Goal: Task Accomplishment & Management: Manage account settings

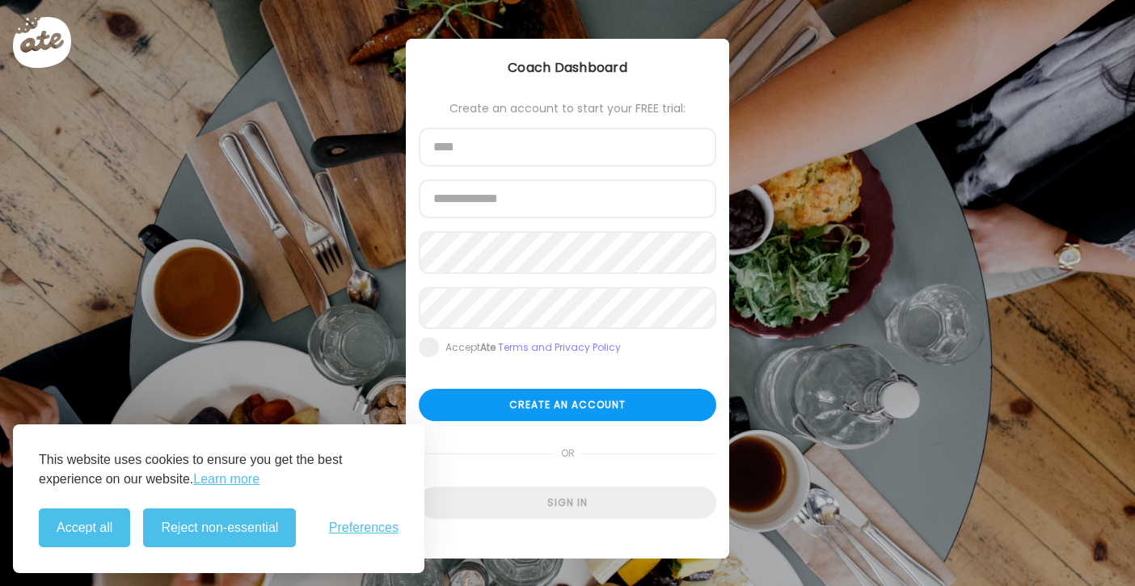
click at [103, 533] on button "Accept all" at bounding box center [84, 528] width 91 height 39
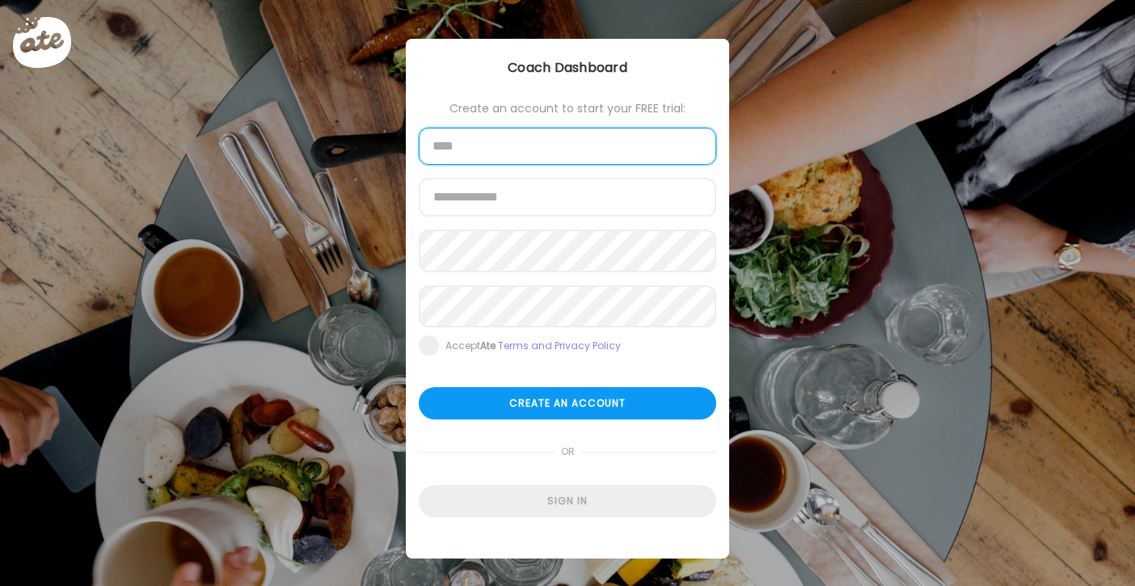
drag, startPoint x: 569, startPoint y: 144, endPoint x: 581, endPoint y: 145, distance: 12.2
click at [569, 144] on input "text" at bounding box center [568, 146] width 298 height 37
type input "**********"
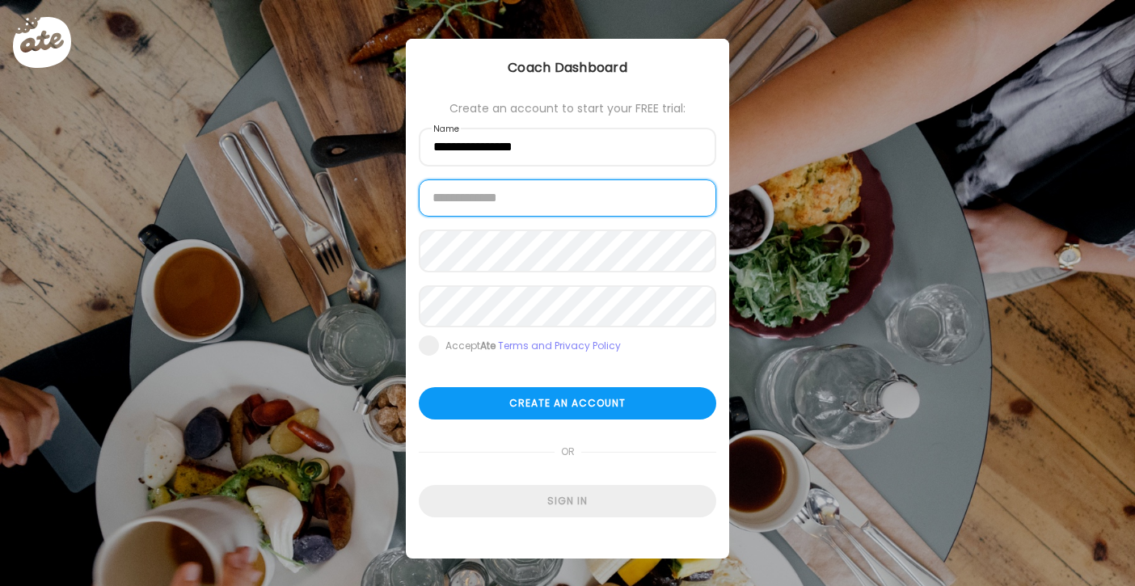
click at [669, 205] on input "email" at bounding box center [568, 197] width 298 height 37
type input "**********"
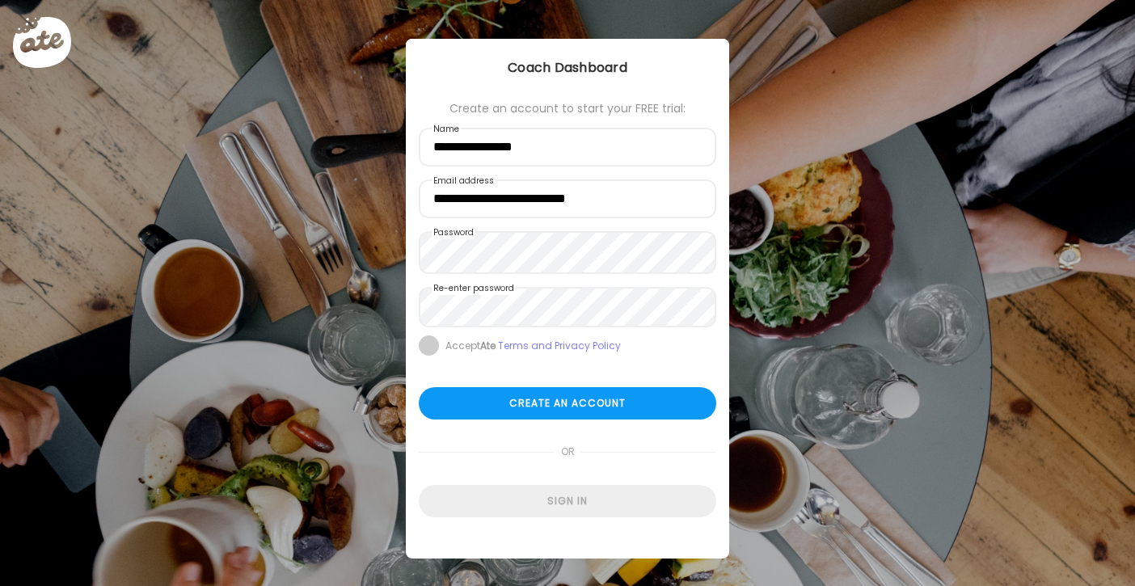
click at [421, 356] on span at bounding box center [429, 346] width 20 height 20
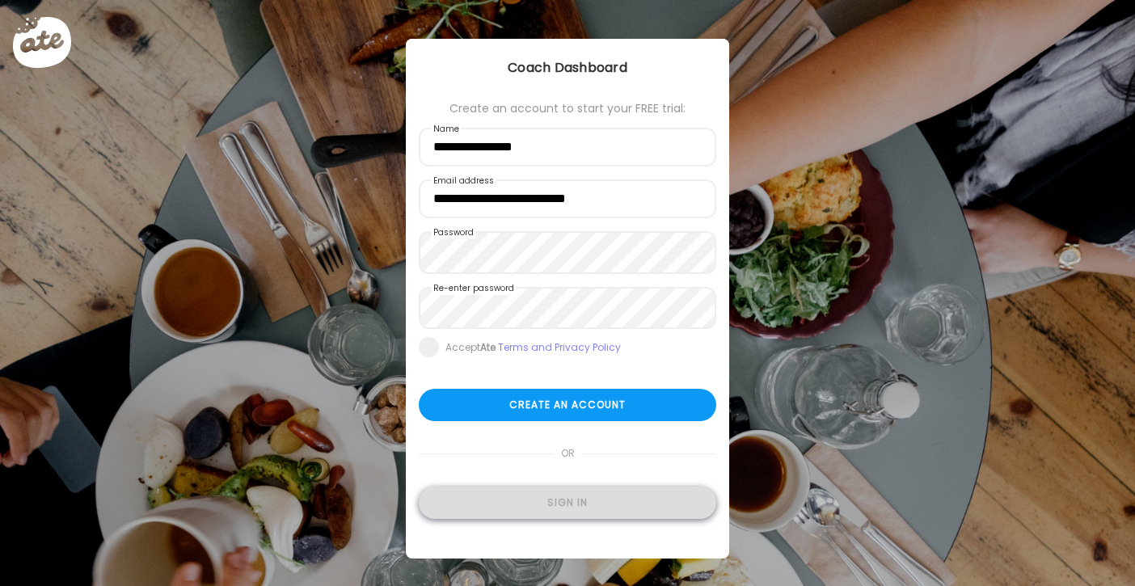
click at [514, 506] on div "Sign in" at bounding box center [568, 503] width 298 height 32
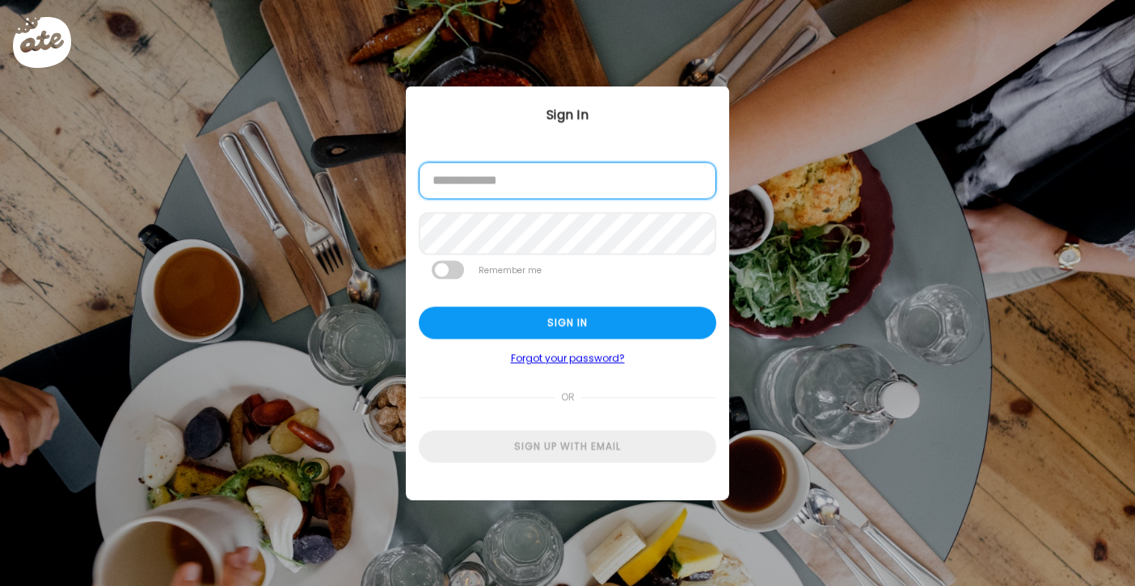
click at [514, 191] on input "email" at bounding box center [568, 181] width 298 height 37
type input "**********"
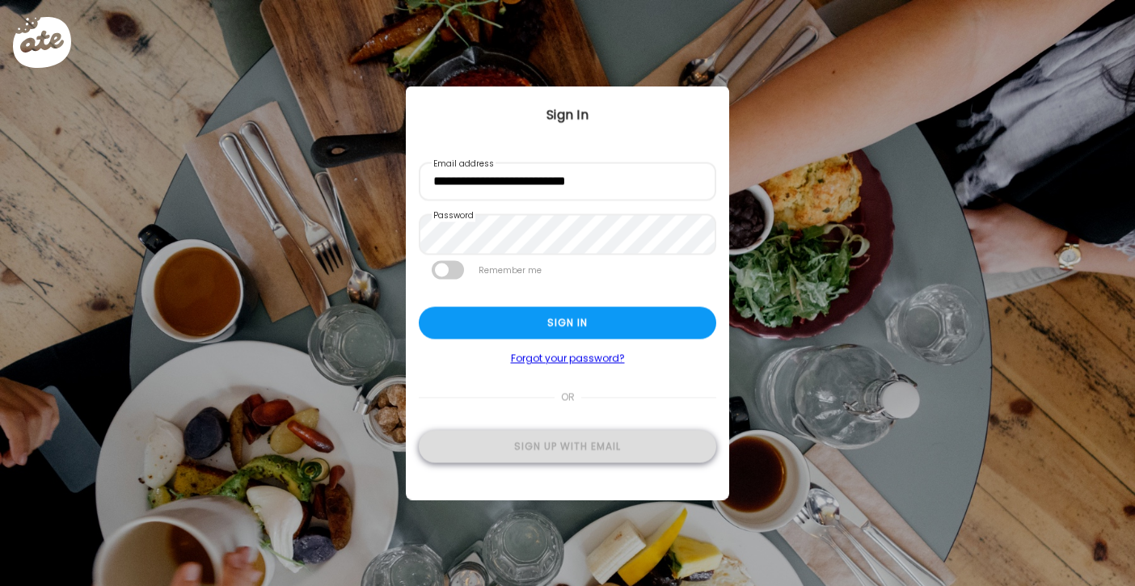
click at [586, 457] on div "Sign up with email" at bounding box center [568, 446] width 298 height 32
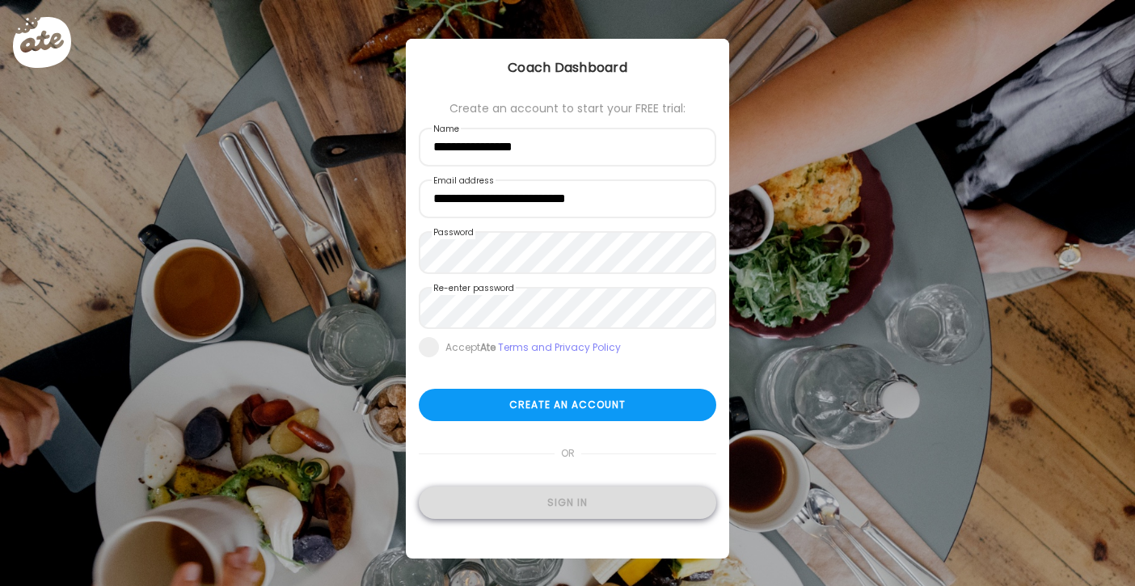
click at [593, 515] on div "Sign in" at bounding box center [568, 503] width 298 height 32
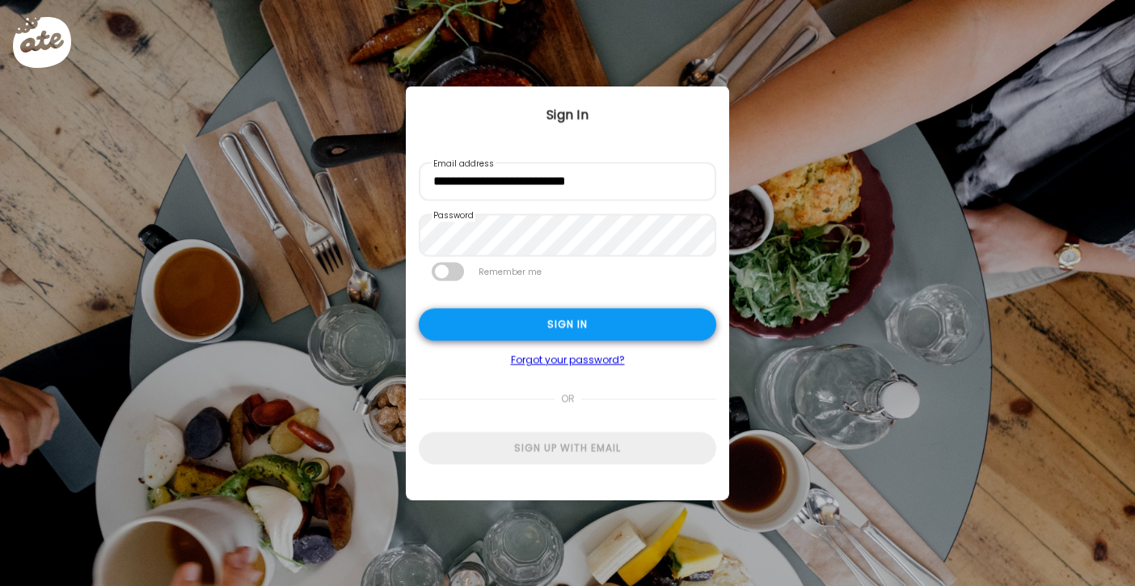
click at [576, 325] on div "Sign in" at bounding box center [568, 324] width 298 height 32
type input "**********"
type textarea "**********"
type input "**********"
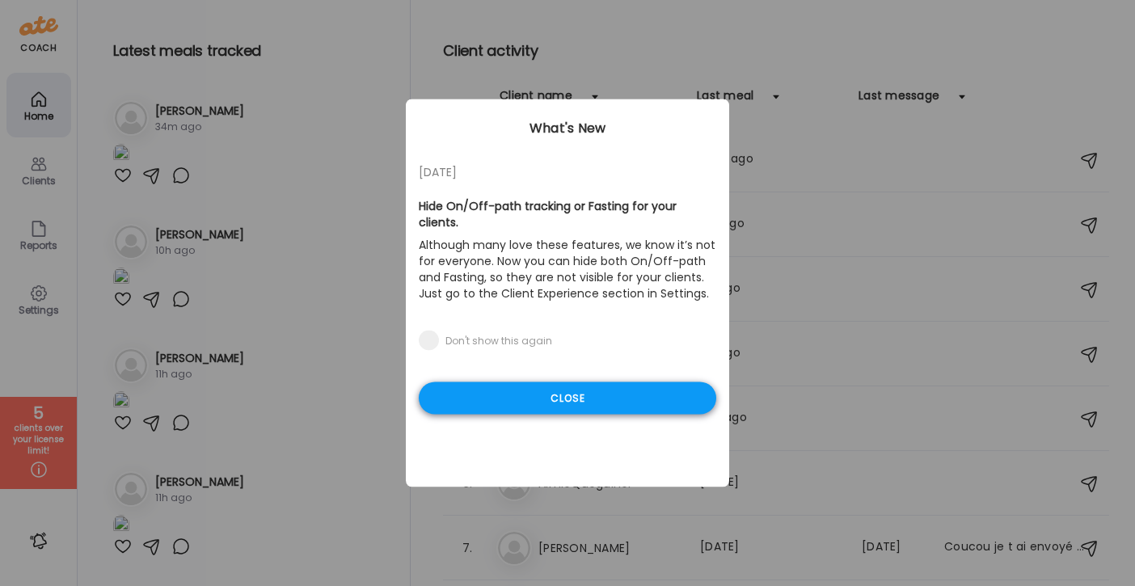
click at [572, 397] on div "Close" at bounding box center [568, 398] width 298 height 32
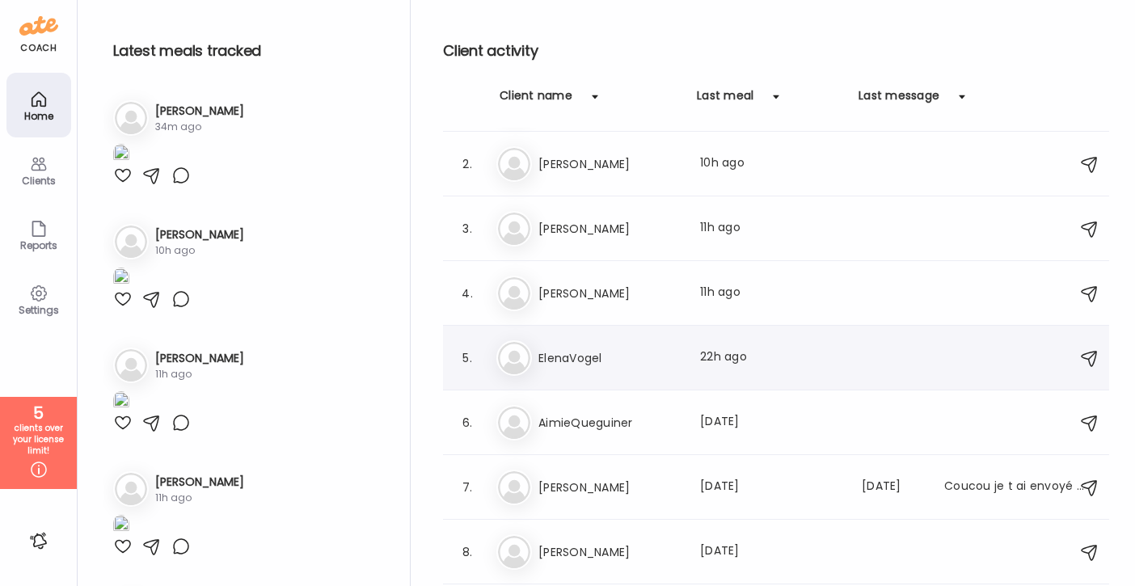
scroll to position [112, 0]
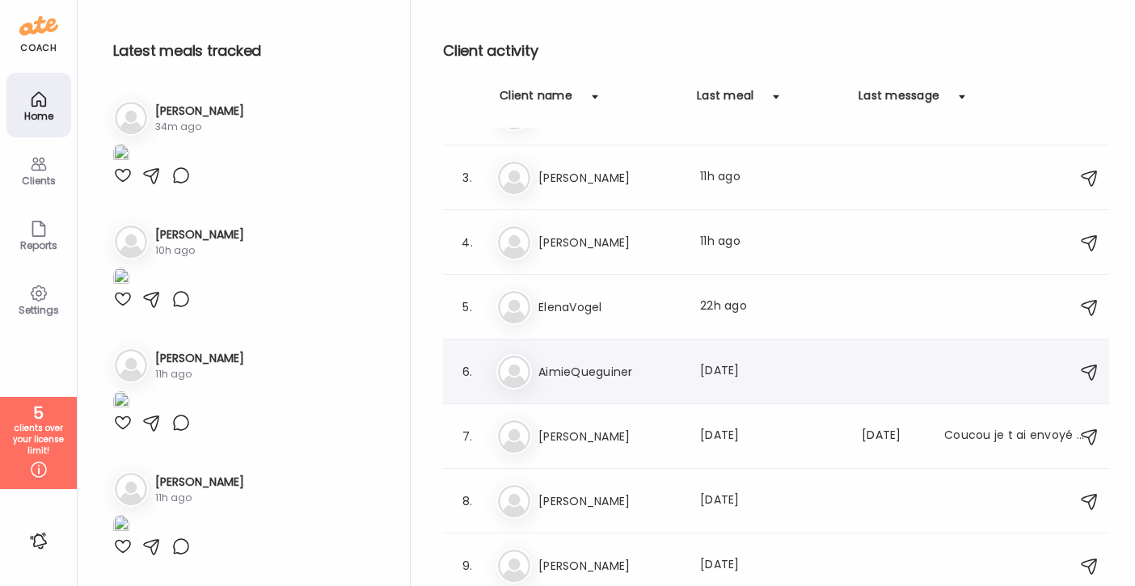
click at [570, 382] on div "Ai AimieQueguiner Last meal: [DATE]" at bounding box center [778, 372] width 564 height 36
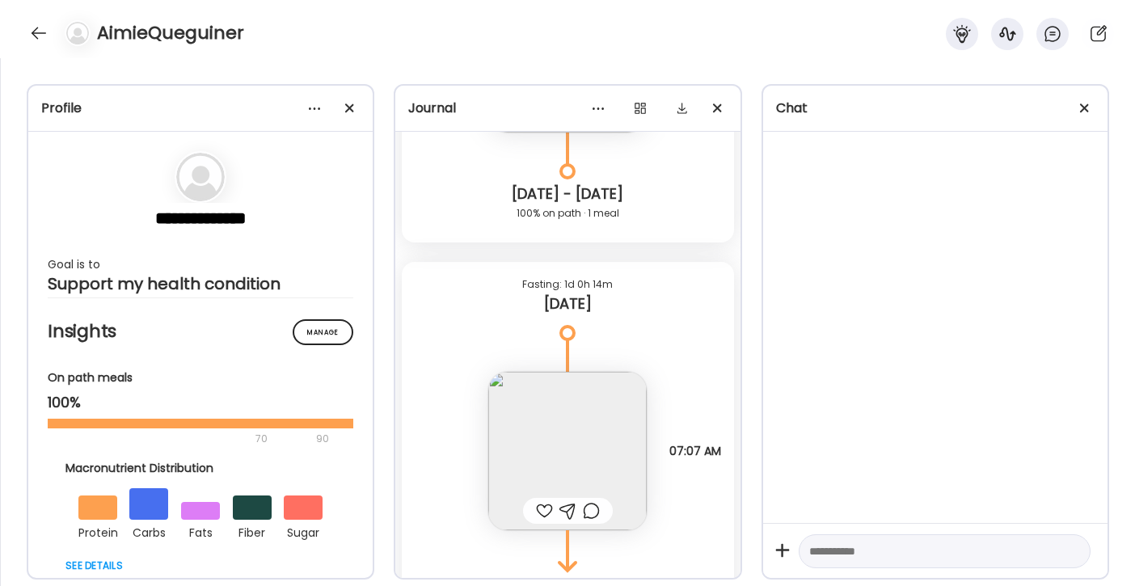
scroll to position [7070, 0]
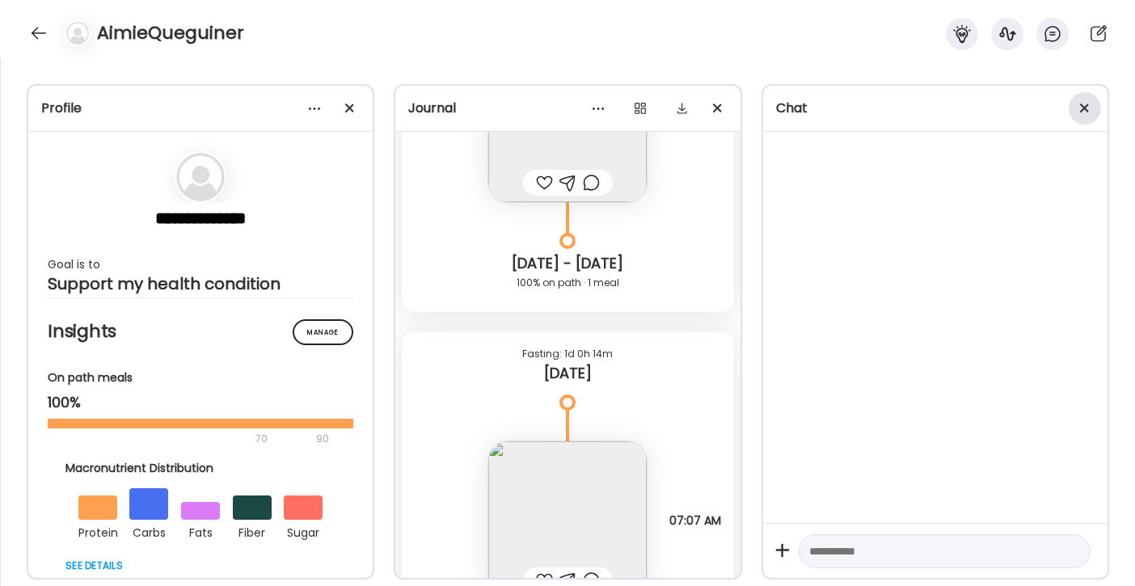
click at [1085, 109] on span at bounding box center [1084, 107] width 9 height 9
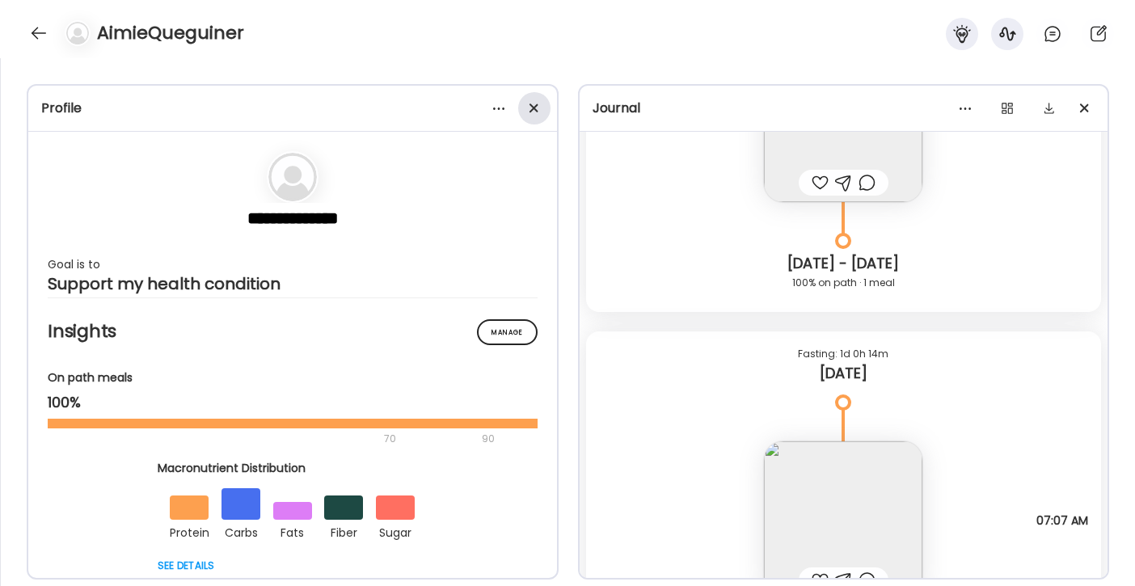
click at [534, 109] on div at bounding box center [534, 108] width 32 height 32
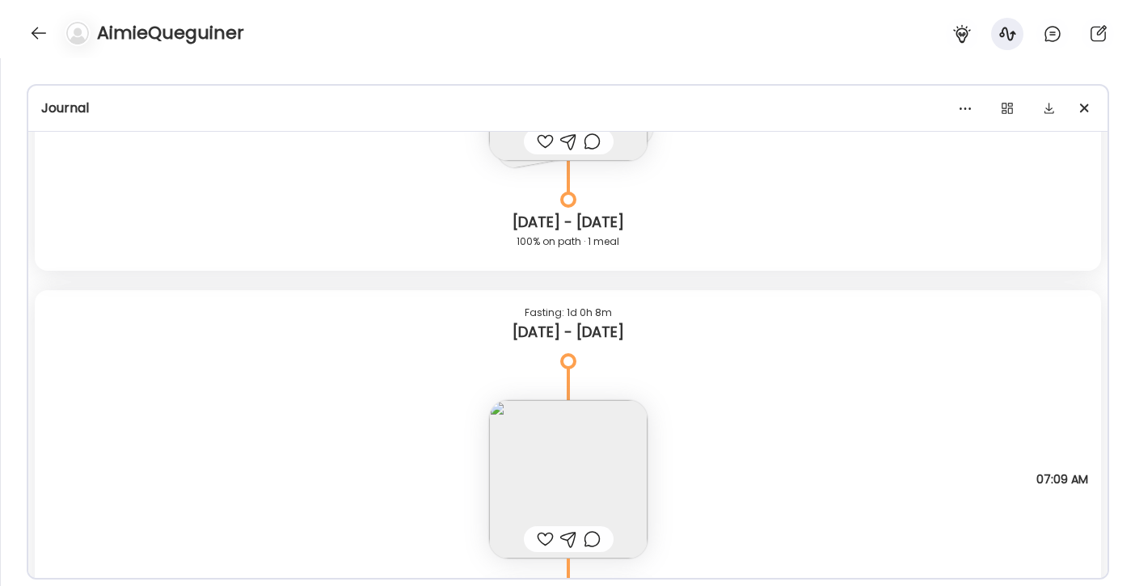
scroll to position [0, 0]
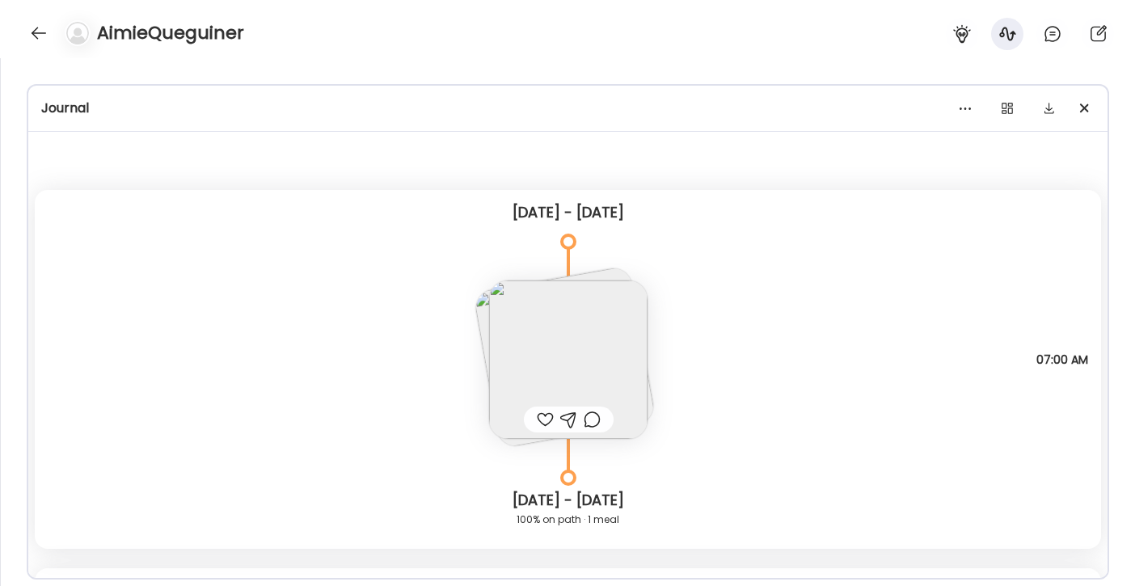
click at [614, 314] on img at bounding box center [568, 360] width 158 height 158
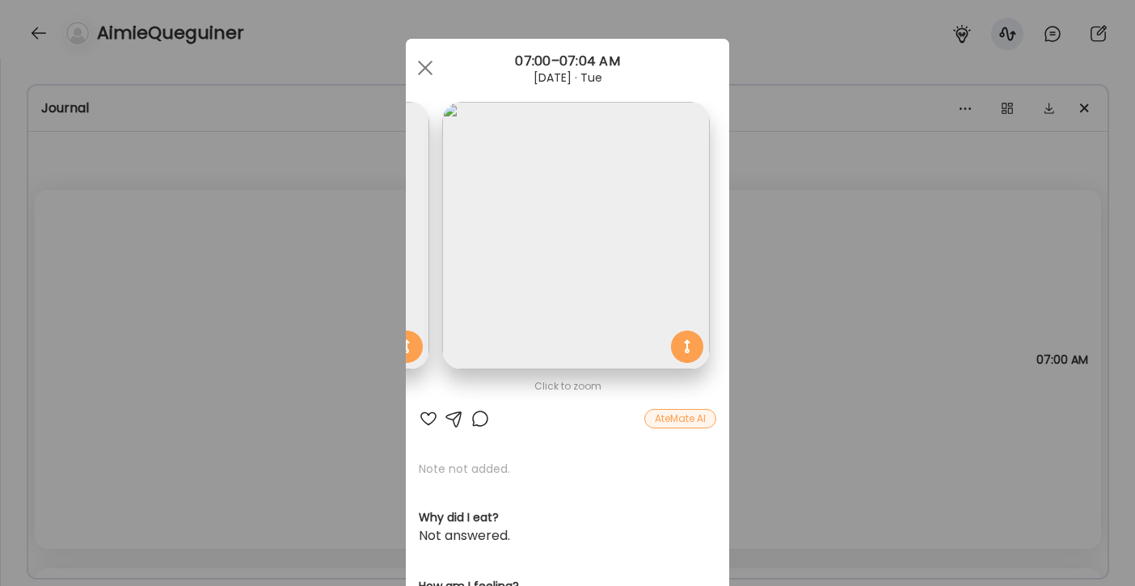
click at [475, 243] on img at bounding box center [576, 236] width 268 height 268
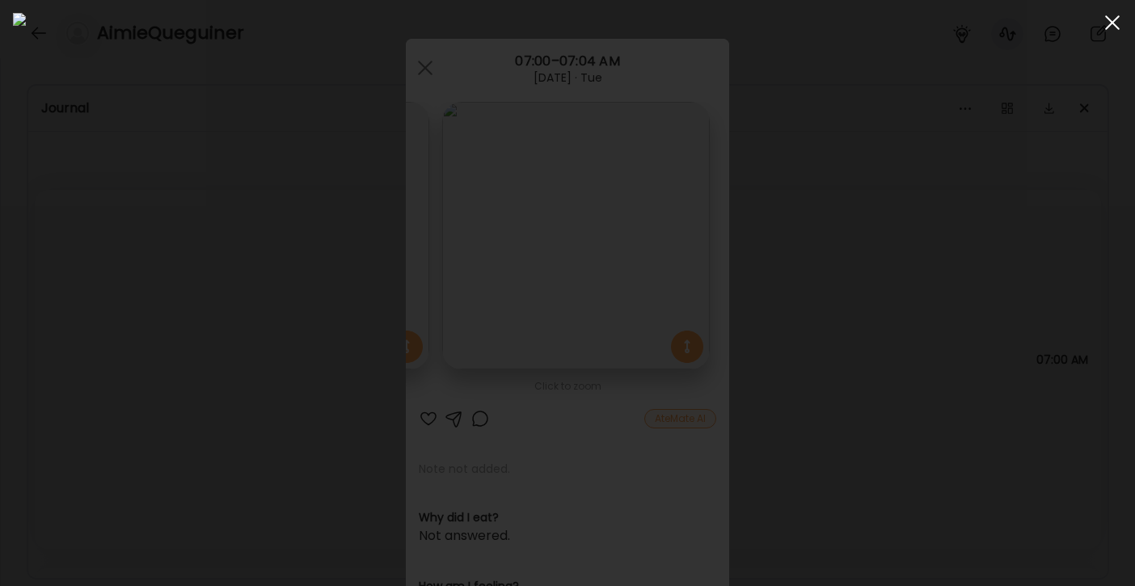
click at [1119, 27] on div at bounding box center [1112, 22] width 32 height 32
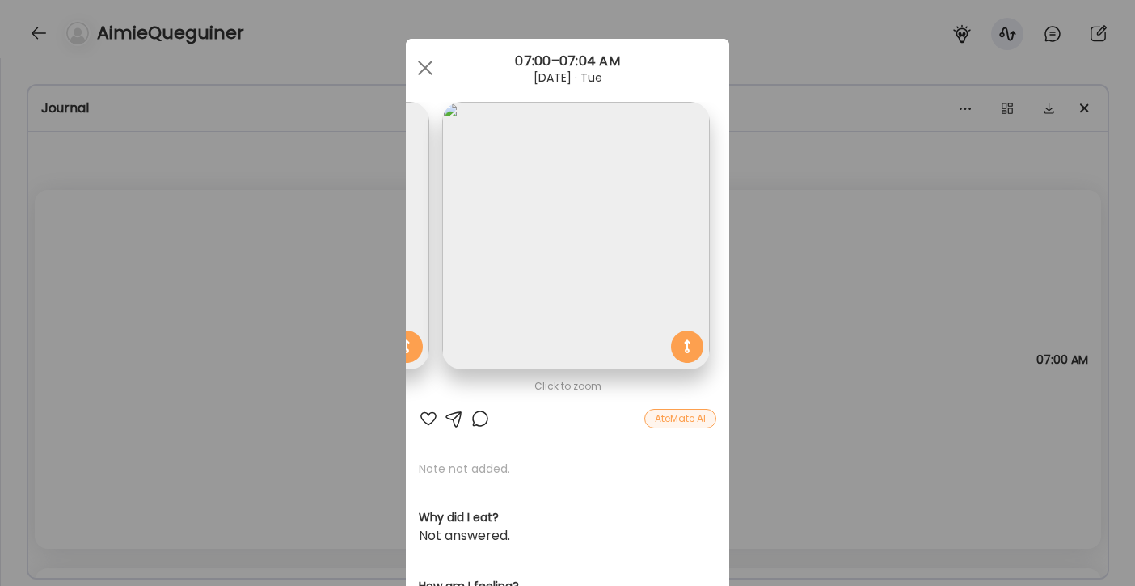
click at [418, 232] on img at bounding box center [296, 236] width 268 height 268
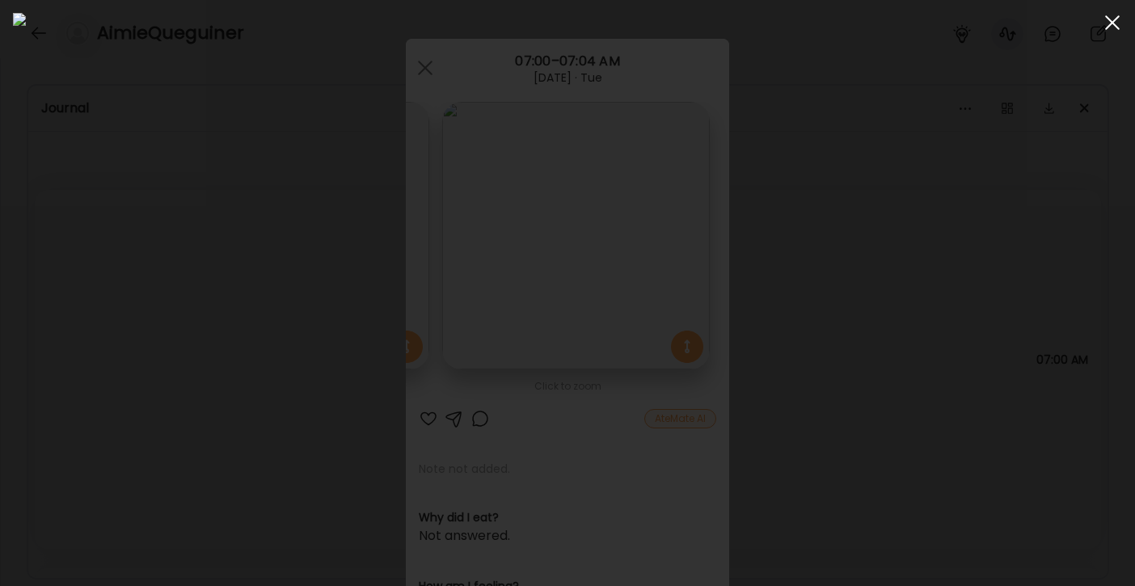
click at [1119, 27] on div at bounding box center [1112, 22] width 32 height 32
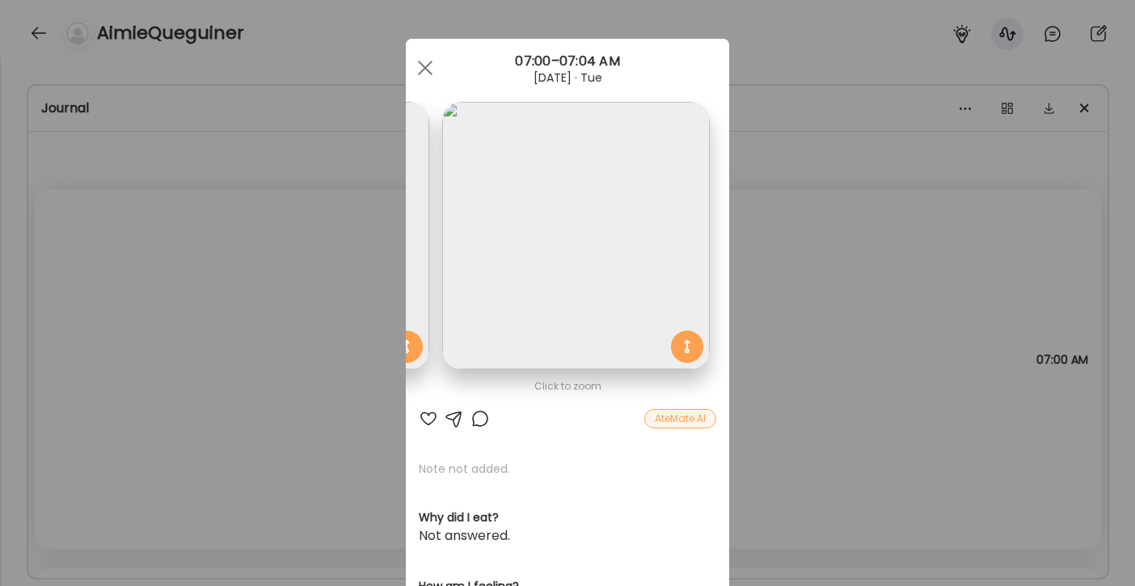
scroll to position [99, 0]
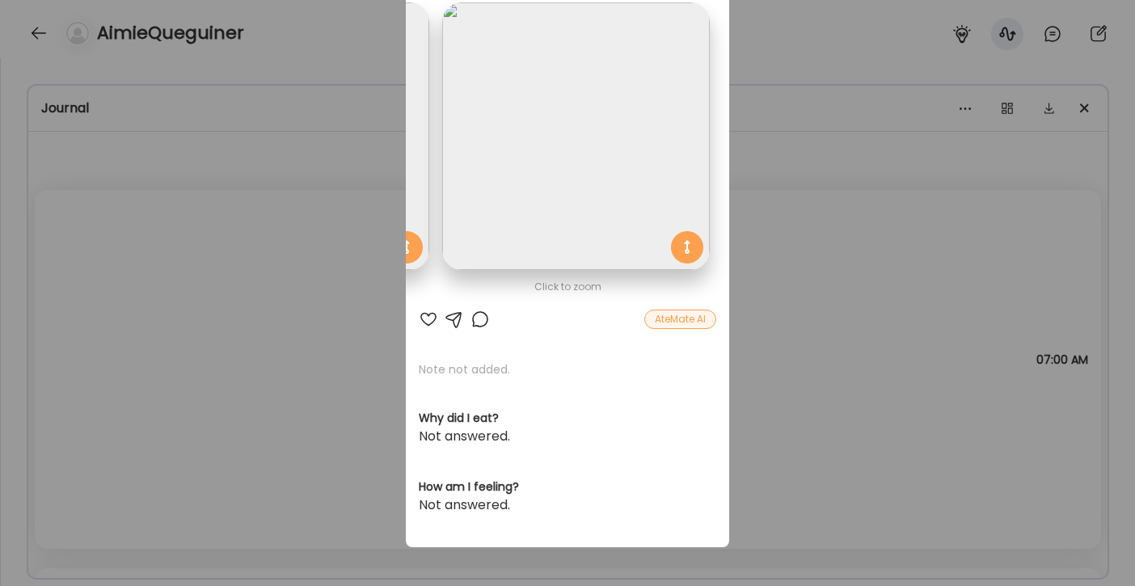
click at [929, 238] on div "Ate Coach Dashboard Wahoo! It’s official Take a moment to set up your Coach Pro…" at bounding box center [567, 293] width 1135 height 586
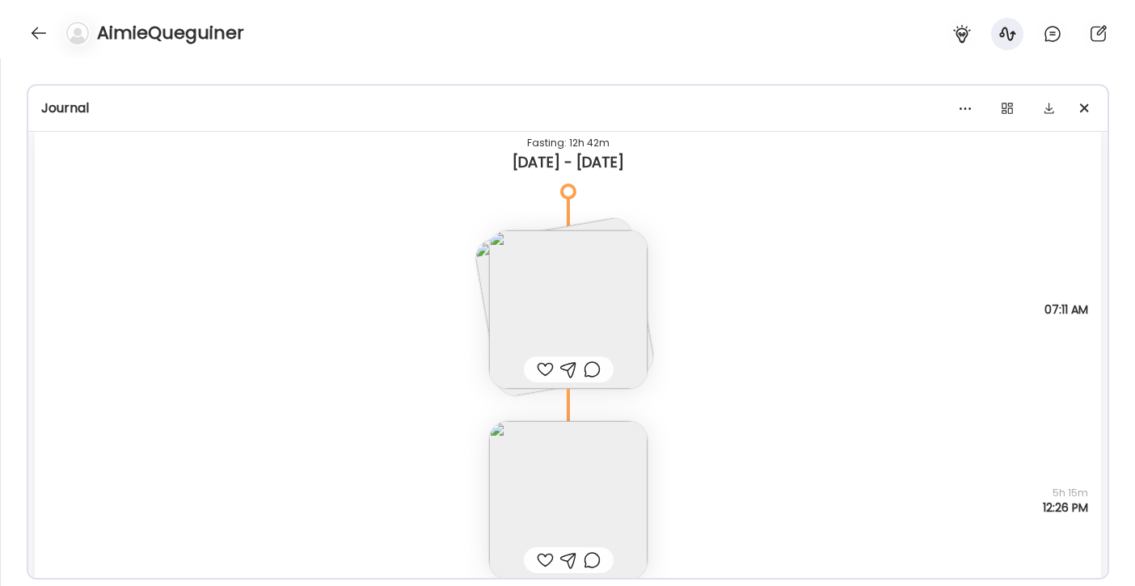
scroll to position [3974, 0]
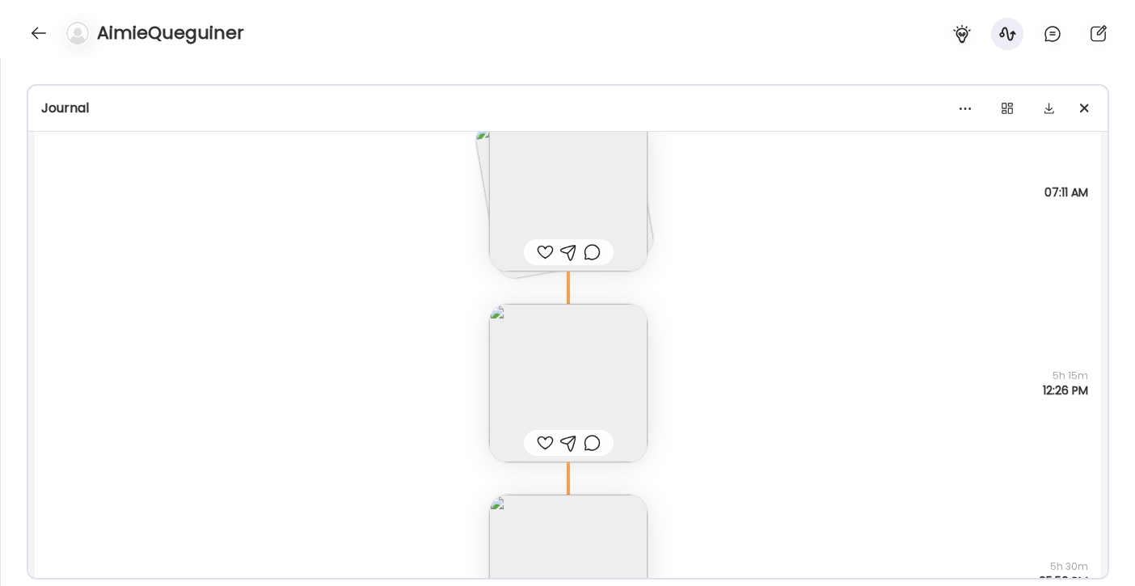
click at [597, 345] on img at bounding box center [568, 383] width 158 height 158
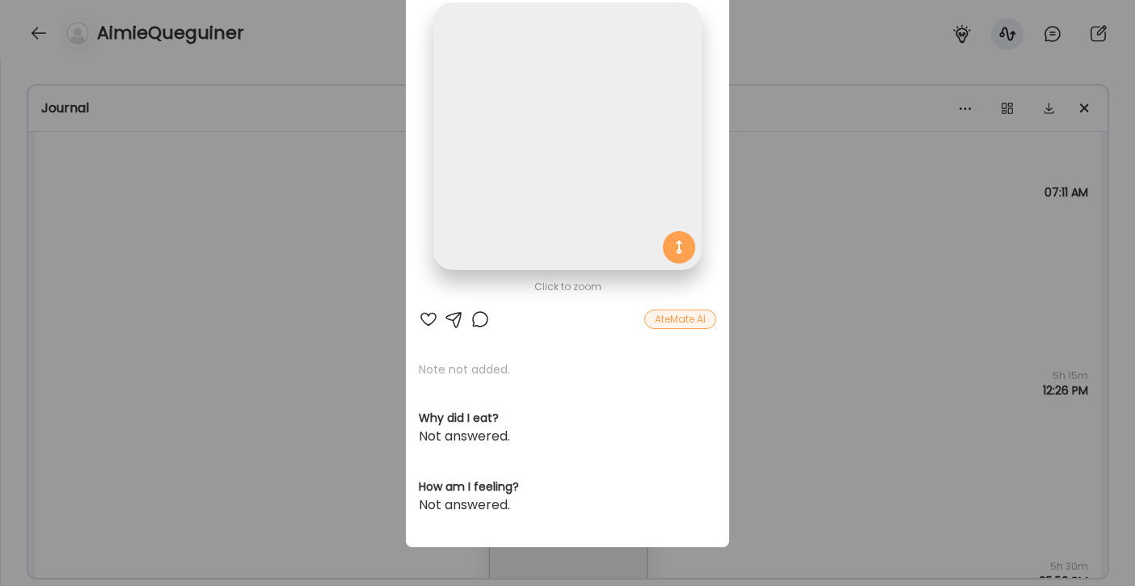
click at [622, 217] on img at bounding box center [567, 136] width 268 height 268
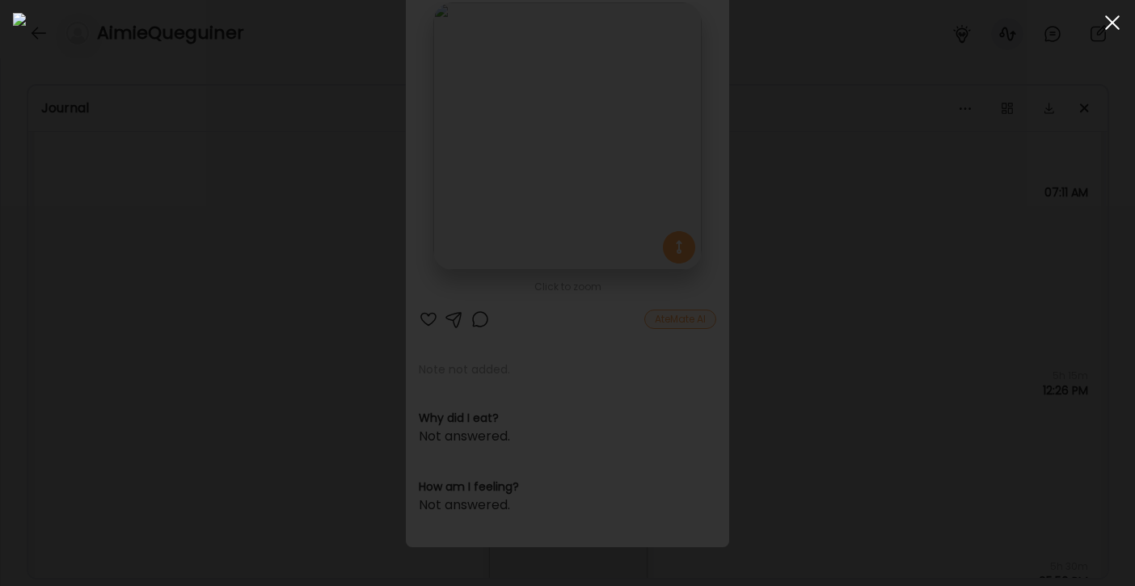
click at [1119, 27] on div at bounding box center [1112, 22] width 32 height 32
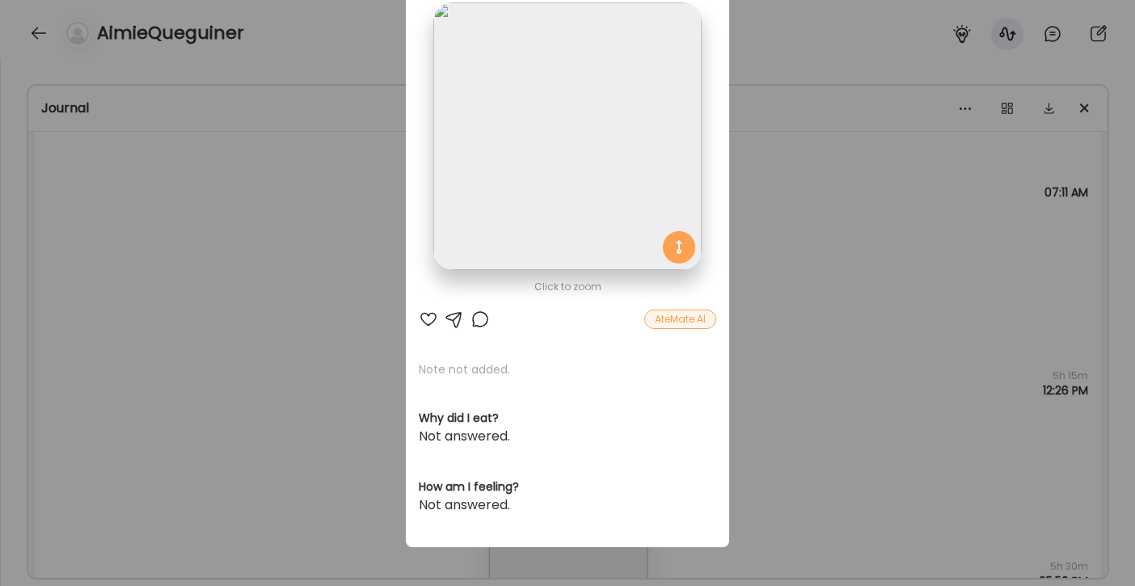
click at [897, 196] on div "Ate Coach Dashboard Wahoo! It’s official Take a moment to set up your Coach Pro…" at bounding box center [567, 293] width 1135 height 586
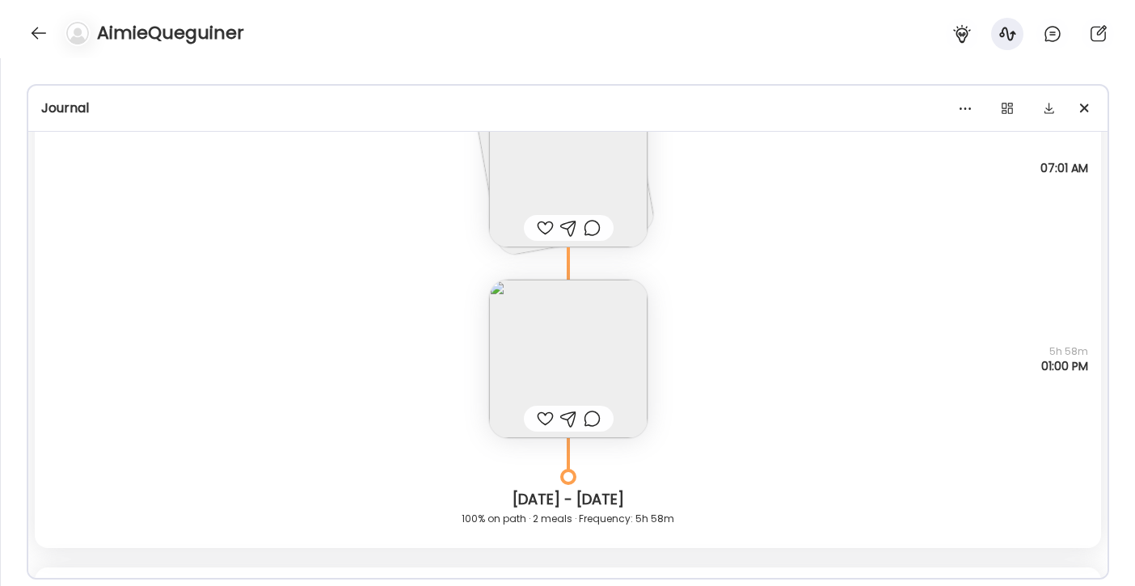
scroll to position [5966, 0]
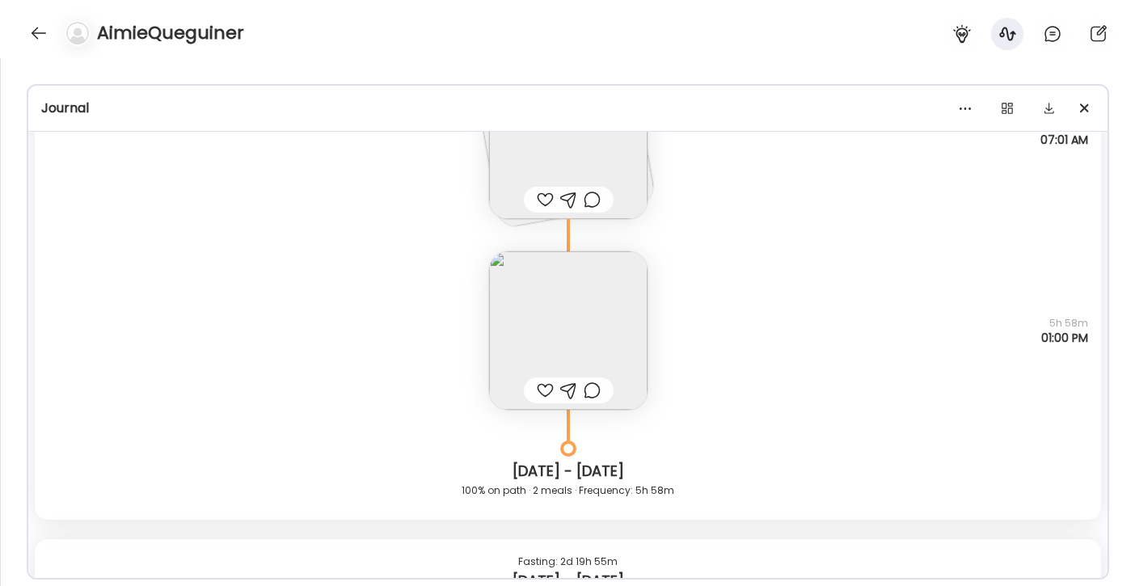
click at [534, 338] on img at bounding box center [568, 330] width 158 height 158
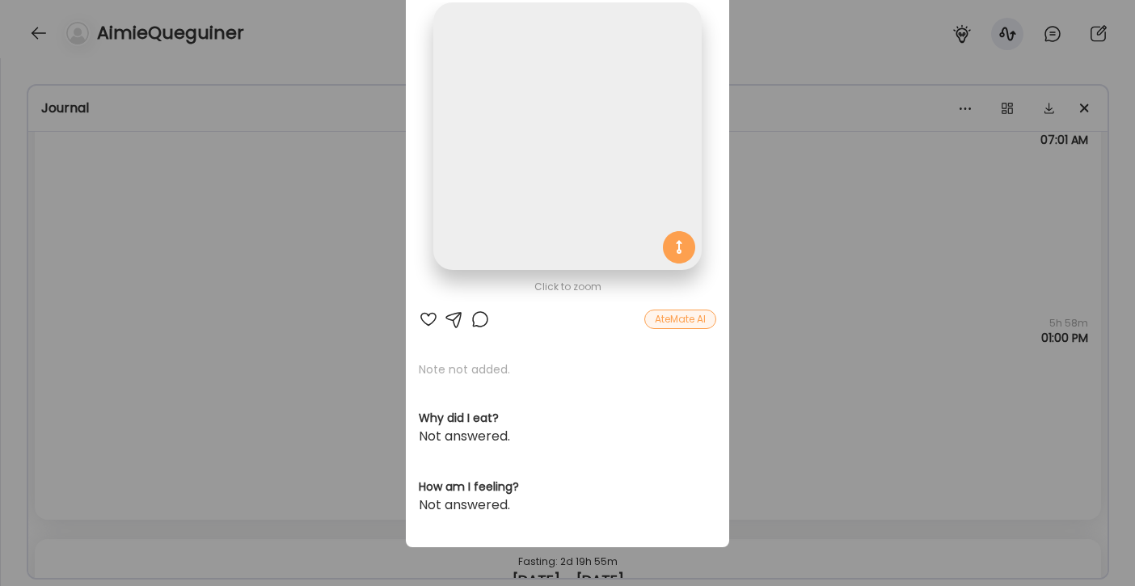
click at [574, 240] on img at bounding box center [567, 136] width 268 height 268
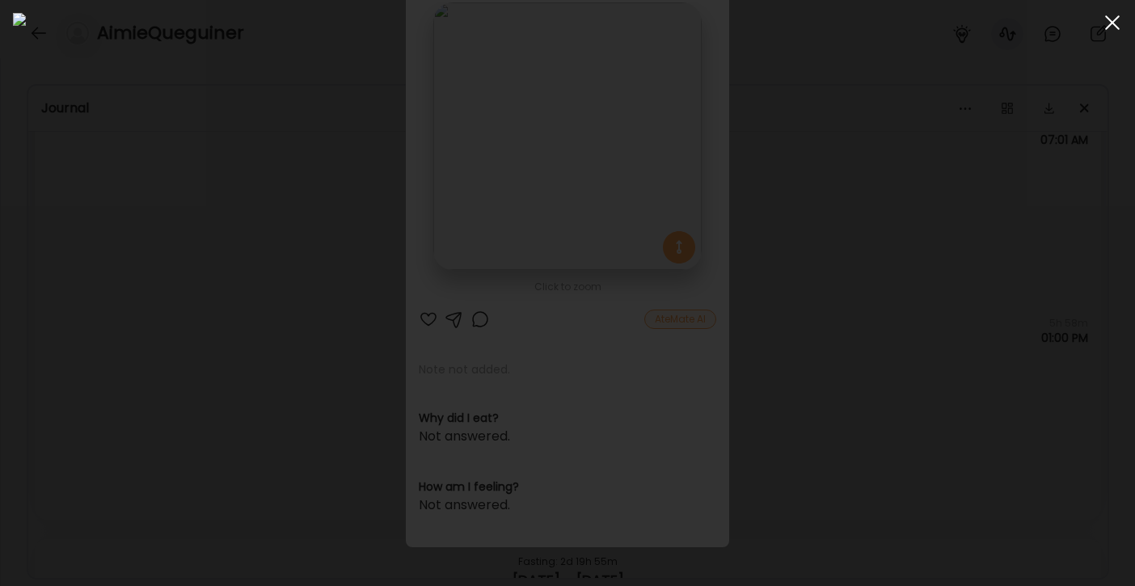
click at [1122, 31] on div at bounding box center [1112, 22] width 32 height 32
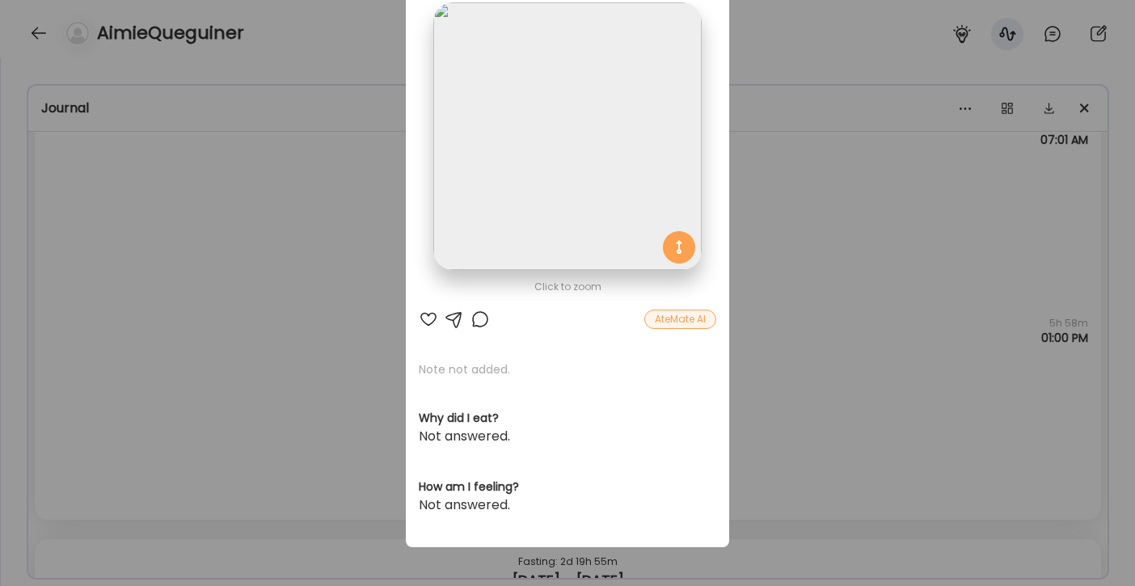
click at [804, 255] on div "Ate Coach Dashboard Wahoo! It’s official Take a moment to set up your Coach Pro…" at bounding box center [567, 293] width 1135 height 586
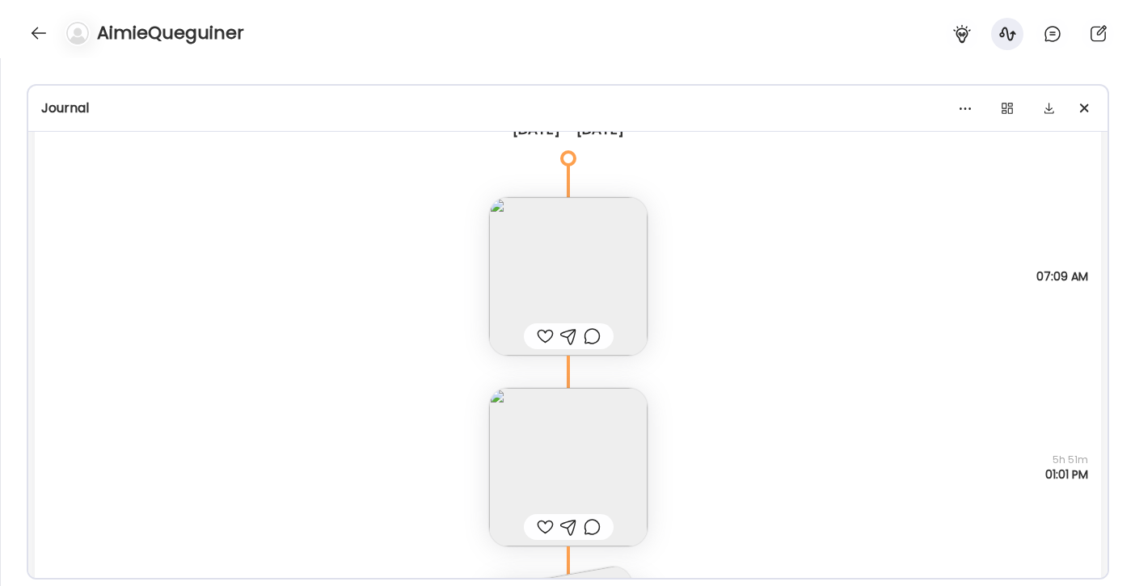
scroll to position [468, 0]
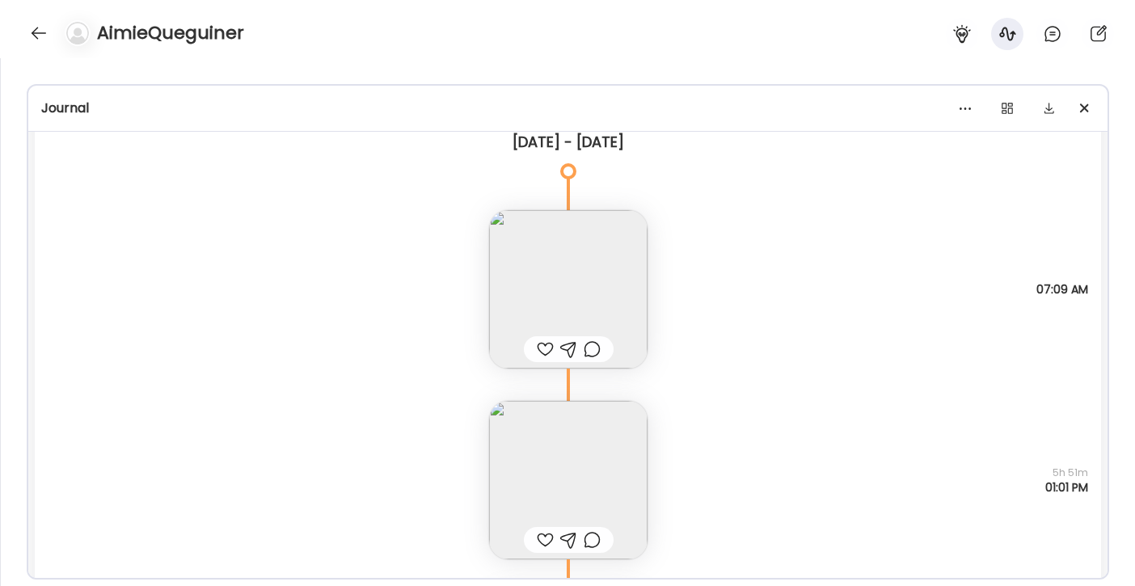
click at [543, 280] on img at bounding box center [568, 289] width 158 height 158
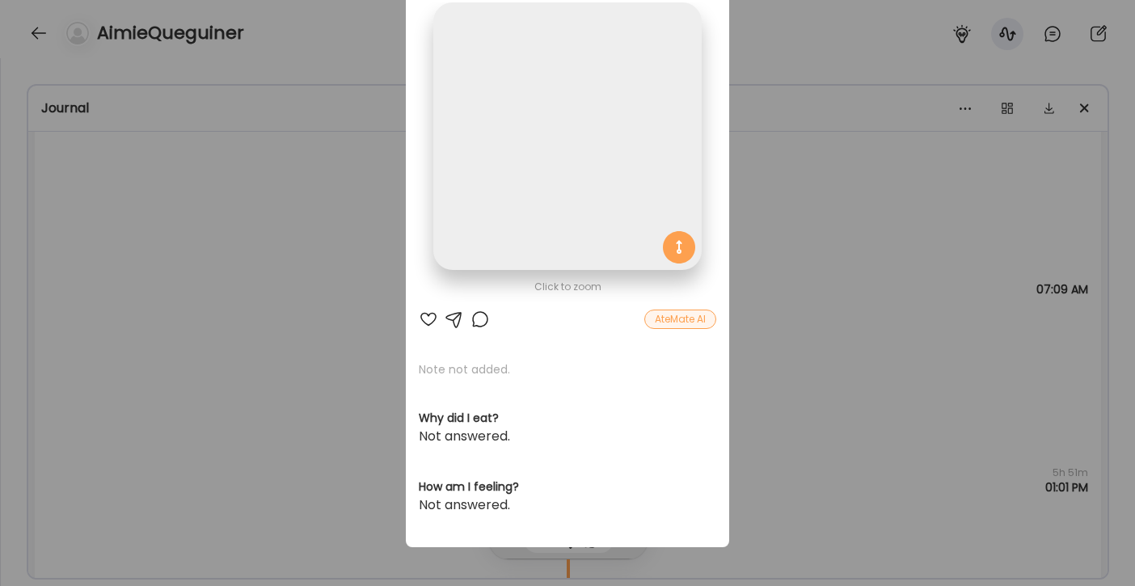
click at [559, 203] on img at bounding box center [567, 136] width 268 height 268
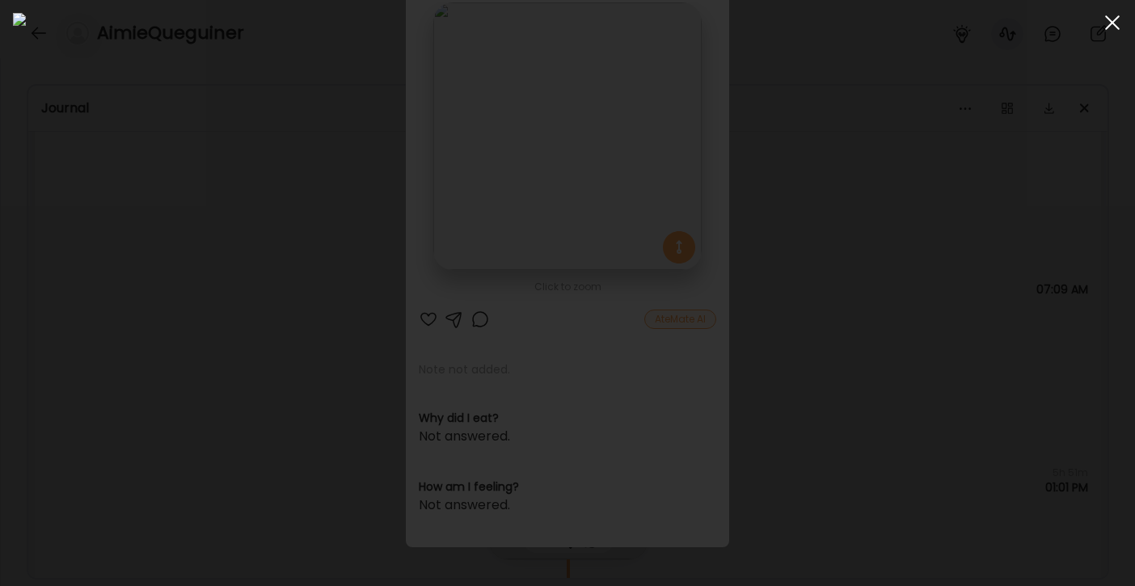
click at [1109, 27] on span at bounding box center [1112, 22] width 15 height 15
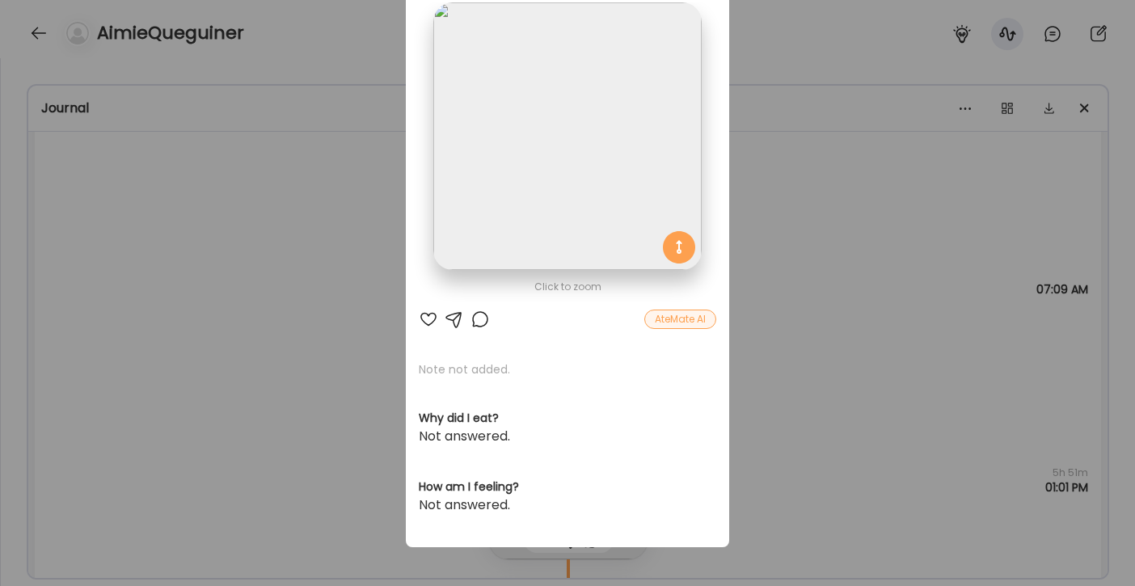
scroll to position [0, 0]
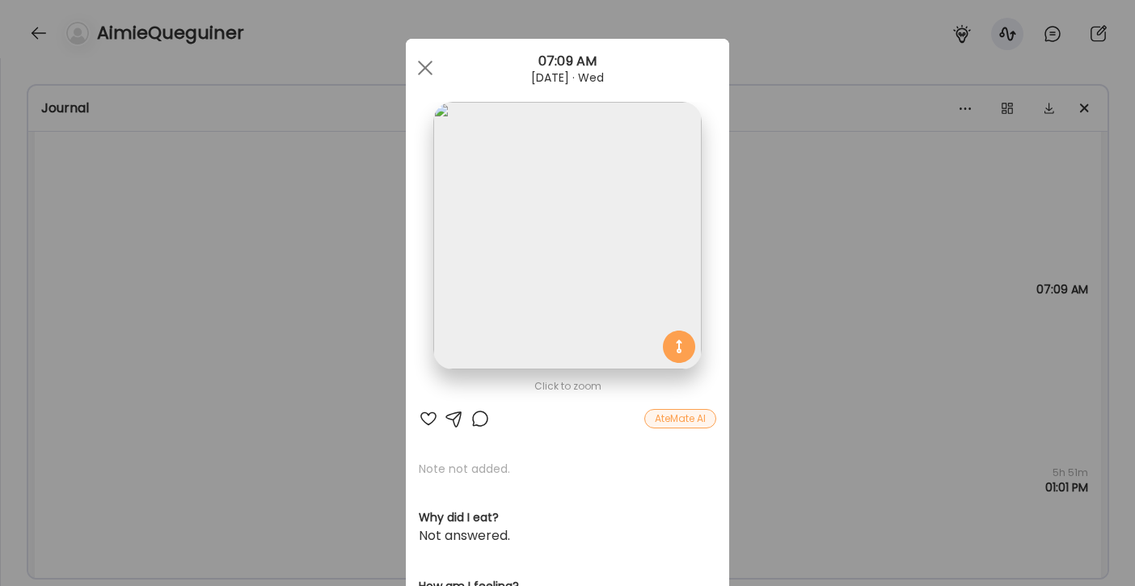
click at [599, 276] on img at bounding box center [567, 236] width 268 height 268
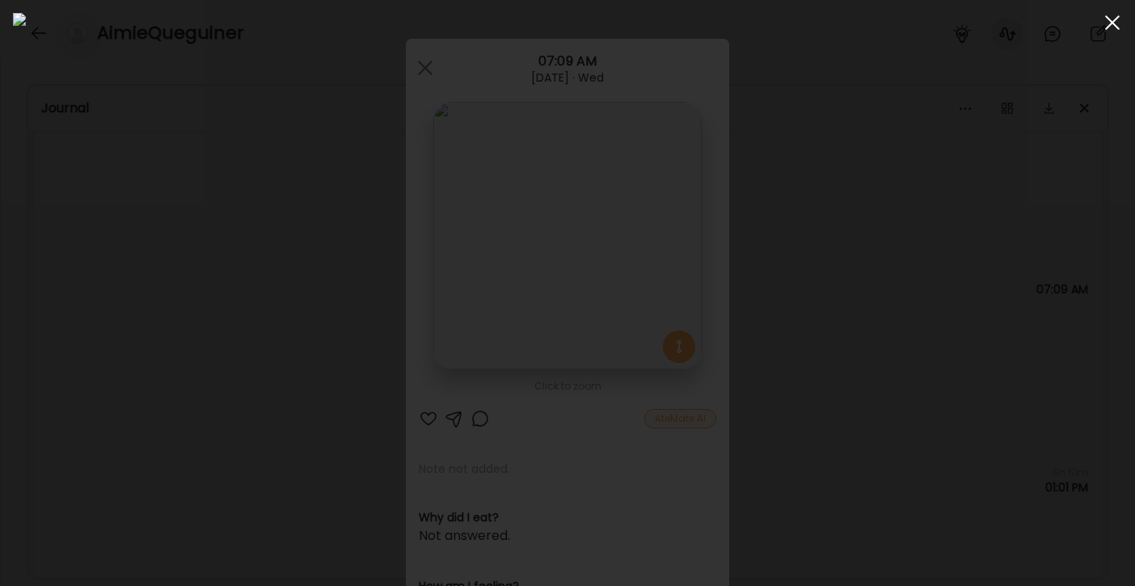
click at [1111, 21] on span at bounding box center [1112, 22] width 15 height 15
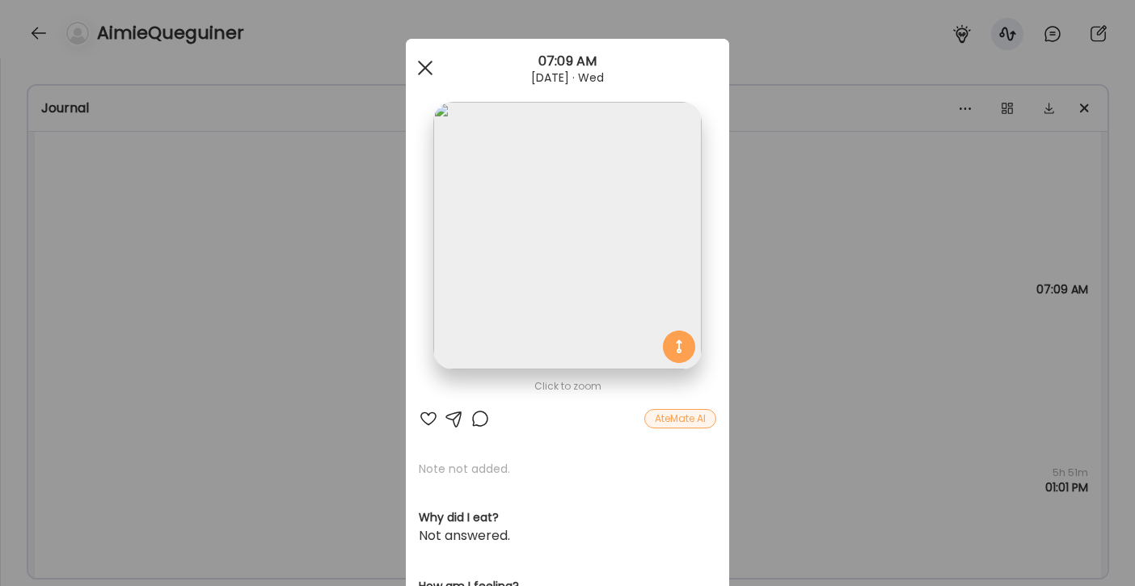
click at [426, 71] on div at bounding box center [425, 68] width 32 height 32
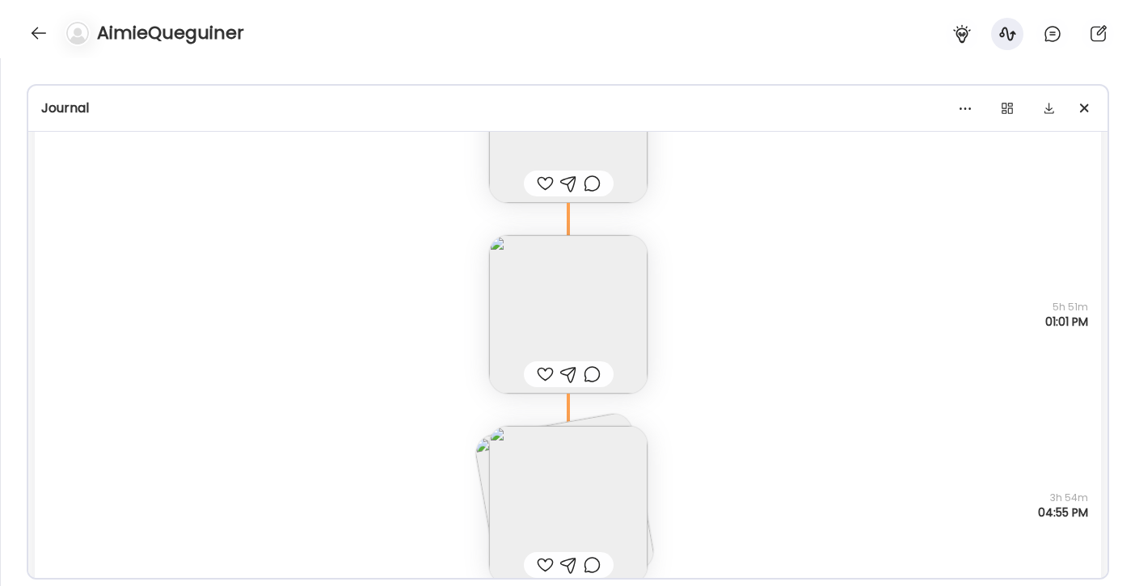
scroll to position [634, 0]
click at [568, 319] on img at bounding box center [568, 314] width 158 height 158
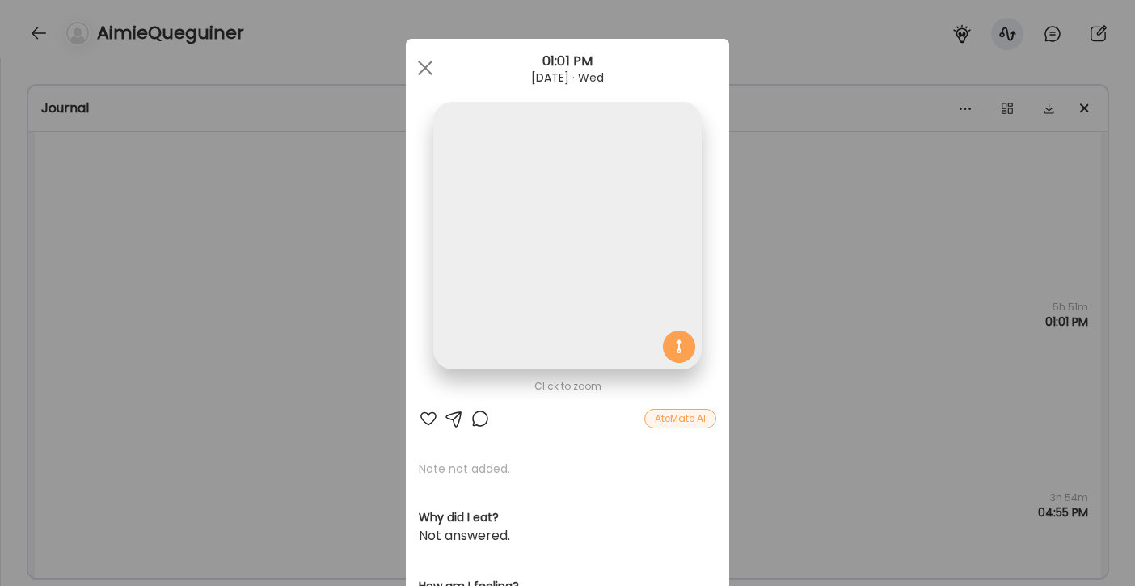
click at [571, 224] on img at bounding box center [567, 236] width 268 height 268
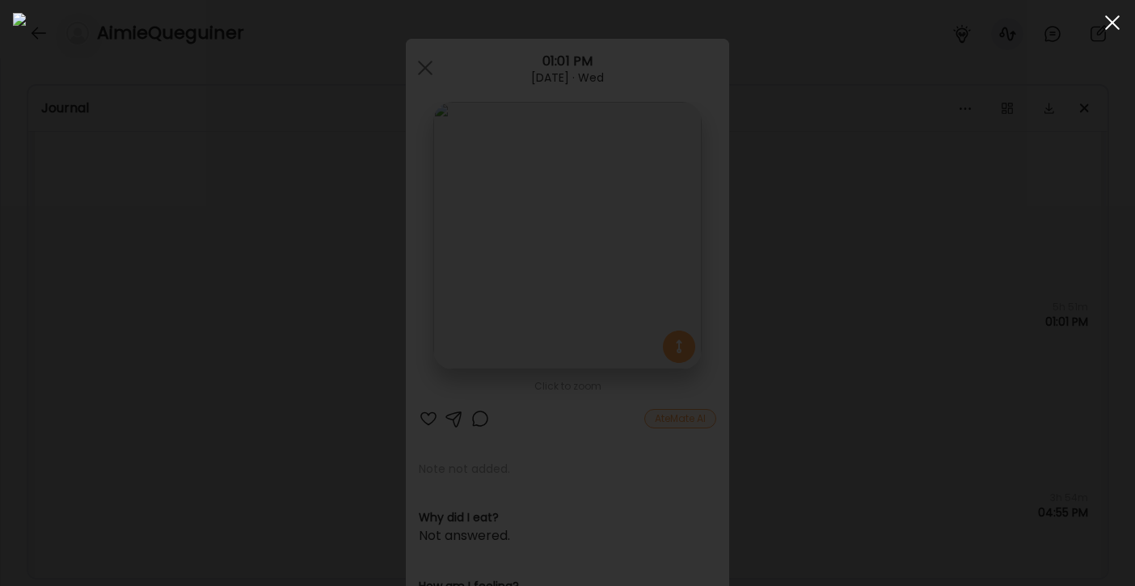
click at [1111, 21] on span at bounding box center [1112, 22] width 15 height 15
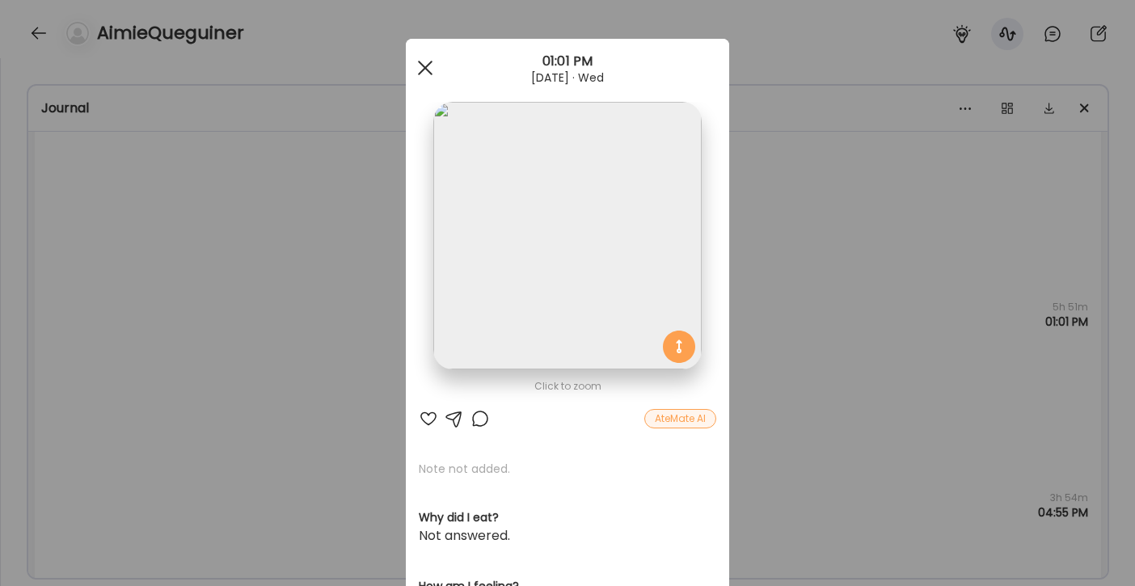
click at [417, 65] on div at bounding box center [425, 68] width 32 height 32
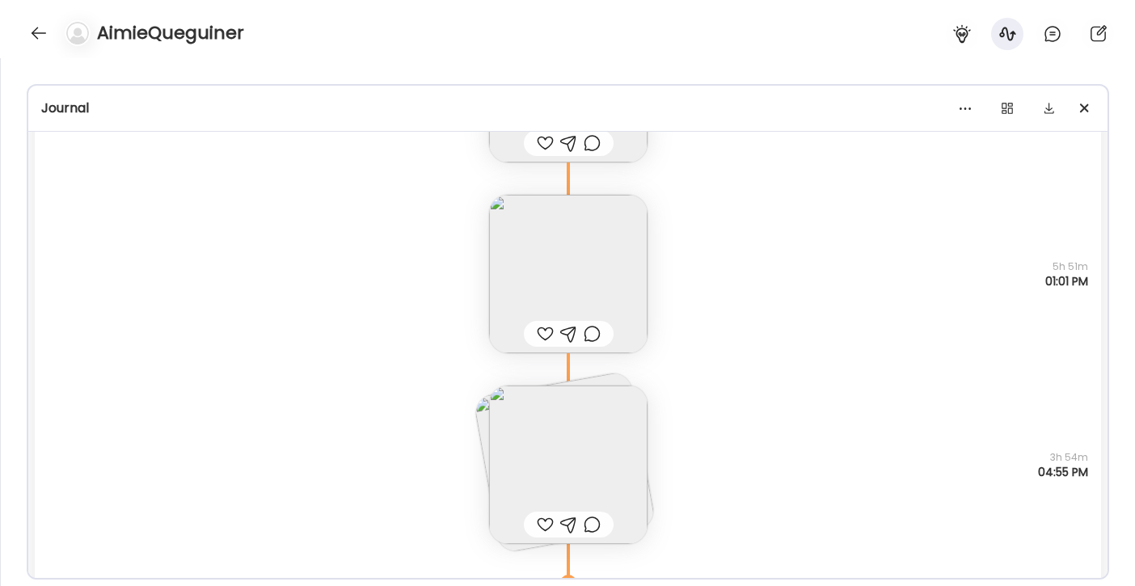
scroll to position [723, 0]
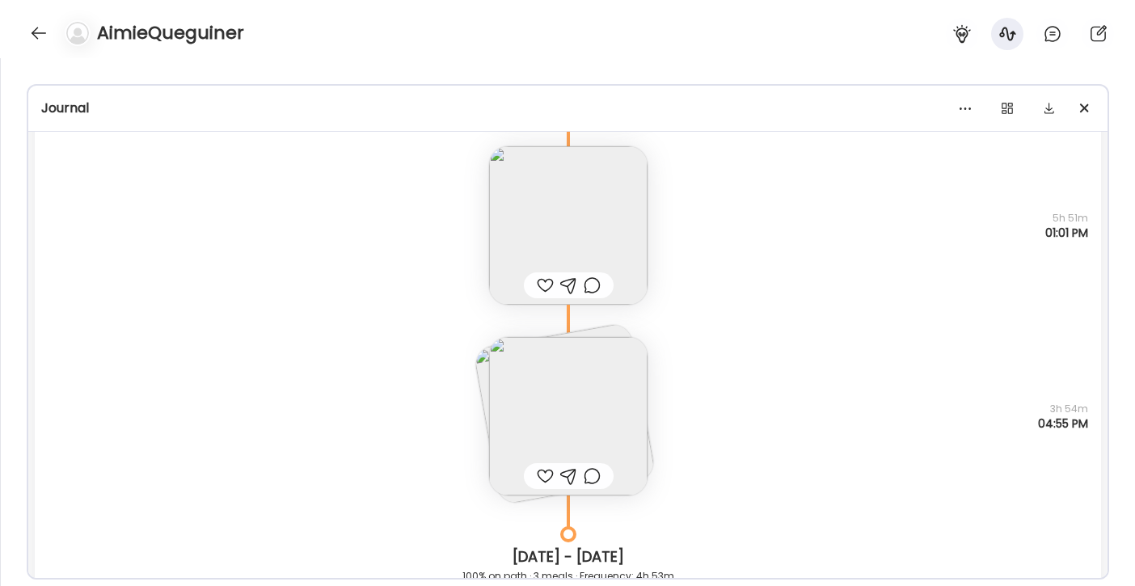
click at [595, 386] on img at bounding box center [568, 416] width 158 height 158
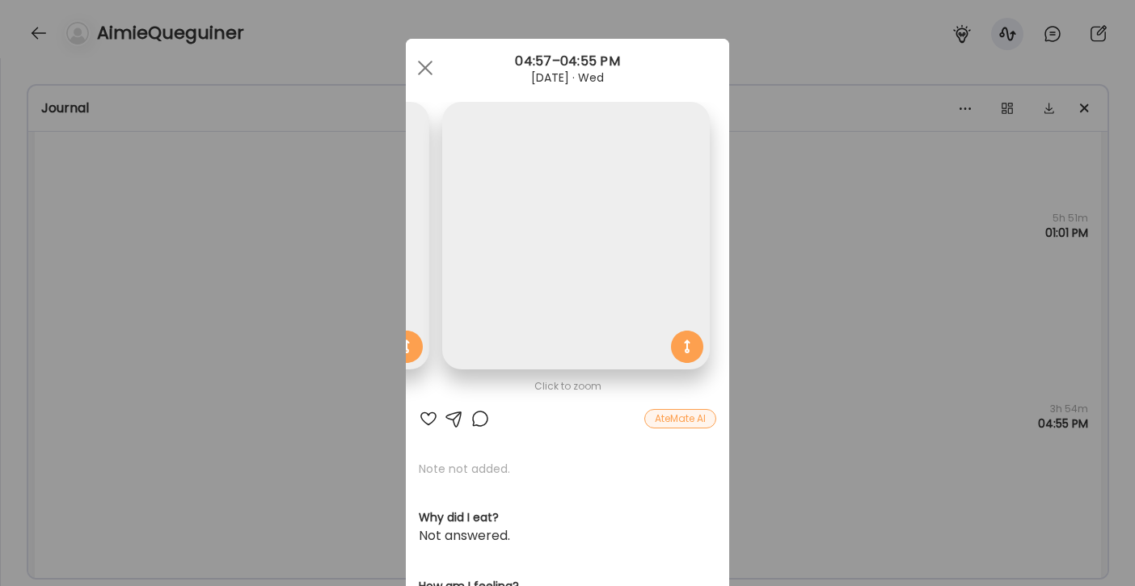
click at [593, 330] on img at bounding box center [576, 236] width 268 height 268
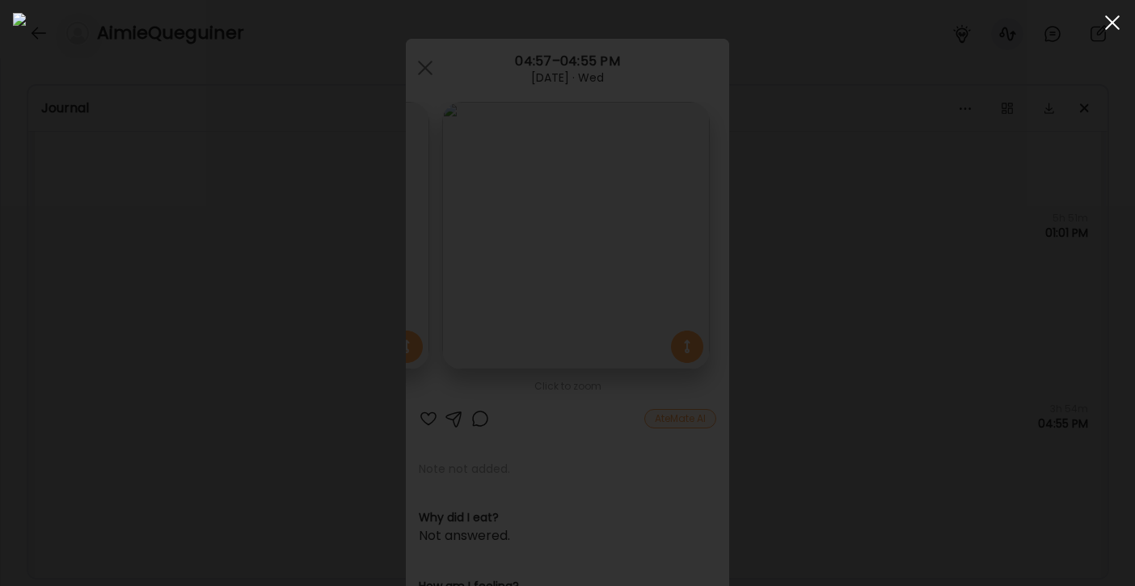
click at [1107, 23] on div at bounding box center [1112, 22] width 32 height 32
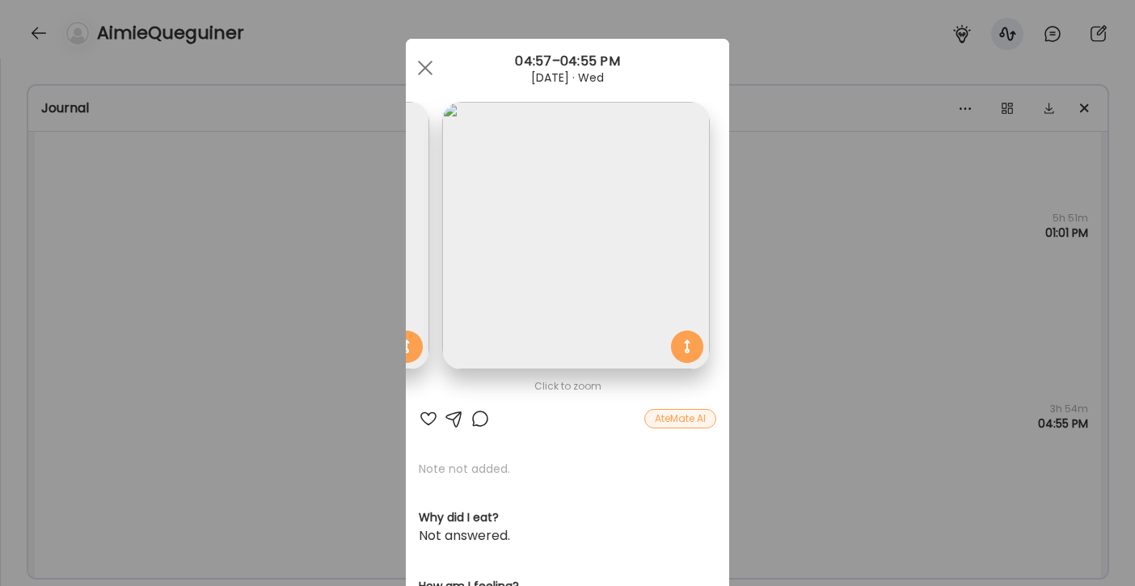
click at [411, 214] on img at bounding box center [296, 236] width 268 height 268
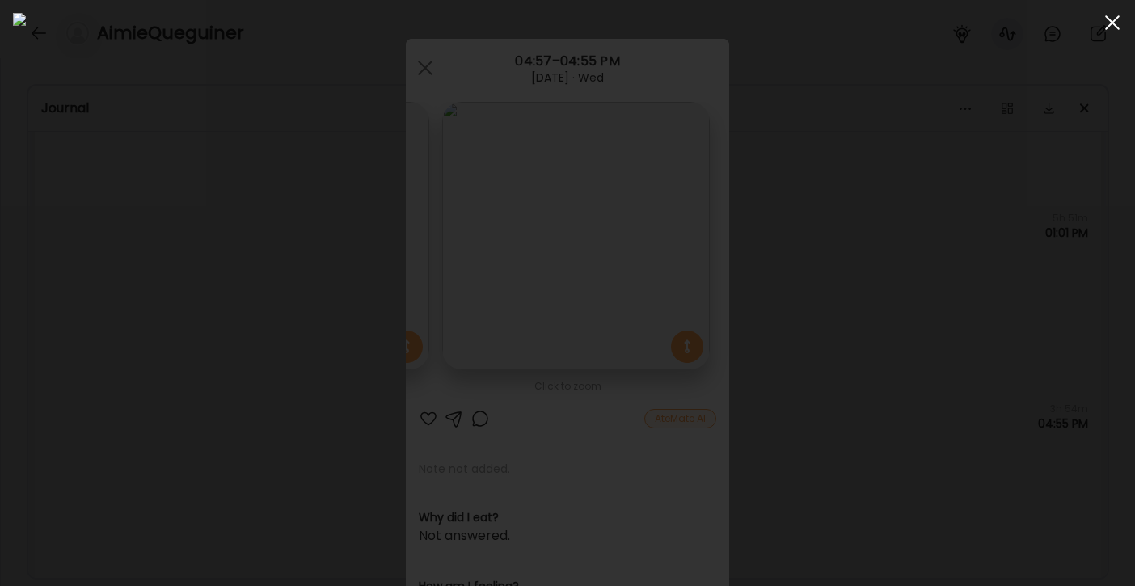
click at [1109, 29] on div at bounding box center [1112, 22] width 32 height 32
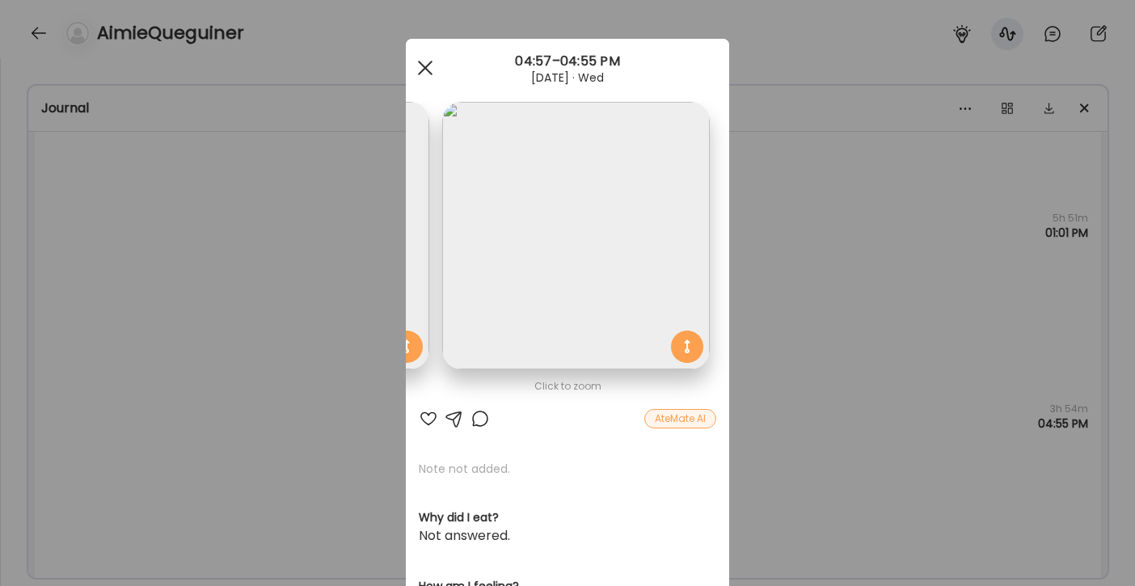
click at [417, 64] on div at bounding box center [425, 68] width 32 height 32
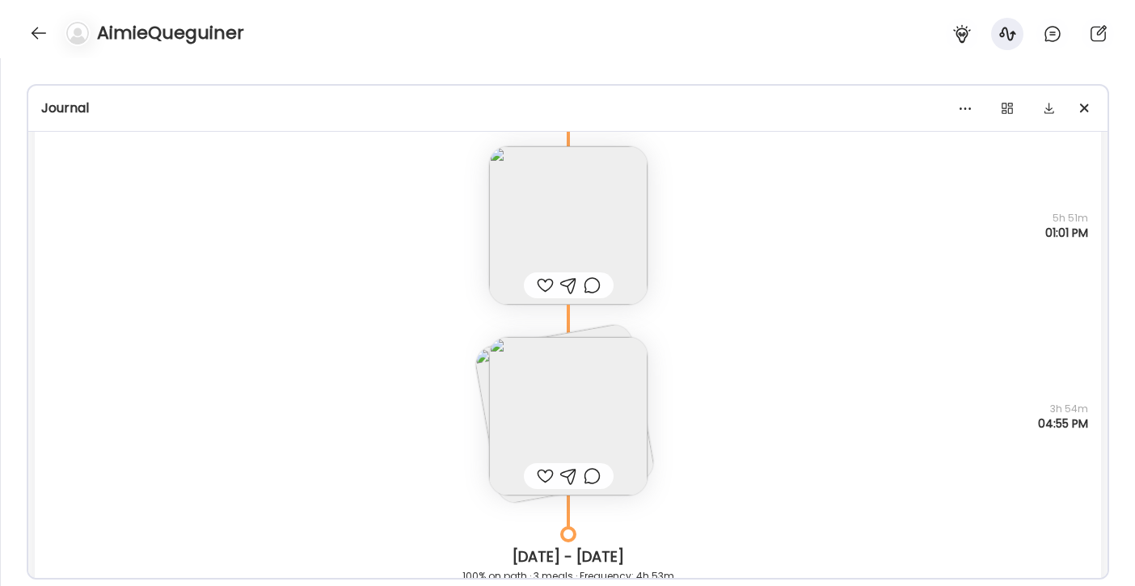
click at [603, 333] on img at bounding box center [564, 414] width 184 height 184
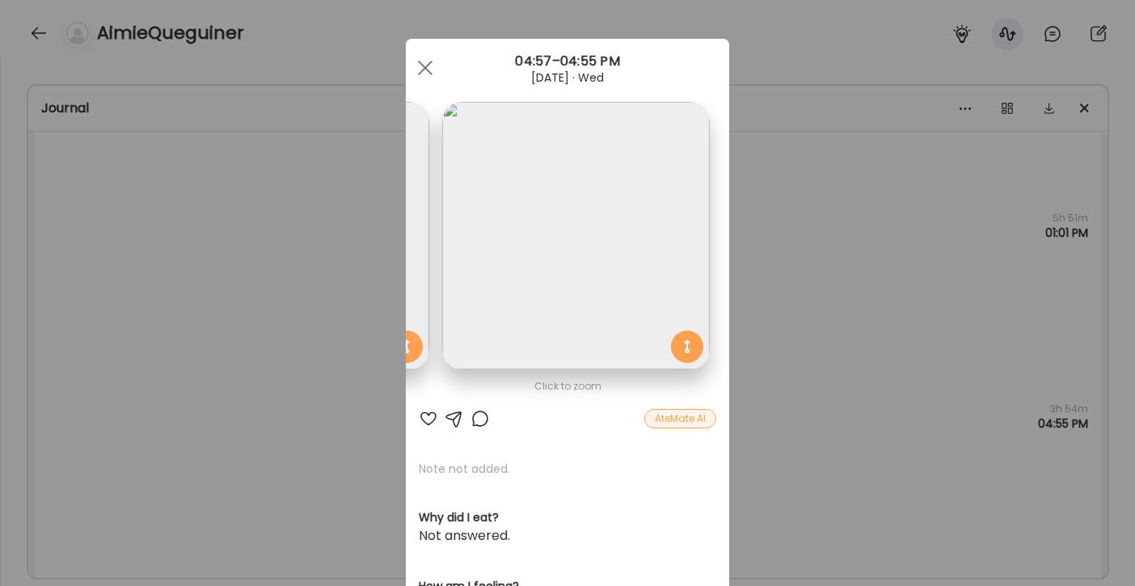
click at [412, 289] on img at bounding box center [296, 236] width 268 height 268
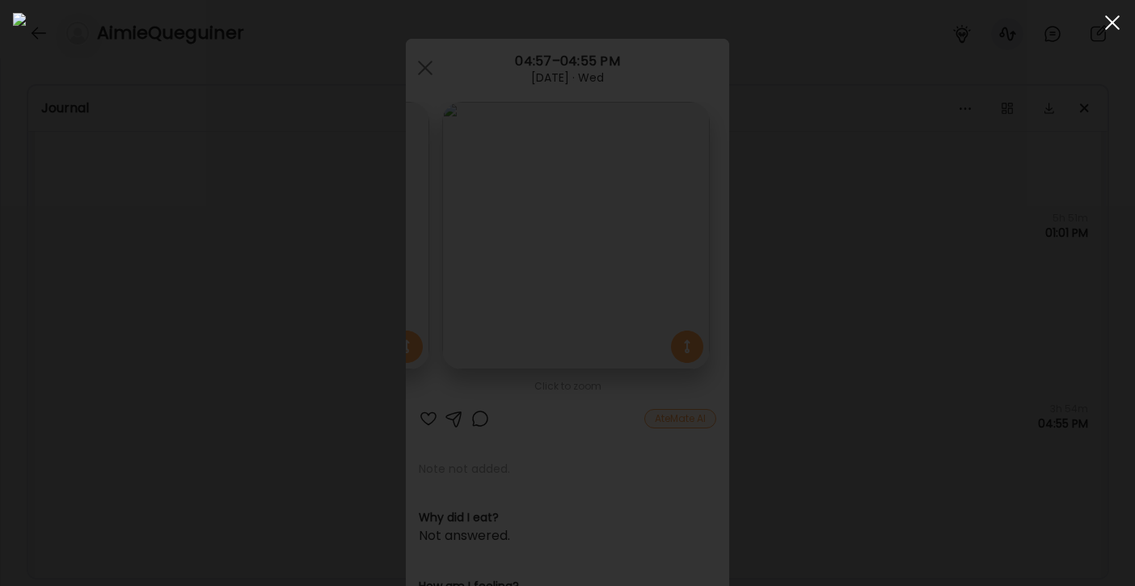
click at [1113, 25] on div at bounding box center [1112, 22] width 32 height 32
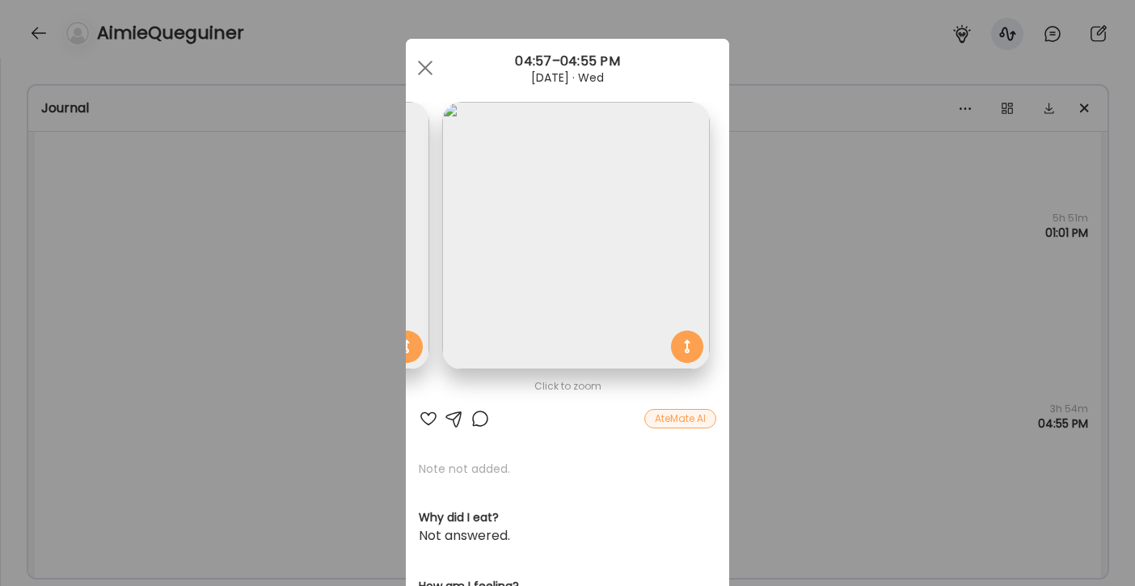
click at [416, 234] on img at bounding box center [296, 236] width 268 height 268
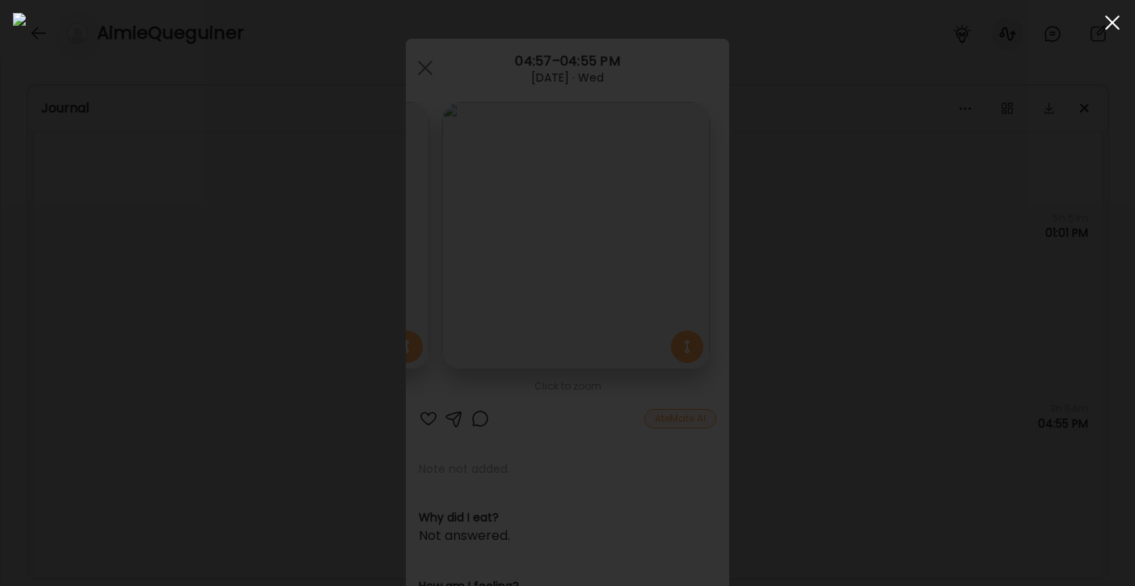
click at [1108, 17] on span at bounding box center [1112, 22] width 15 height 15
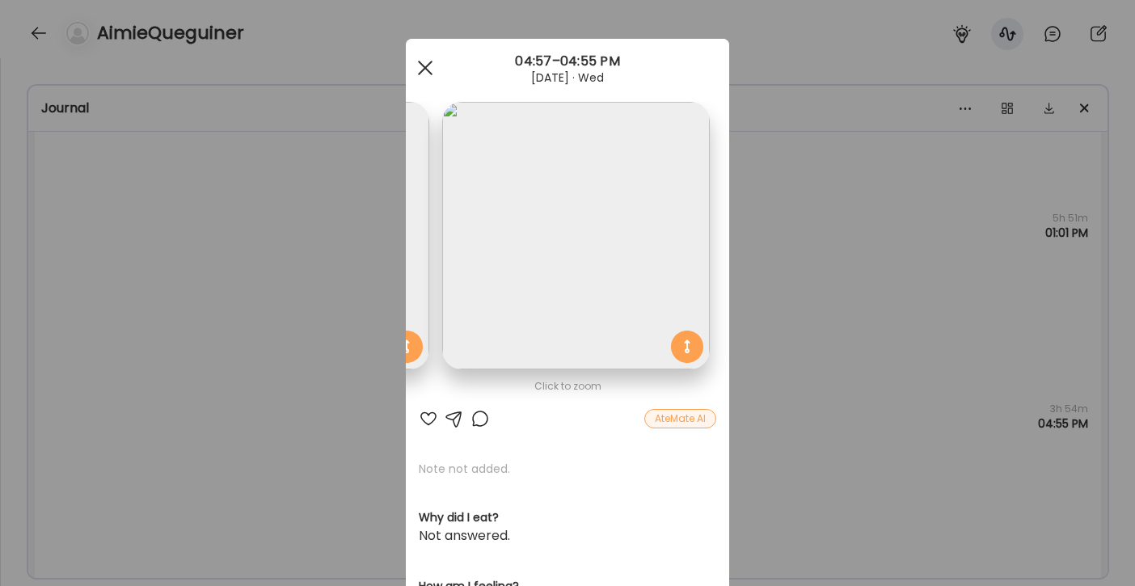
click at [420, 66] on span at bounding box center [425, 68] width 15 height 15
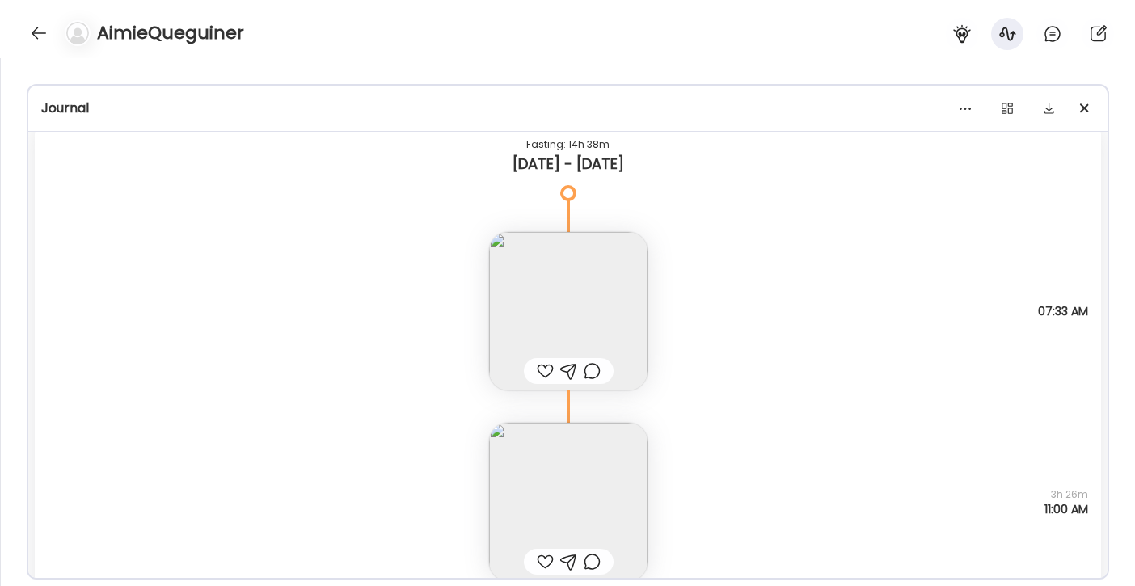
scroll to position [1223, 0]
click at [580, 323] on img at bounding box center [568, 313] width 158 height 158
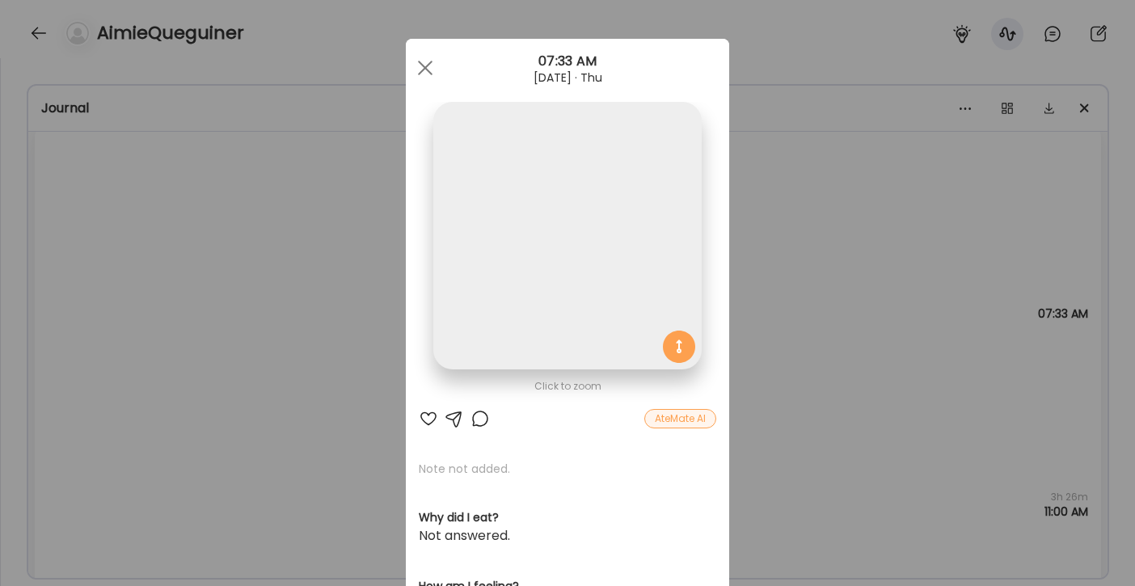
click at [563, 211] on img at bounding box center [567, 236] width 268 height 268
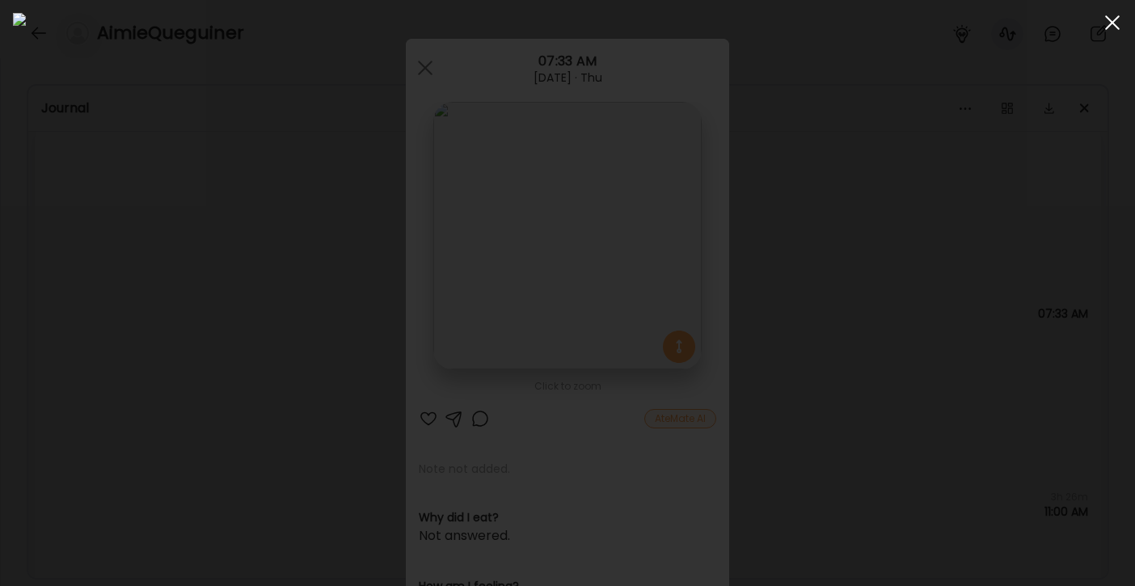
click at [1121, 29] on div at bounding box center [1112, 22] width 32 height 32
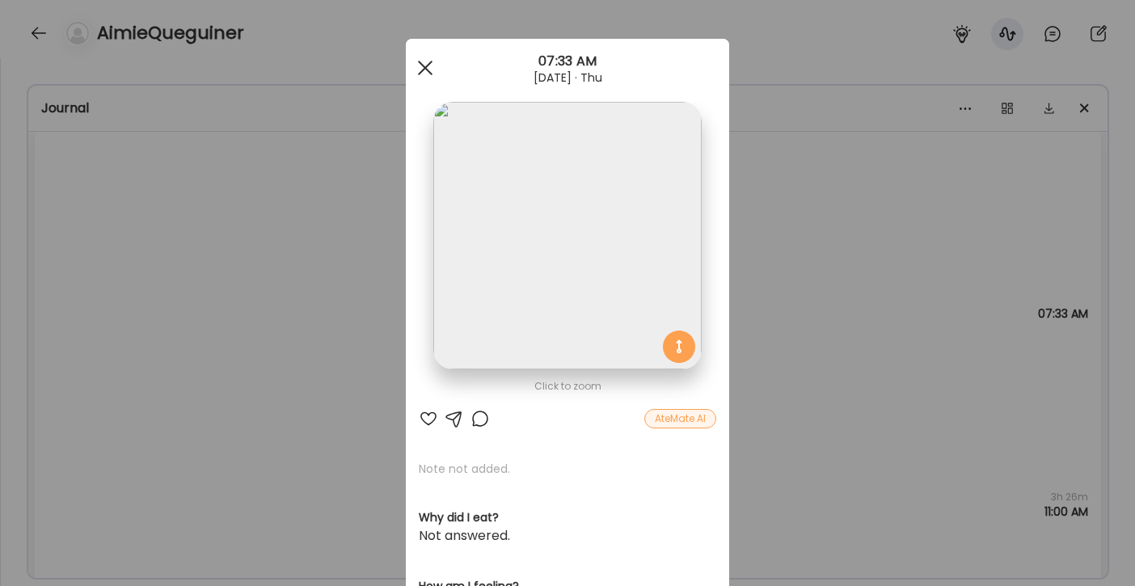
click at [418, 70] on span at bounding box center [425, 68] width 15 height 15
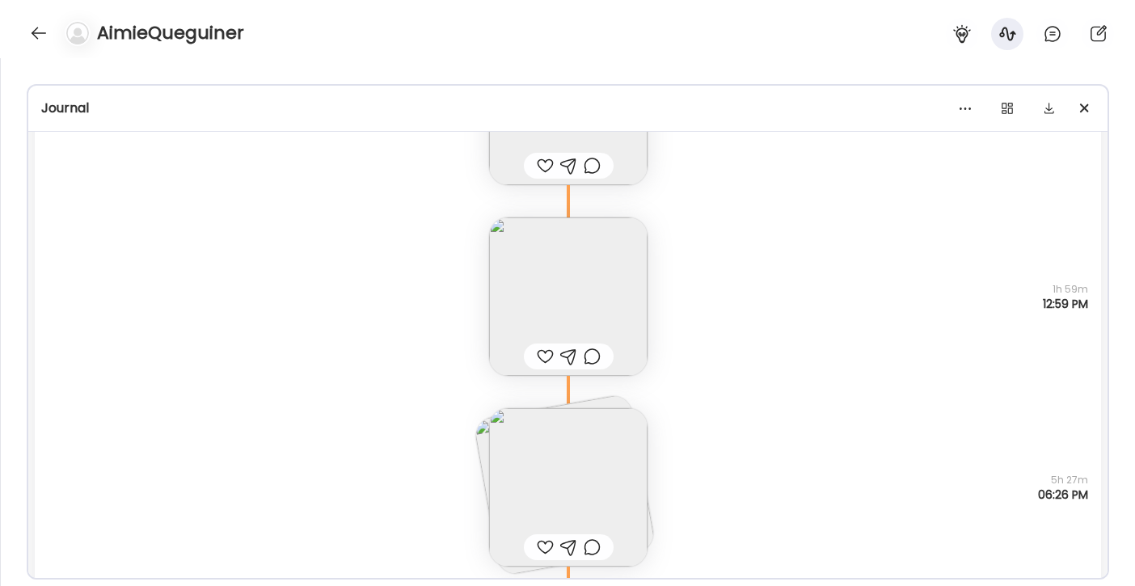
scroll to position [1624, 0]
click at [558, 298] on img at bounding box center [568, 294] width 158 height 158
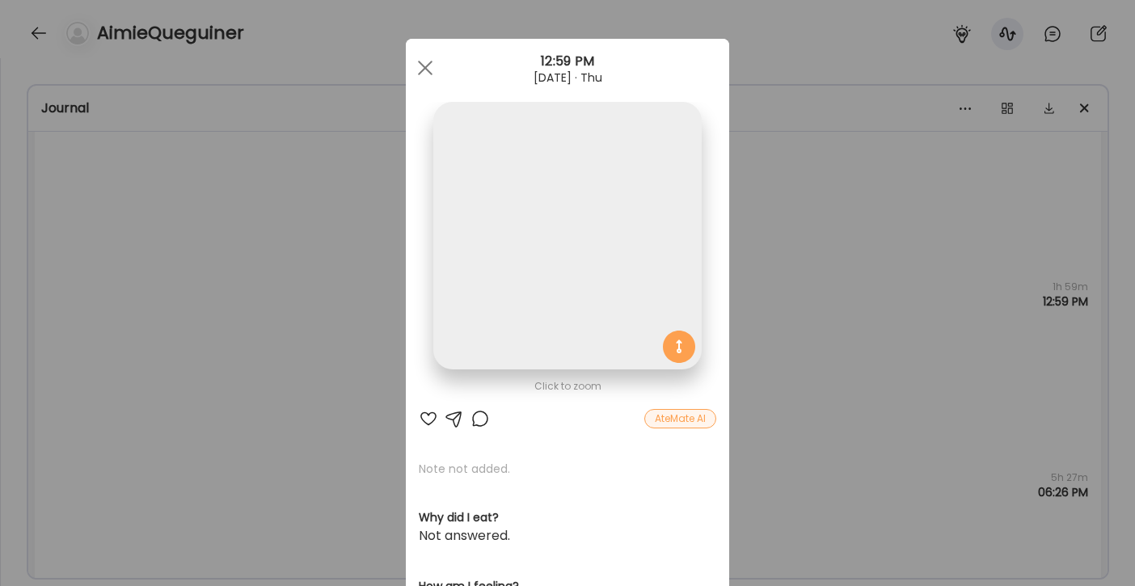
click at [555, 268] on img at bounding box center [567, 236] width 268 height 268
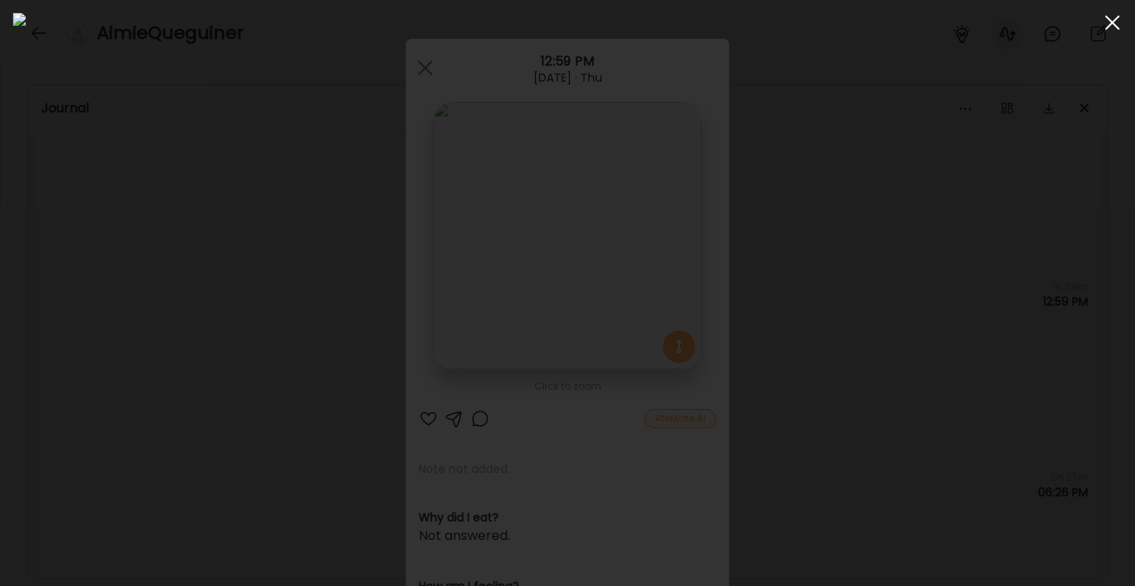
click at [1115, 19] on span at bounding box center [1112, 22] width 15 height 15
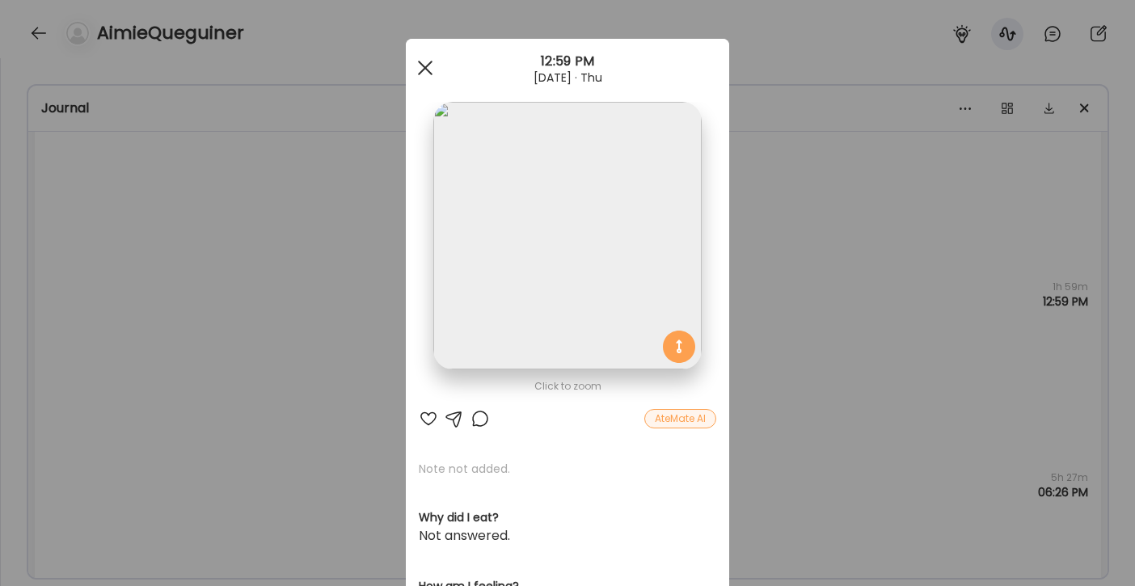
click at [424, 68] on div at bounding box center [425, 68] width 32 height 32
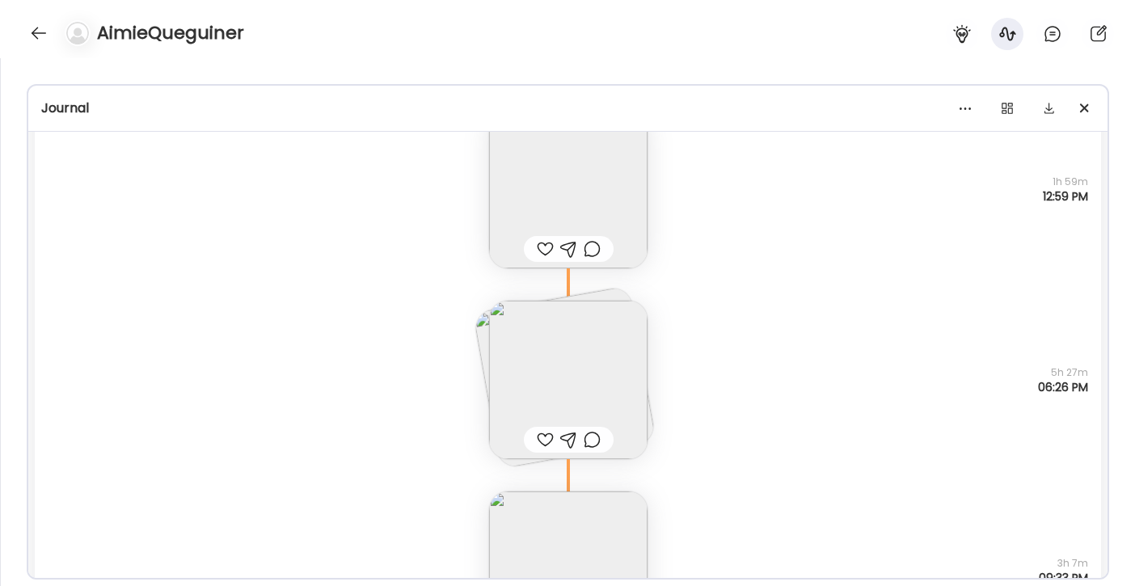
scroll to position [1762, 0]
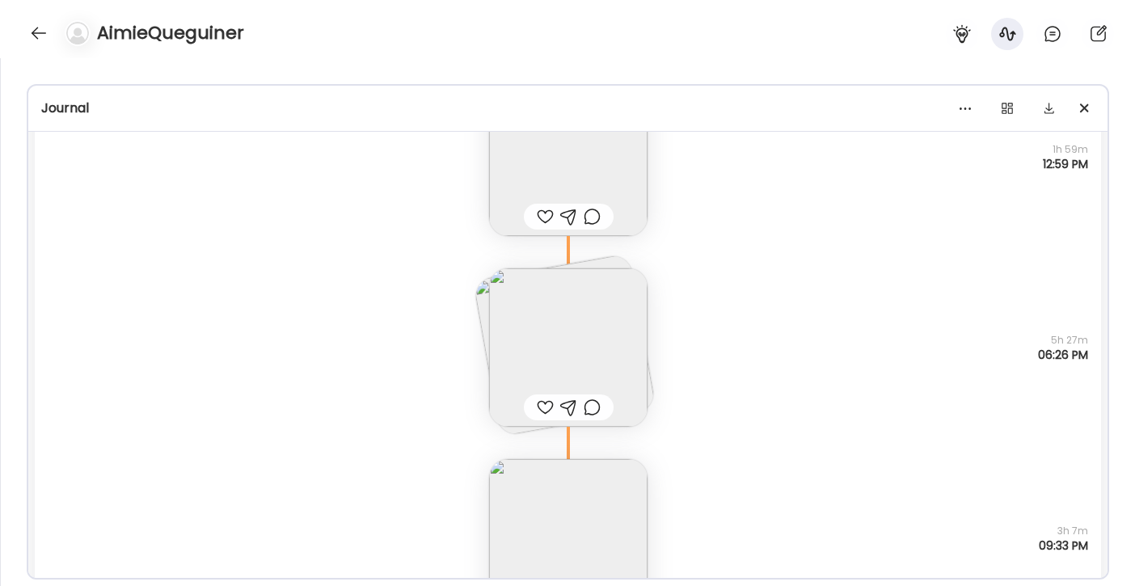
click at [596, 326] on img at bounding box center [568, 347] width 158 height 158
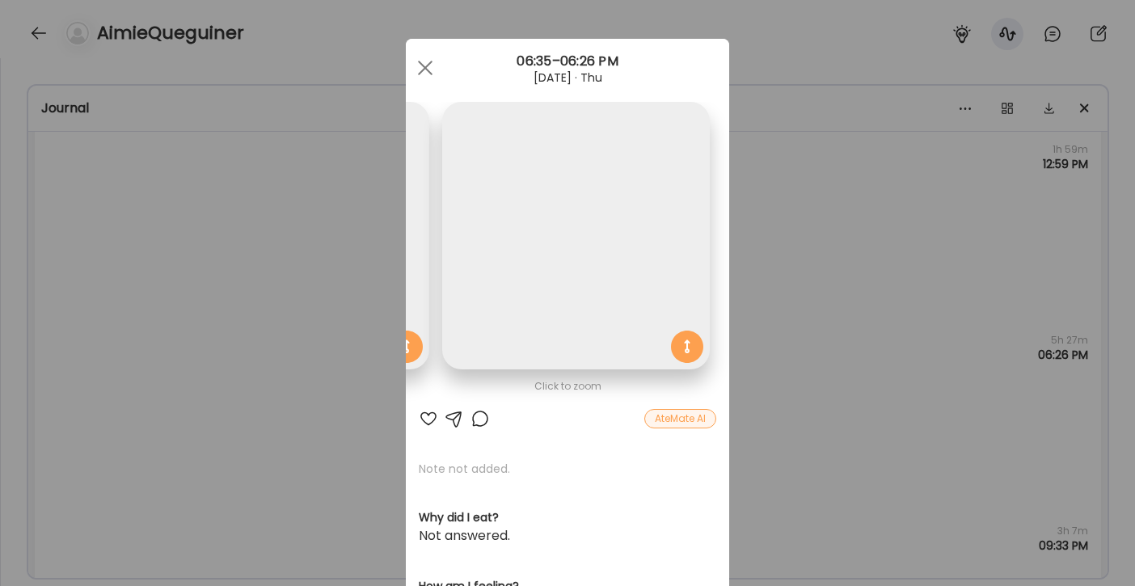
click at [596, 326] on img at bounding box center [576, 236] width 268 height 268
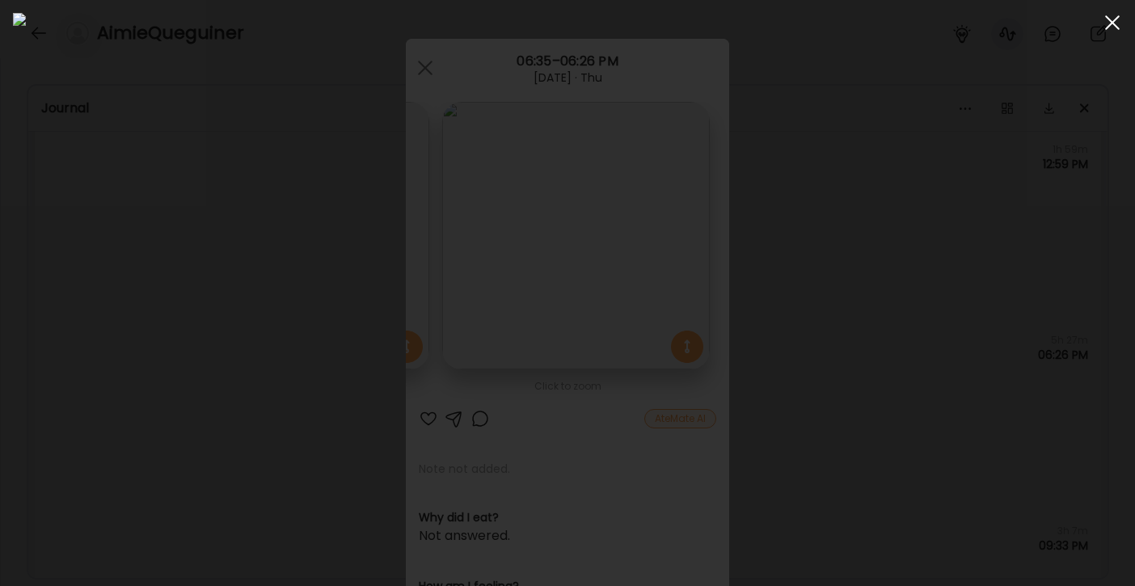
click at [1121, 29] on div at bounding box center [1112, 22] width 32 height 32
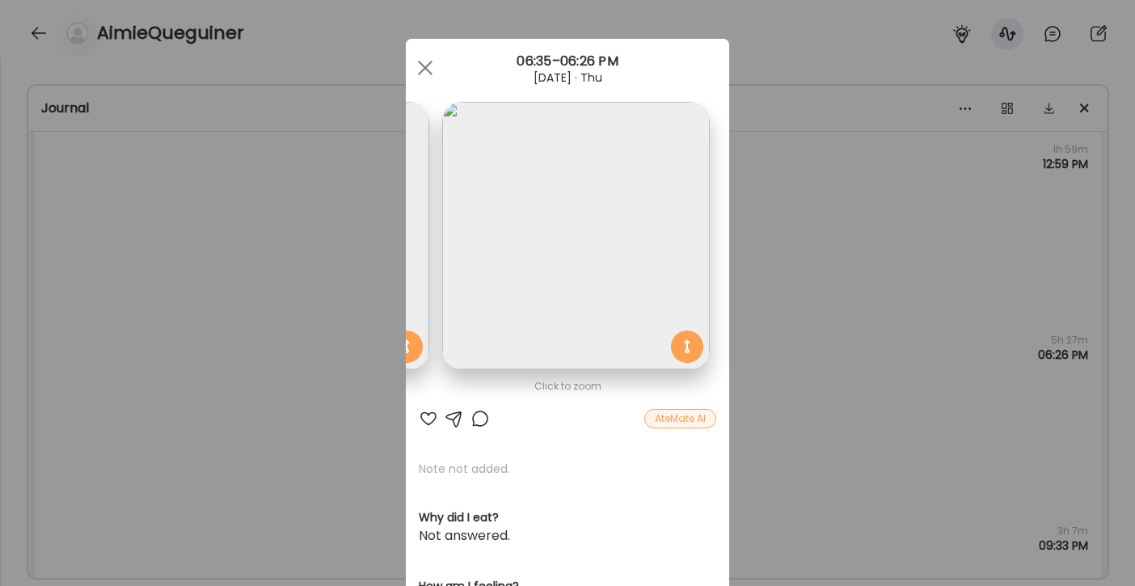
click at [418, 284] on img at bounding box center [296, 236] width 268 height 268
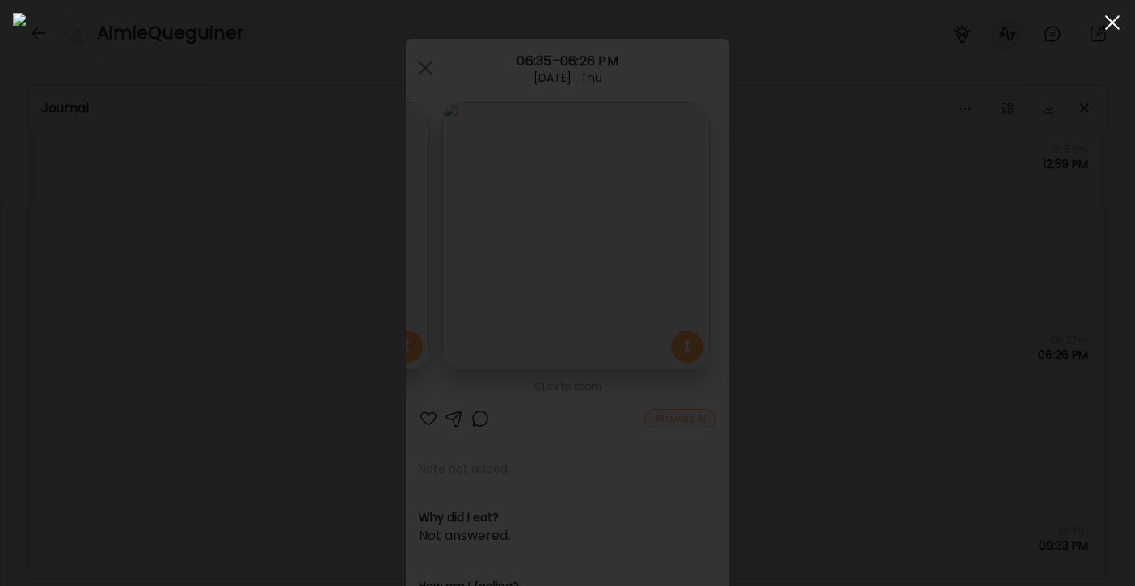
click at [1116, 26] on span at bounding box center [1112, 22] width 15 height 15
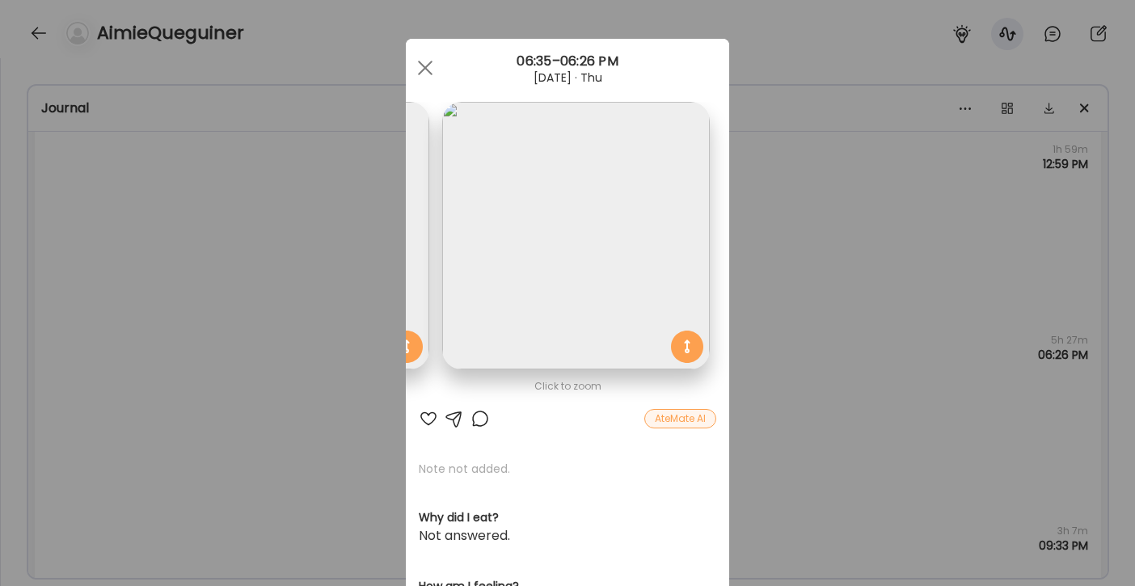
click at [426, 71] on div at bounding box center [425, 68] width 32 height 32
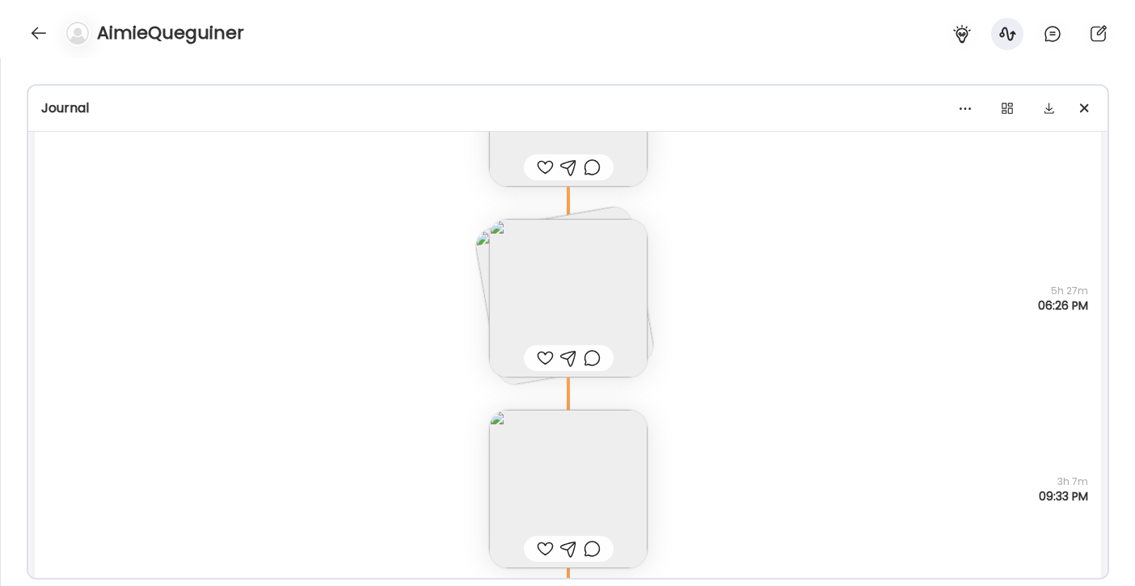
scroll to position [1834, 0]
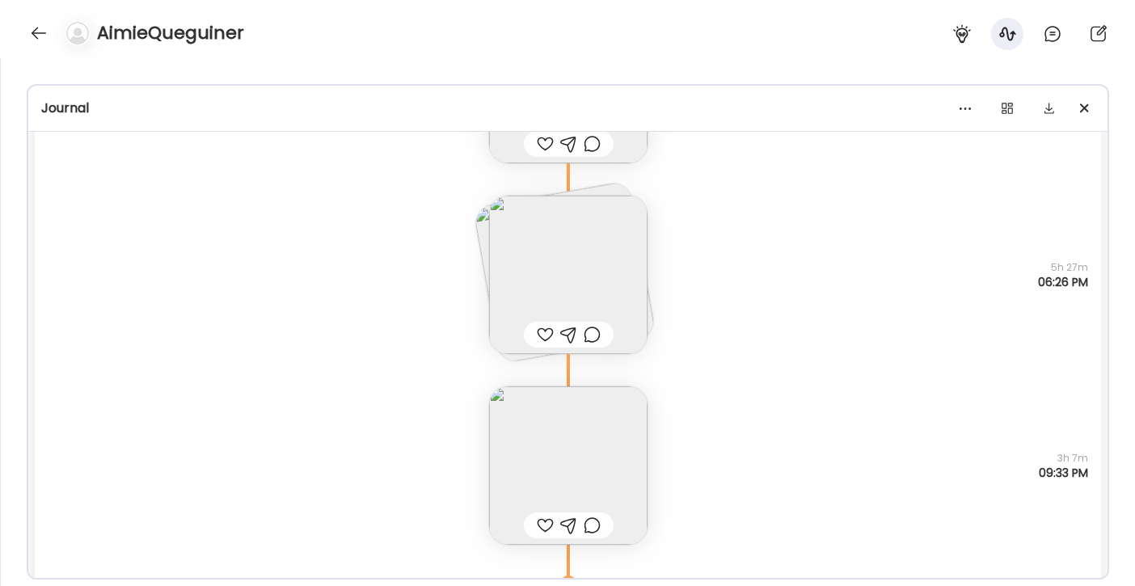
click at [589, 474] on img at bounding box center [568, 465] width 158 height 158
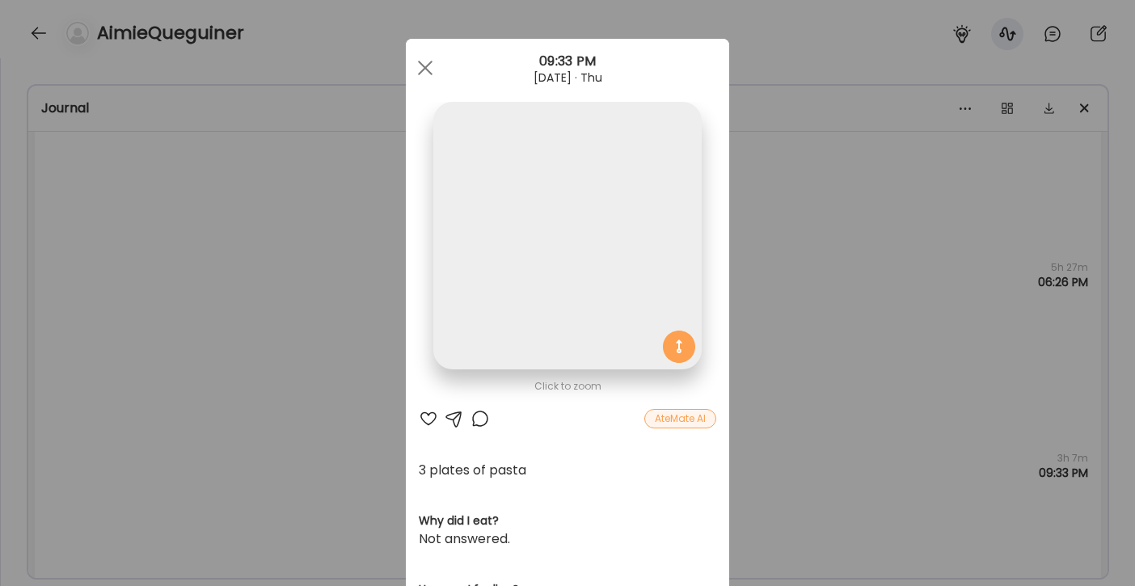
click at [532, 312] on img at bounding box center [567, 236] width 268 height 268
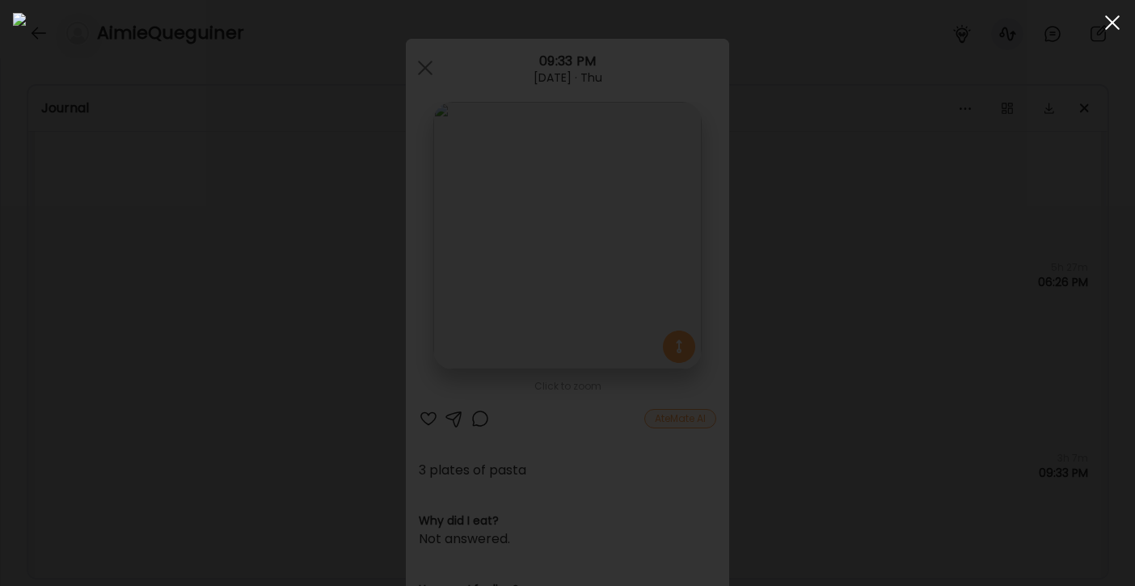
click at [1112, 23] on div at bounding box center [1112, 22] width 32 height 32
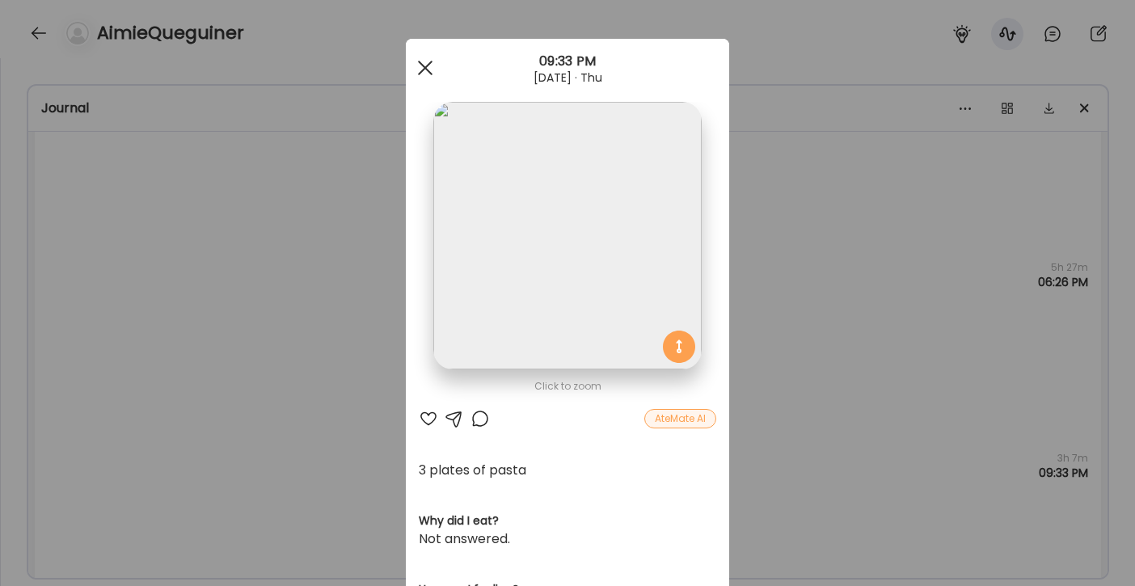
click at [426, 77] on div at bounding box center [425, 68] width 32 height 32
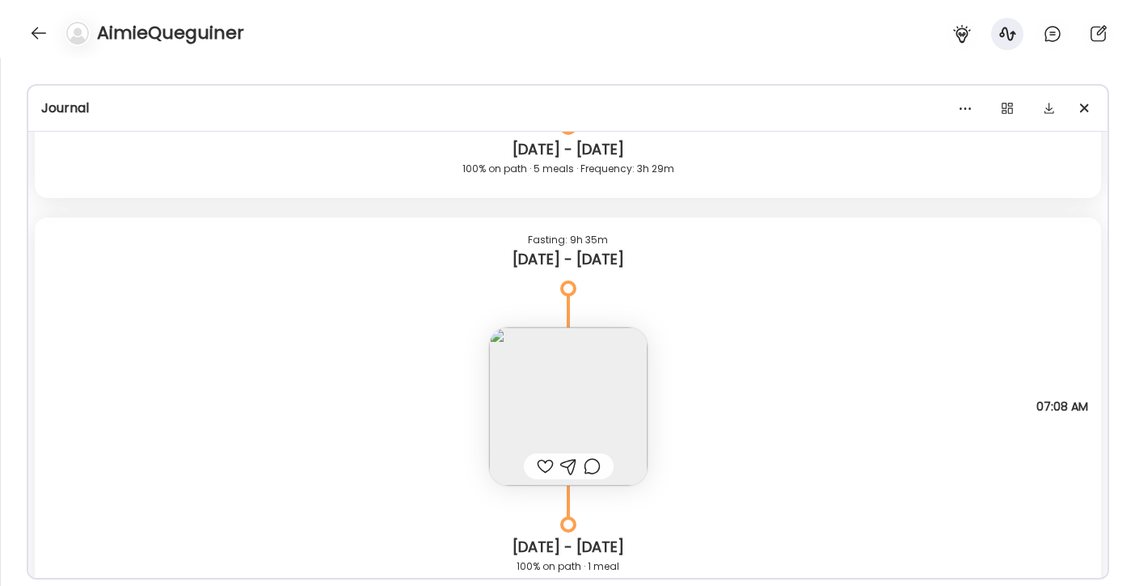
scroll to position [2329, 0]
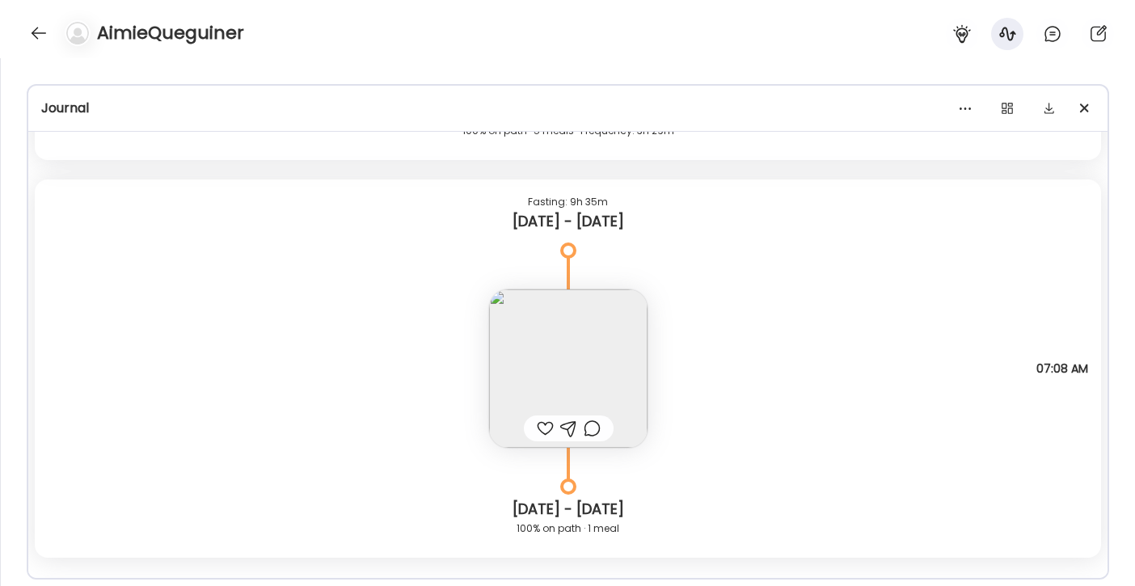
click at [606, 361] on img at bounding box center [568, 368] width 158 height 158
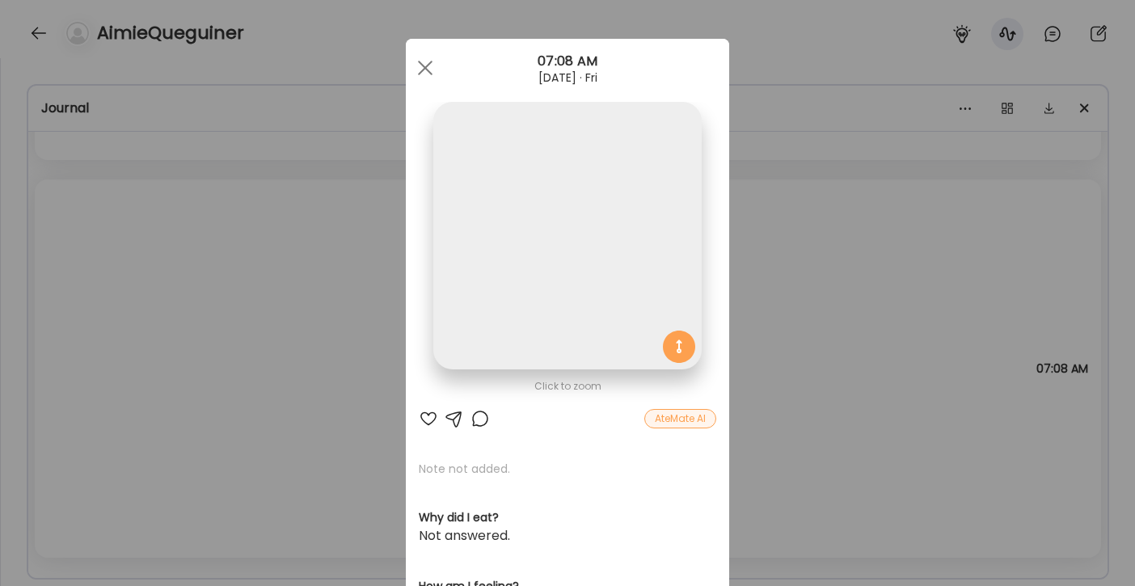
click at [587, 250] on img at bounding box center [567, 236] width 268 height 268
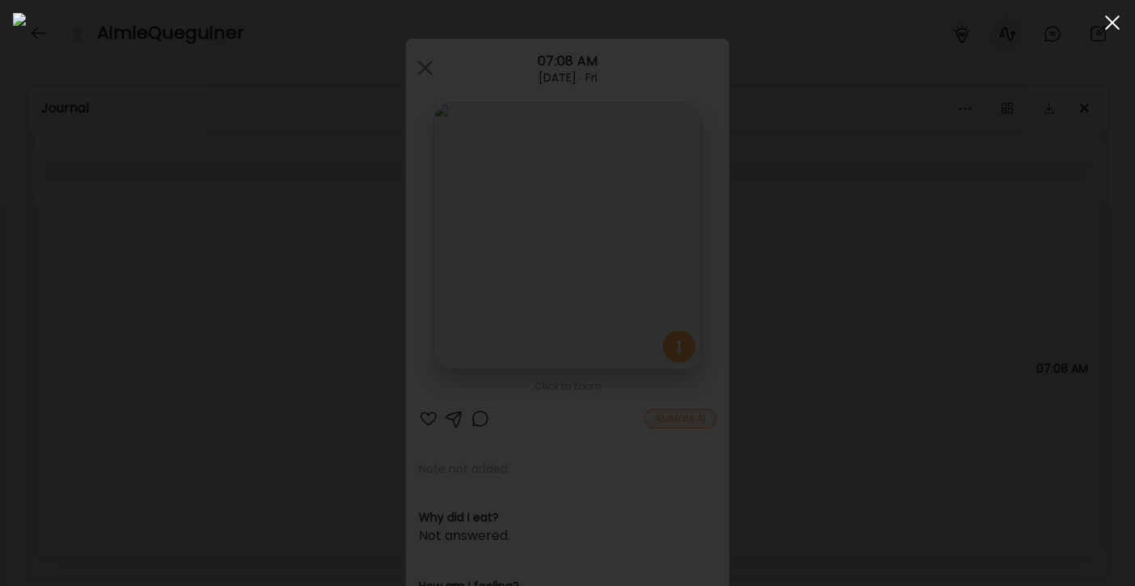
click at [1115, 23] on div at bounding box center [1112, 22] width 32 height 32
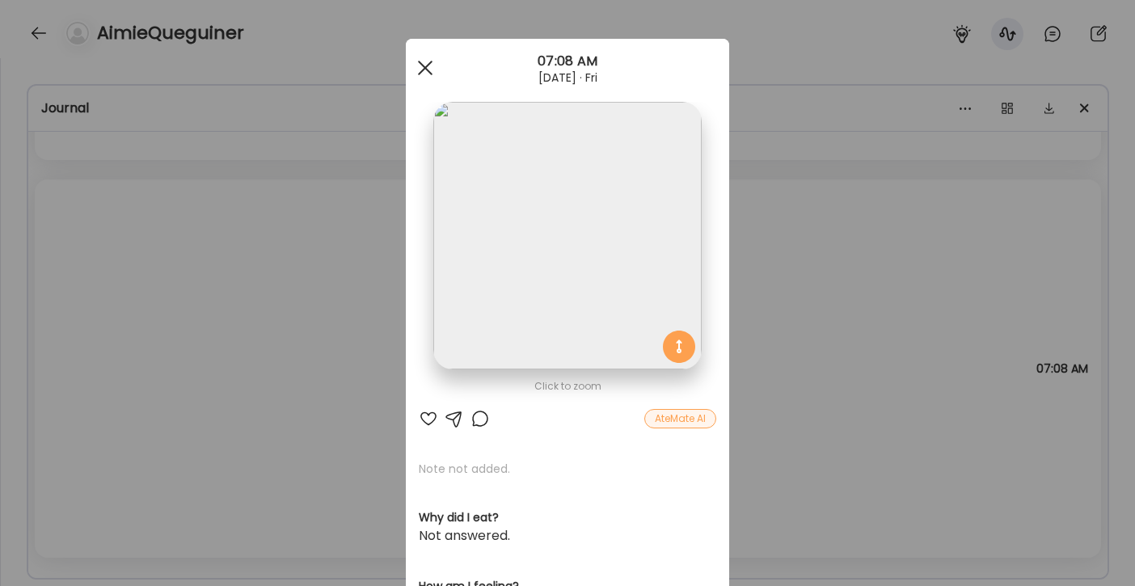
click at [416, 68] on div at bounding box center [425, 68] width 32 height 32
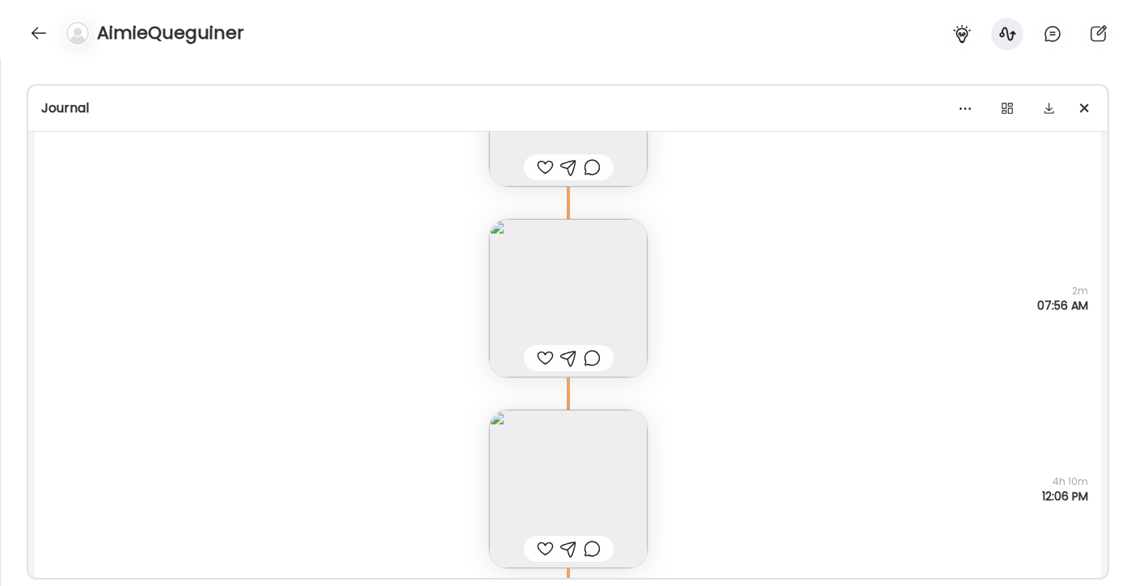
scroll to position [3202, 0]
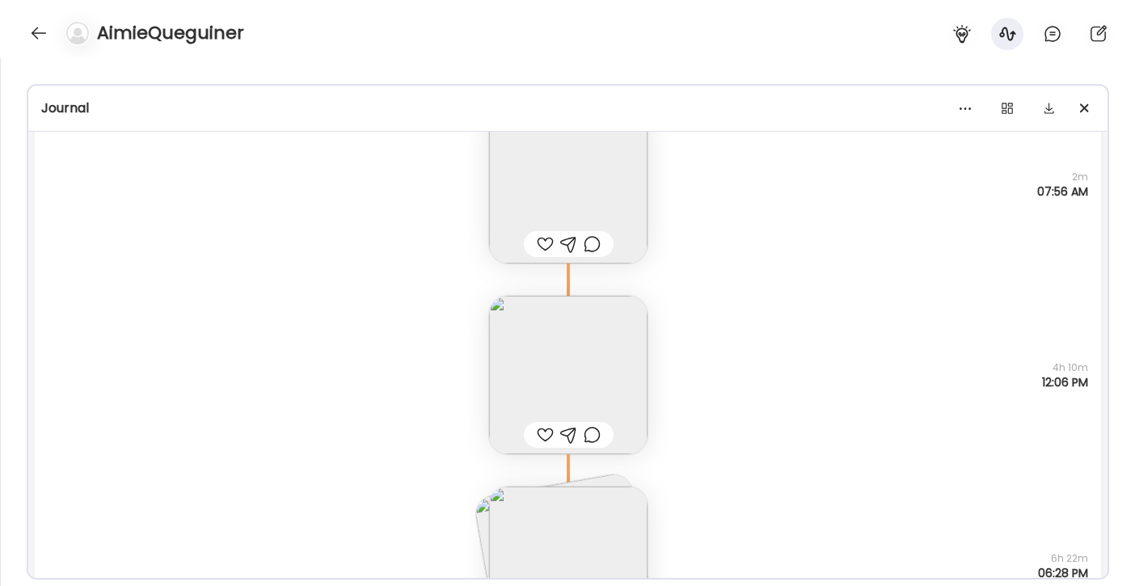
click at [579, 382] on img at bounding box center [568, 375] width 158 height 158
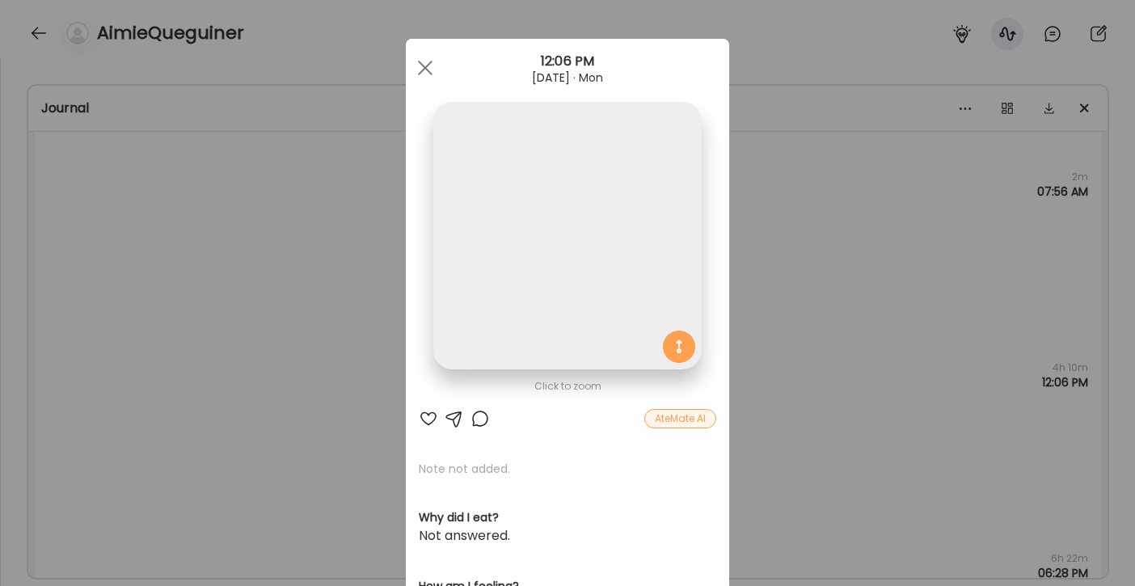
click at [547, 304] on img at bounding box center [567, 236] width 268 height 268
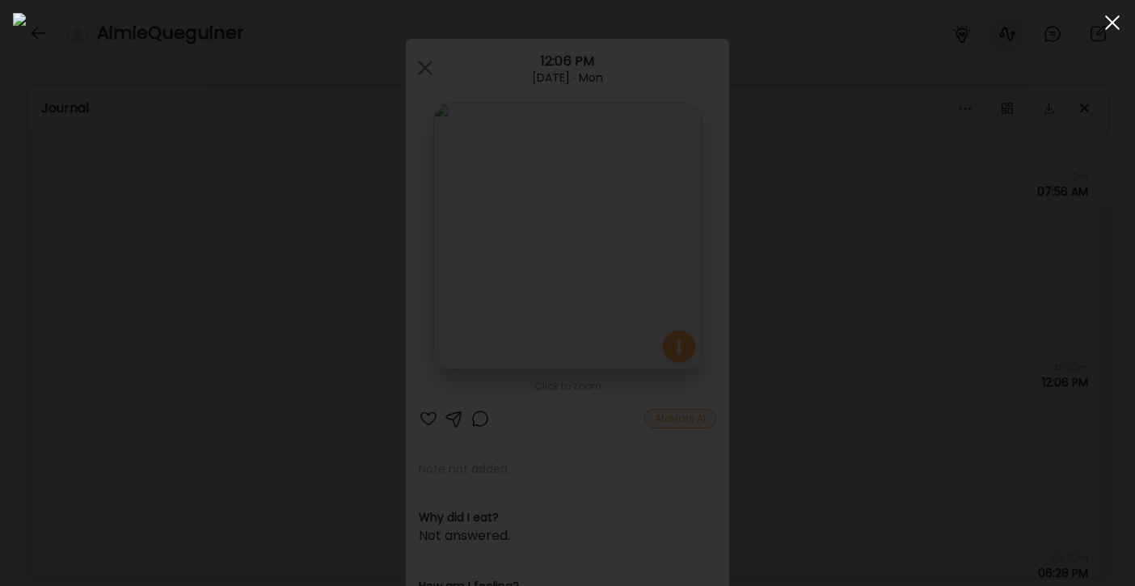
click at [1117, 23] on div at bounding box center [1112, 22] width 32 height 32
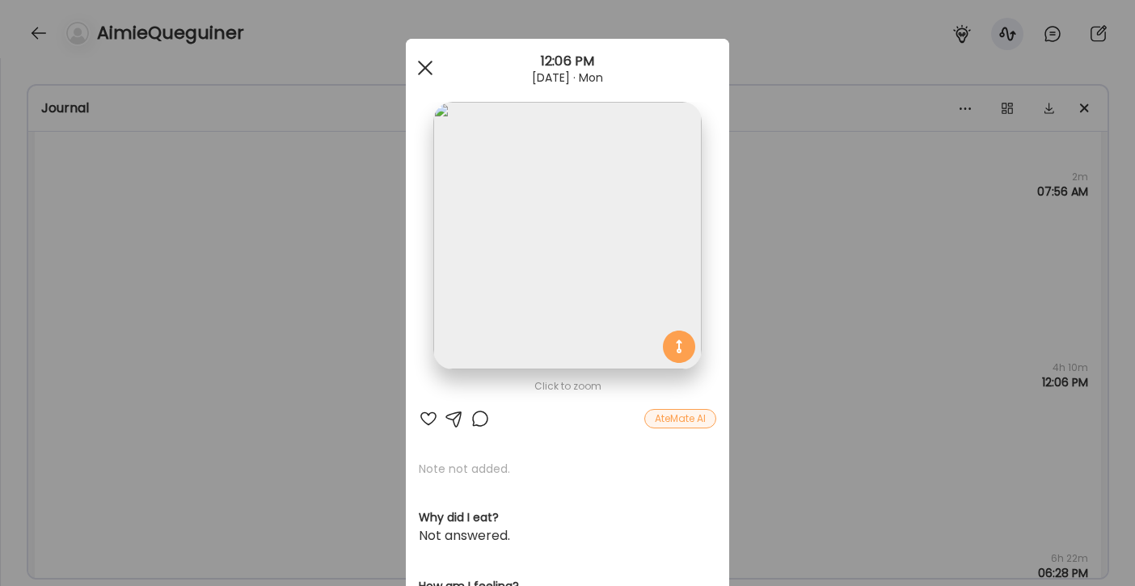
click at [417, 63] on div at bounding box center [425, 68] width 32 height 32
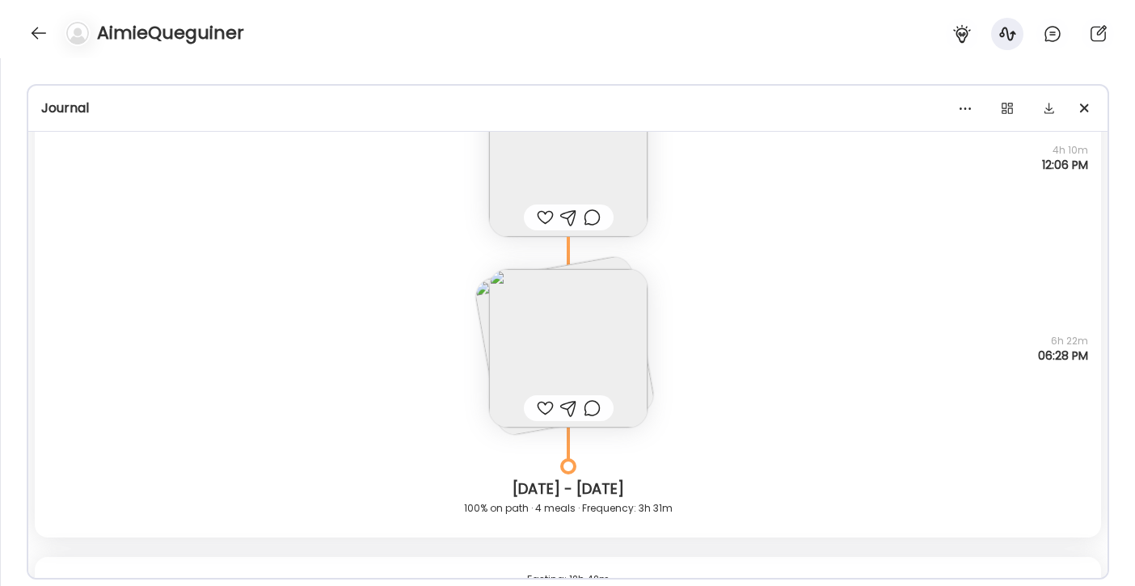
scroll to position [3421, 0]
click at [507, 352] on img at bounding box center [568, 347] width 158 height 158
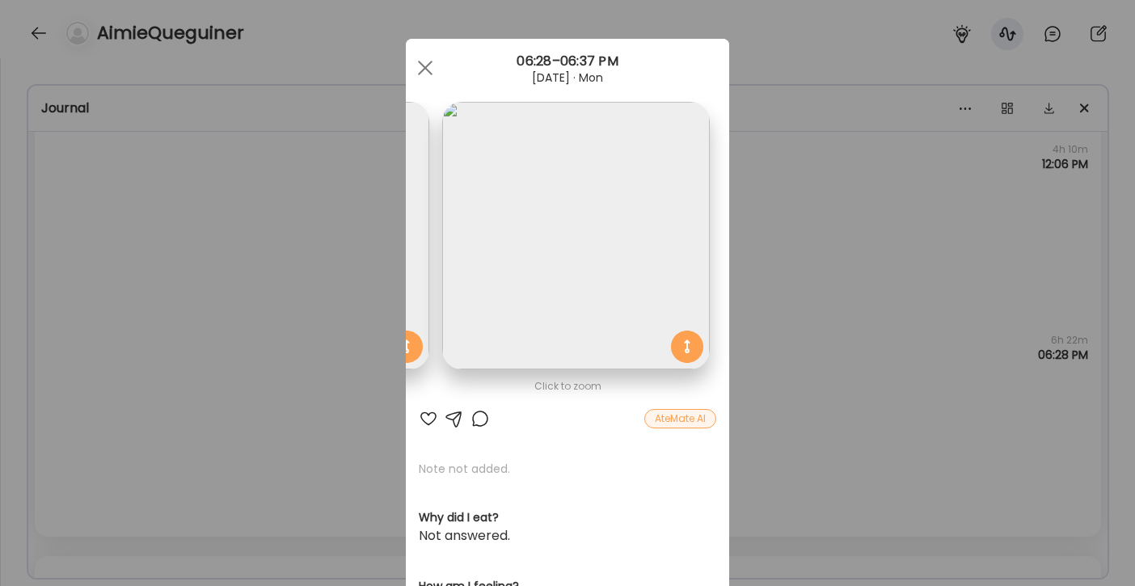
click at [408, 272] on img at bounding box center [296, 236] width 268 height 268
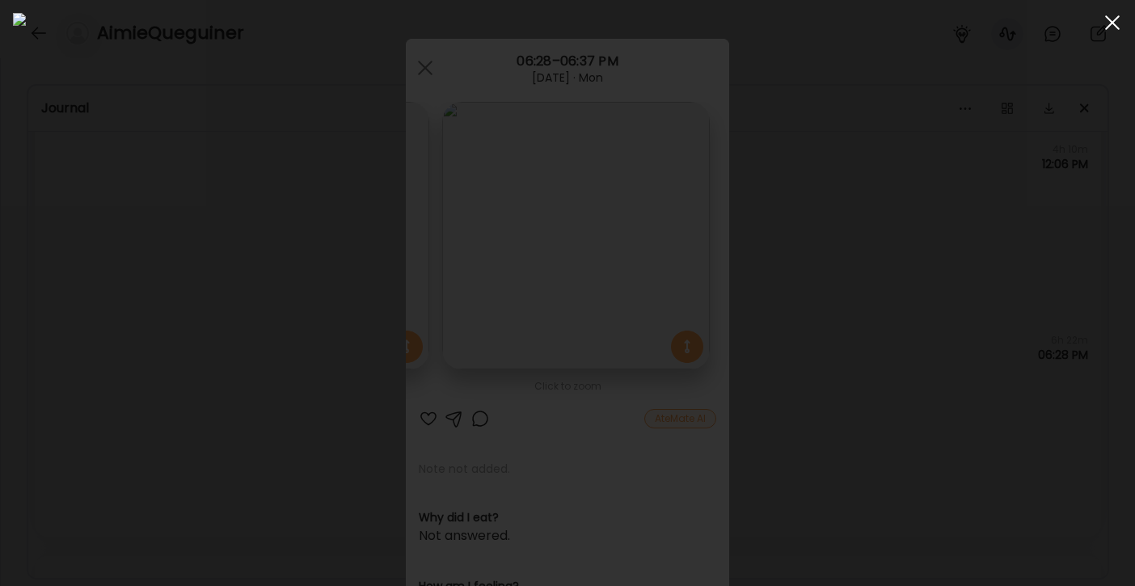
click at [1113, 22] on span at bounding box center [1112, 22] width 15 height 15
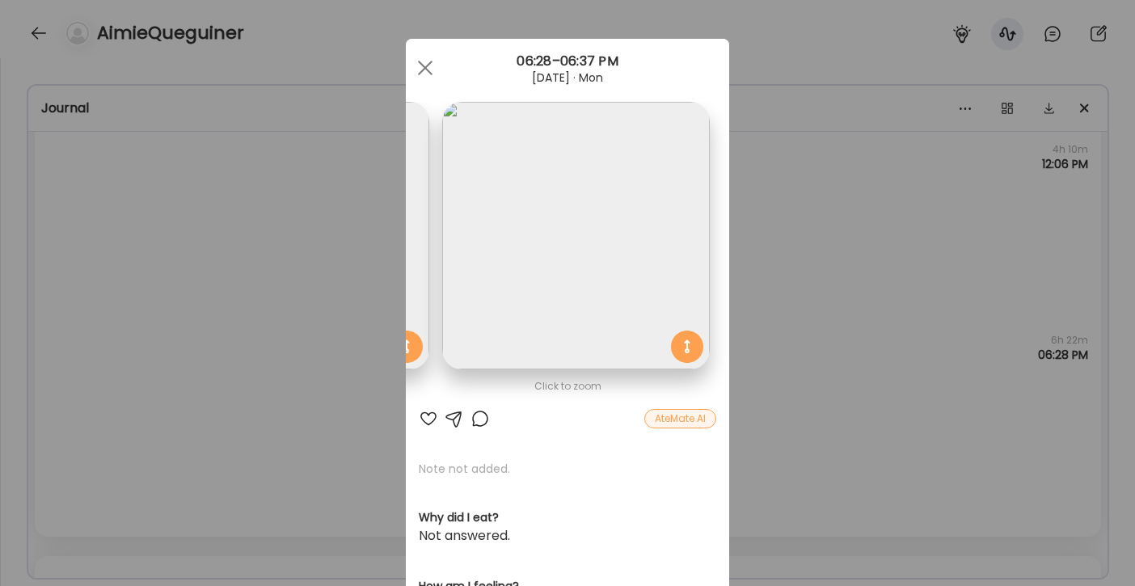
click at [413, 196] on img at bounding box center [296, 236] width 268 height 268
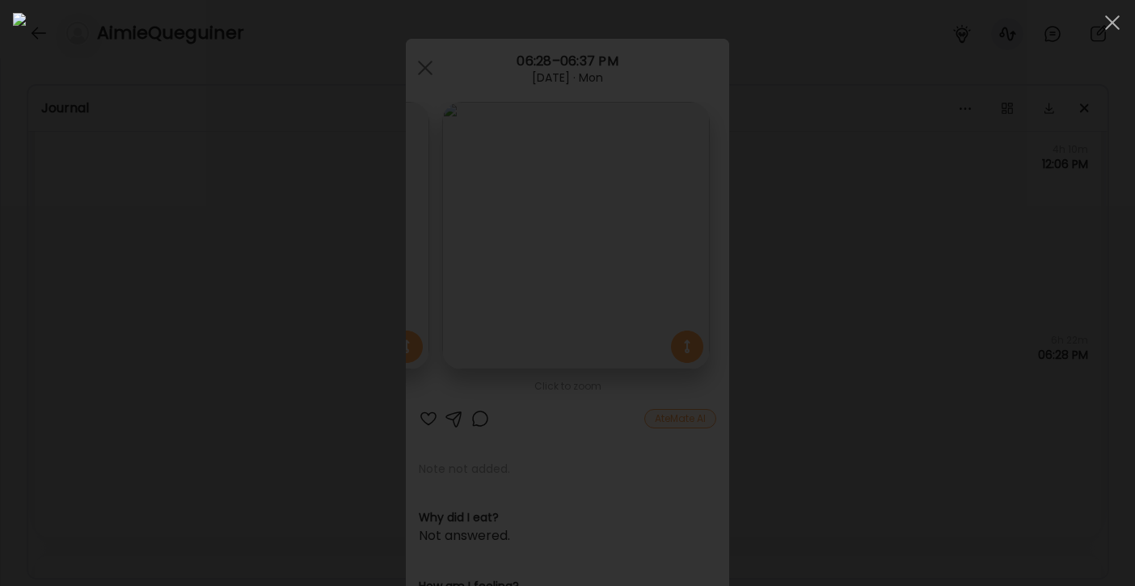
click at [1114, 25] on span at bounding box center [1112, 22] width 15 height 15
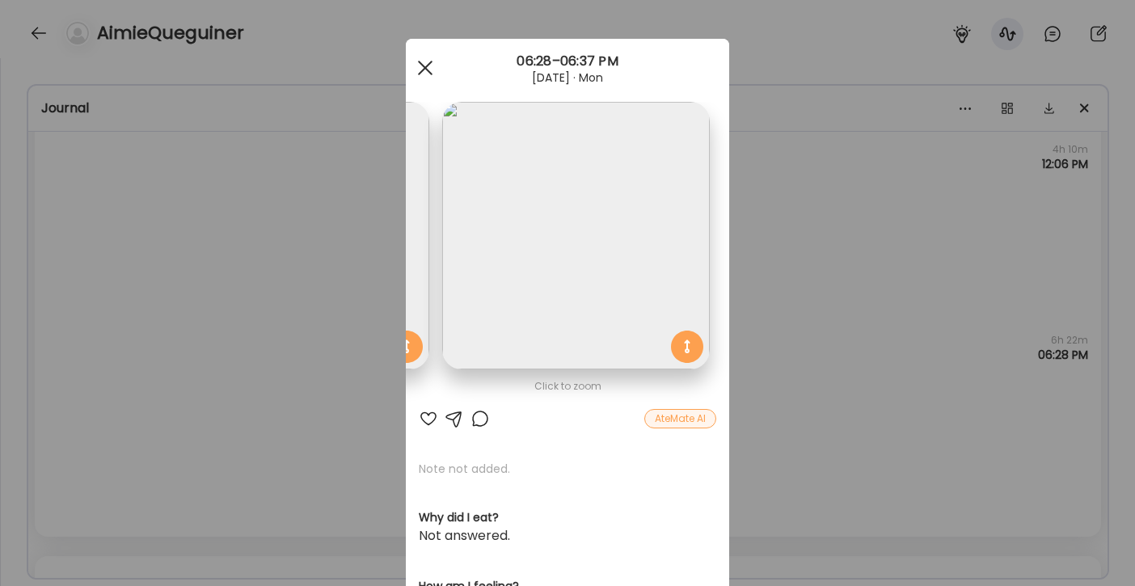
click at [420, 71] on div at bounding box center [425, 68] width 32 height 32
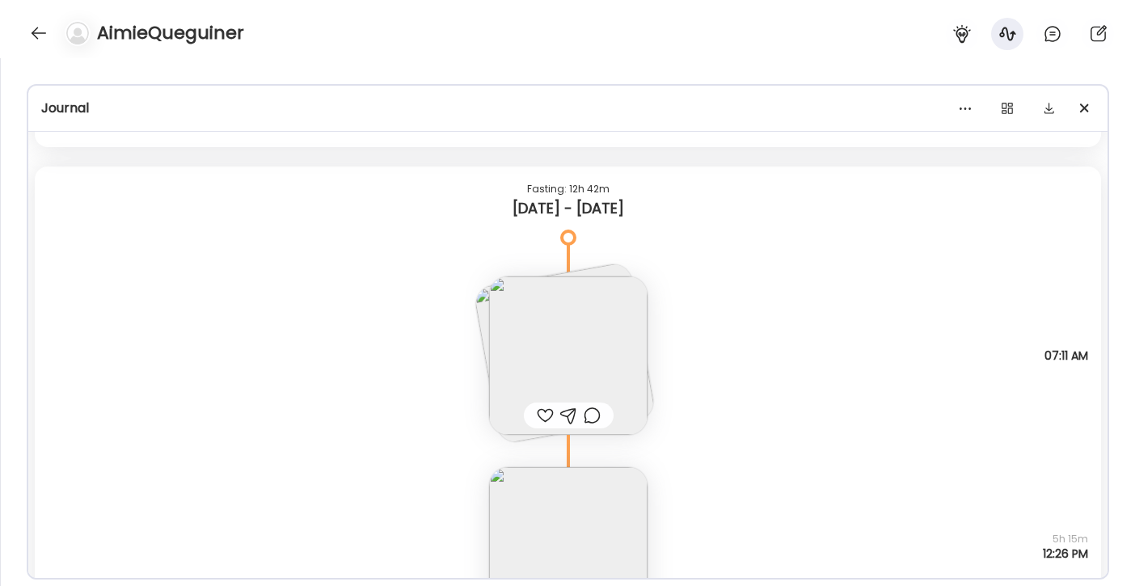
scroll to position [3835, 0]
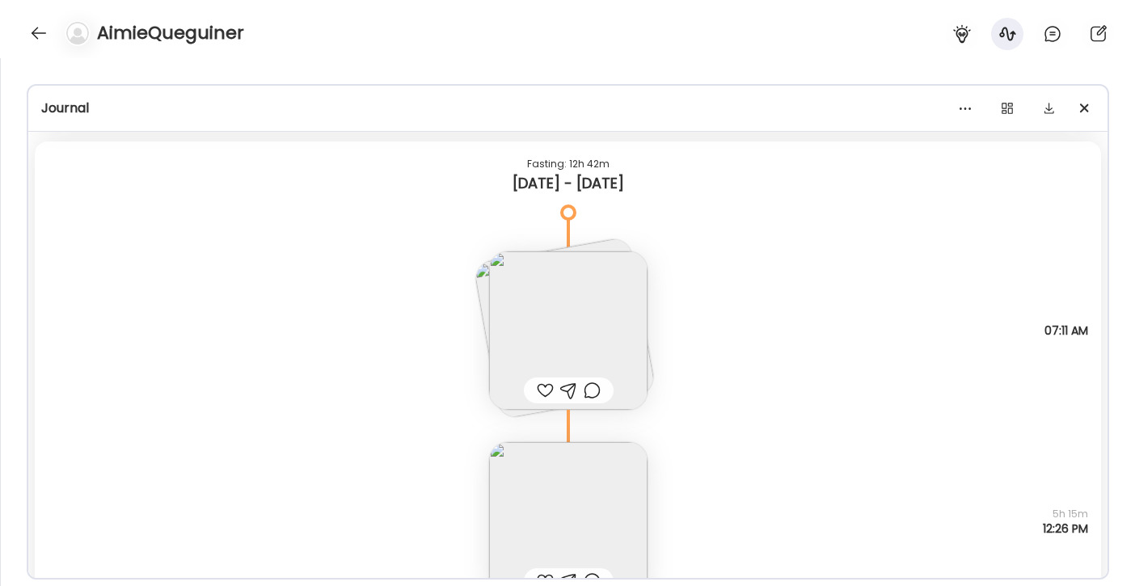
click at [476, 295] on img at bounding box center [564, 328] width 184 height 184
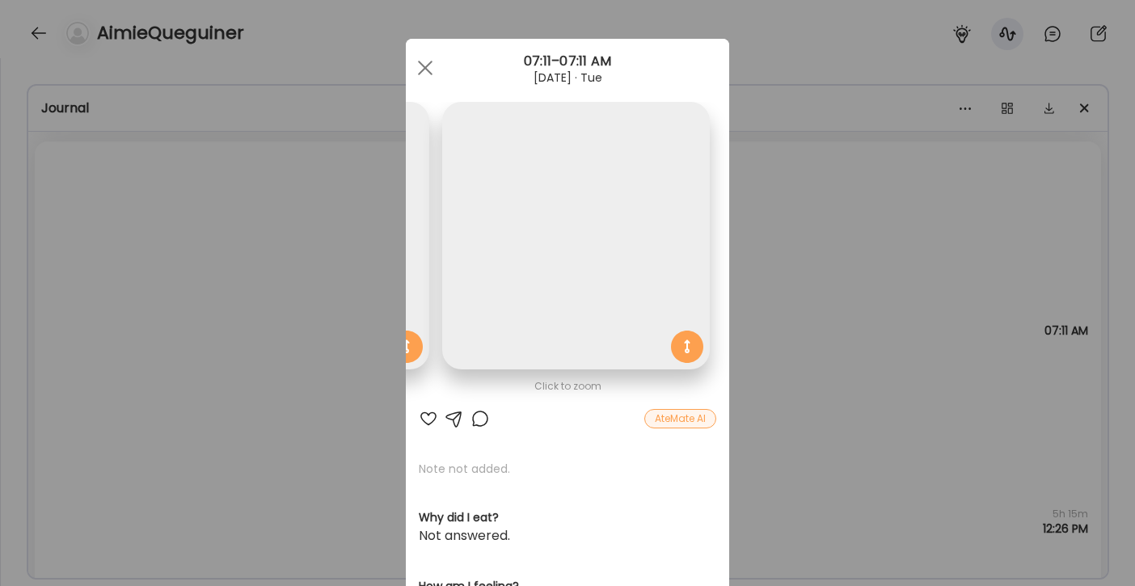
click at [561, 273] on img at bounding box center [576, 236] width 268 height 268
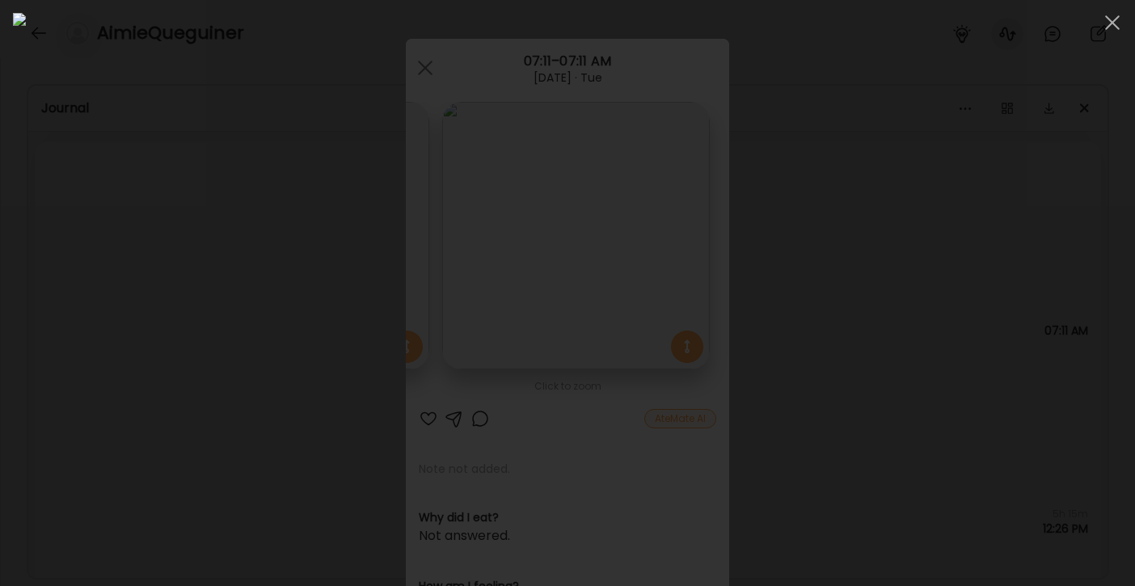
click at [1107, 26] on div at bounding box center [1112, 22] width 32 height 32
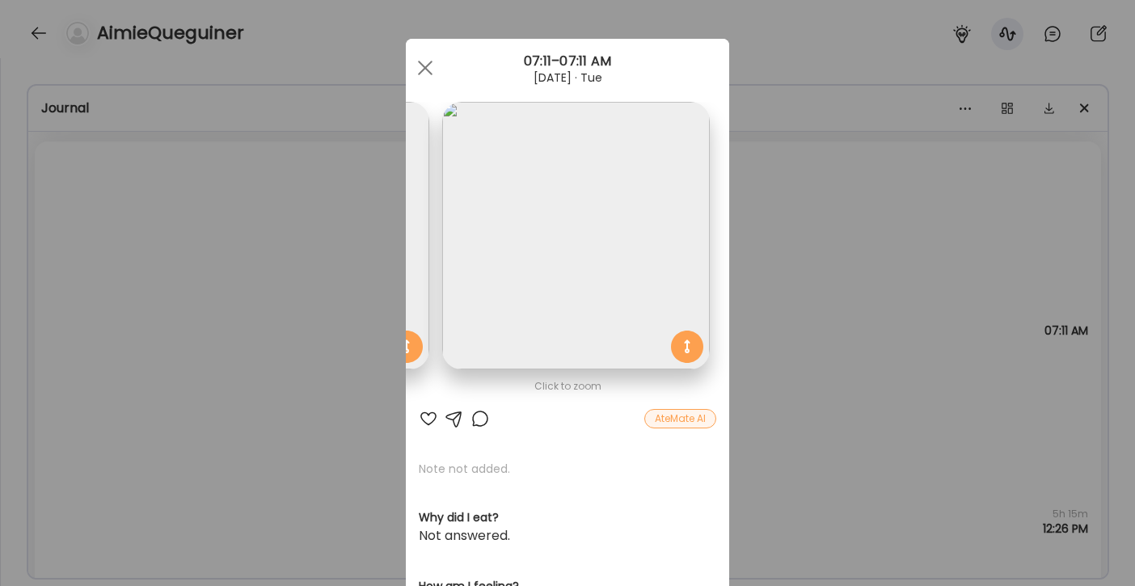
click at [422, 233] on img at bounding box center [296, 236] width 268 height 268
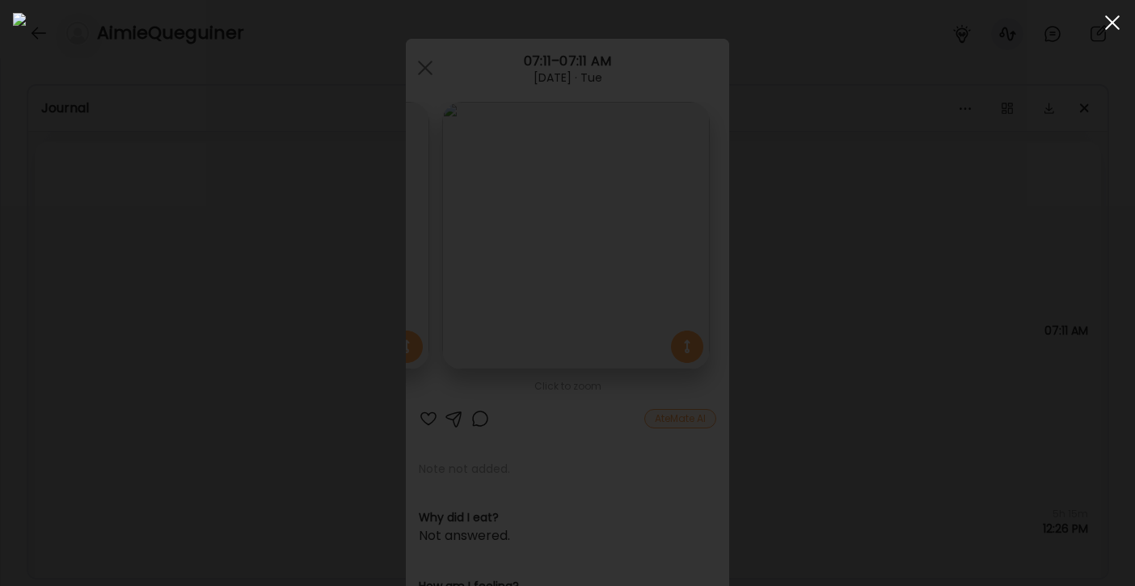
click at [1115, 27] on div at bounding box center [1112, 22] width 32 height 32
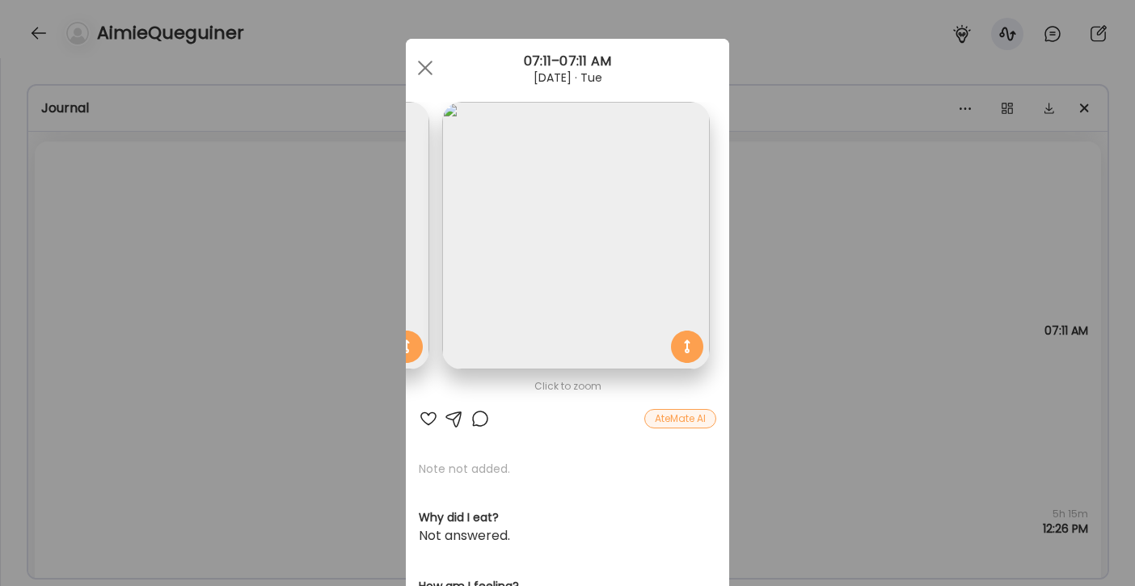
click at [413, 217] on img at bounding box center [296, 236] width 268 height 268
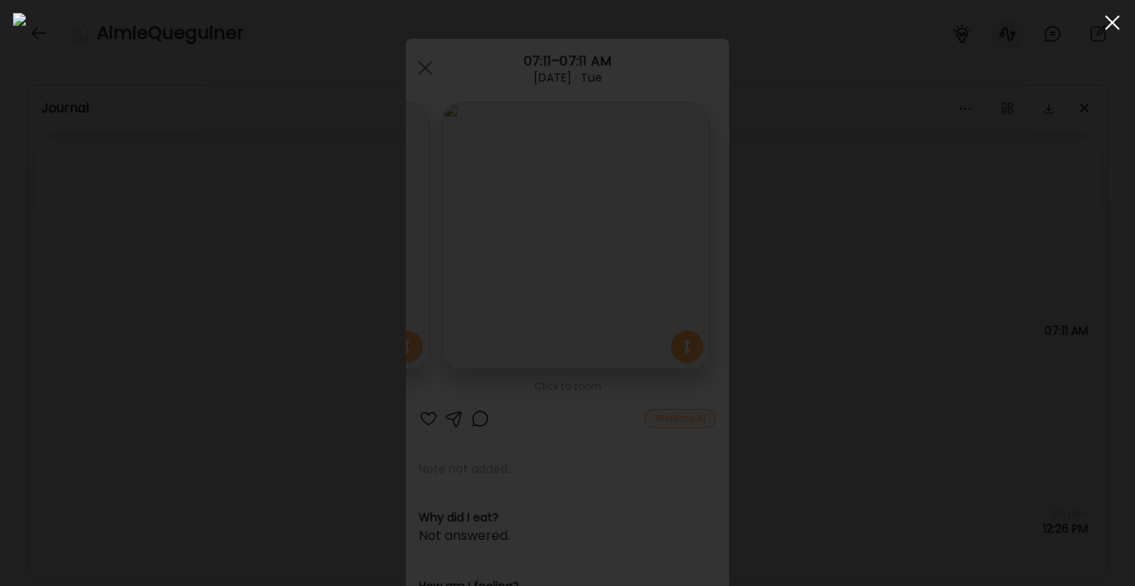
click at [1120, 23] on div at bounding box center [1112, 22] width 32 height 32
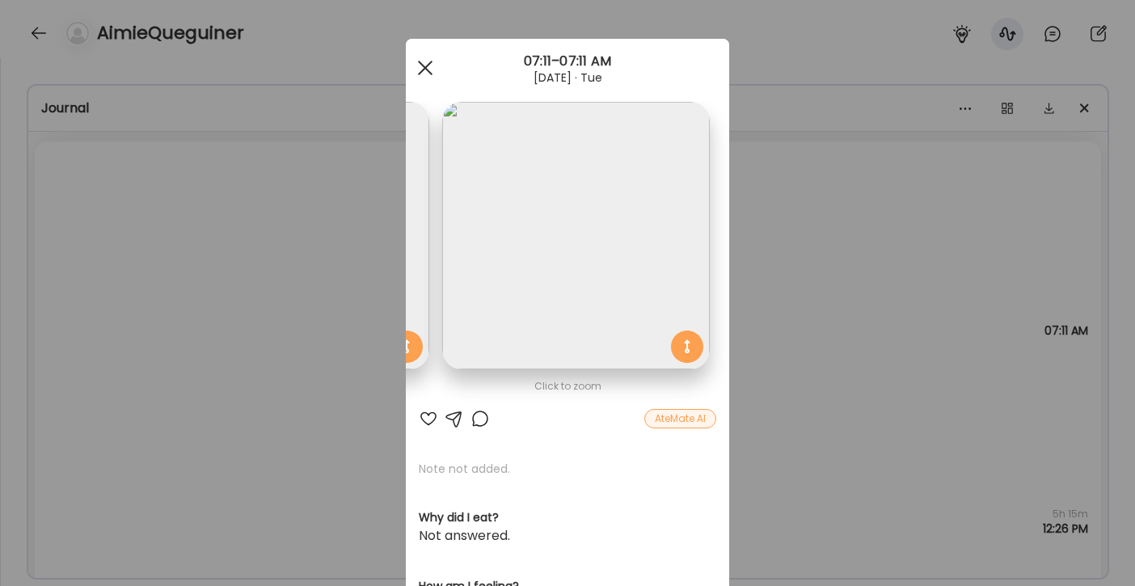
click at [420, 69] on span at bounding box center [425, 68] width 15 height 15
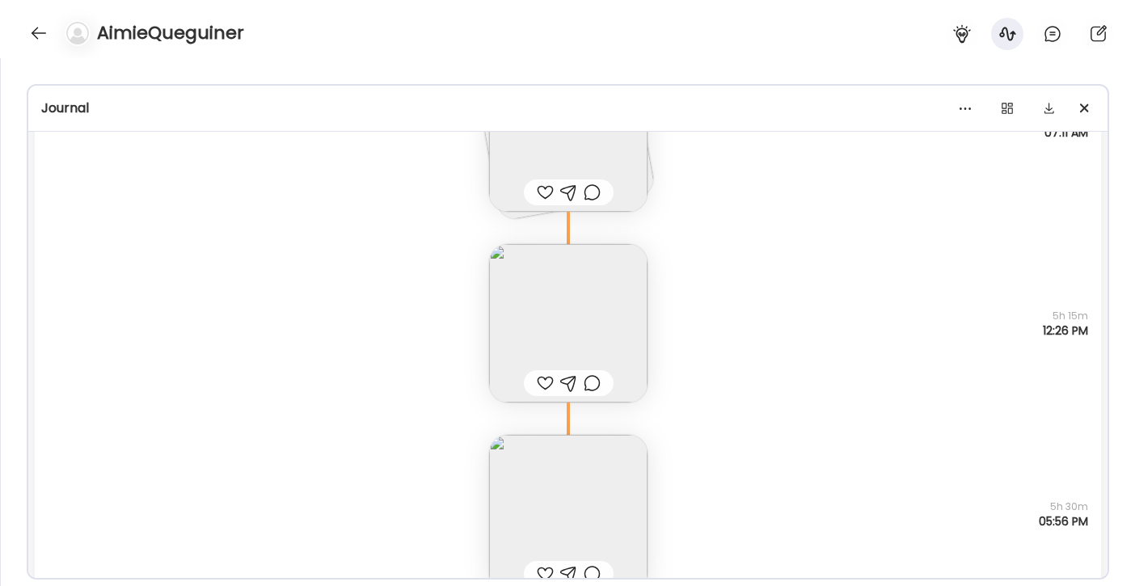
scroll to position [4037, 0]
click at [578, 329] on img at bounding box center [568, 319] width 158 height 158
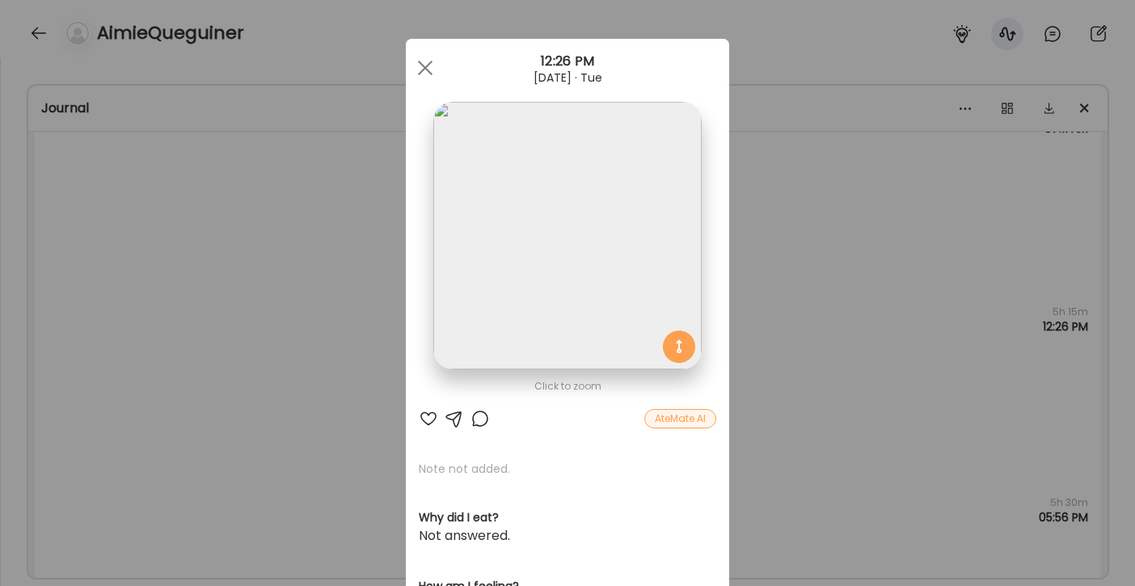
click at [567, 259] on img at bounding box center [567, 236] width 268 height 268
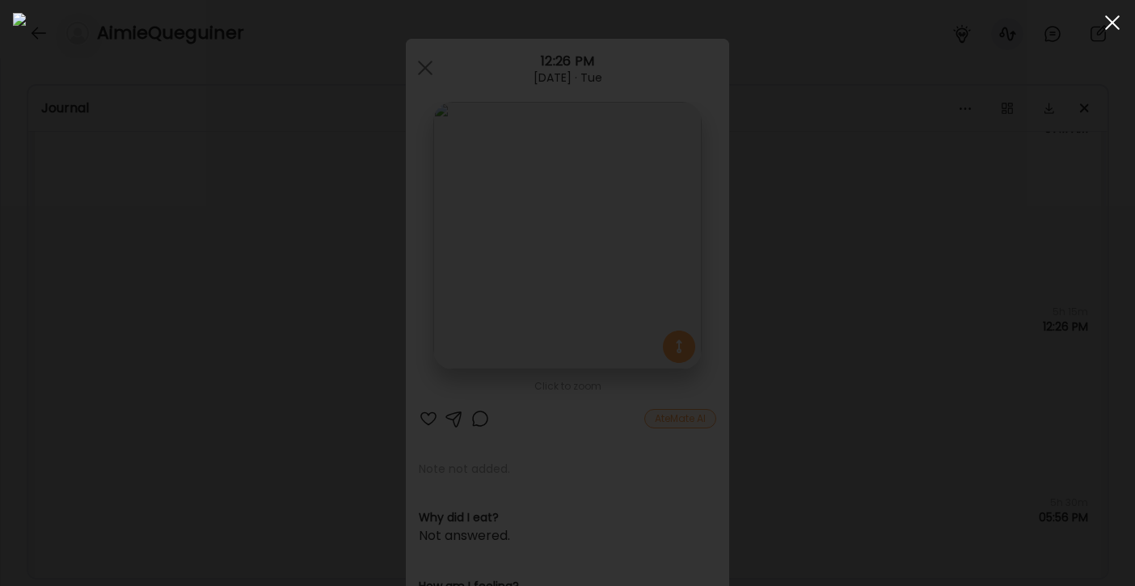
click at [1111, 24] on span at bounding box center [1112, 22] width 15 height 15
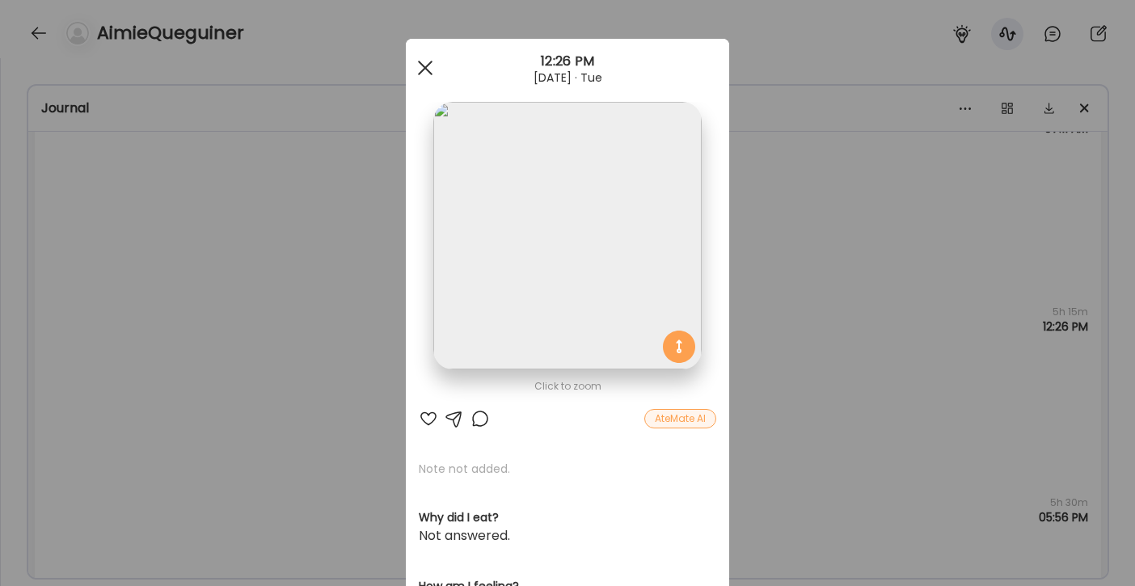
click at [421, 66] on span at bounding box center [425, 68] width 15 height 15
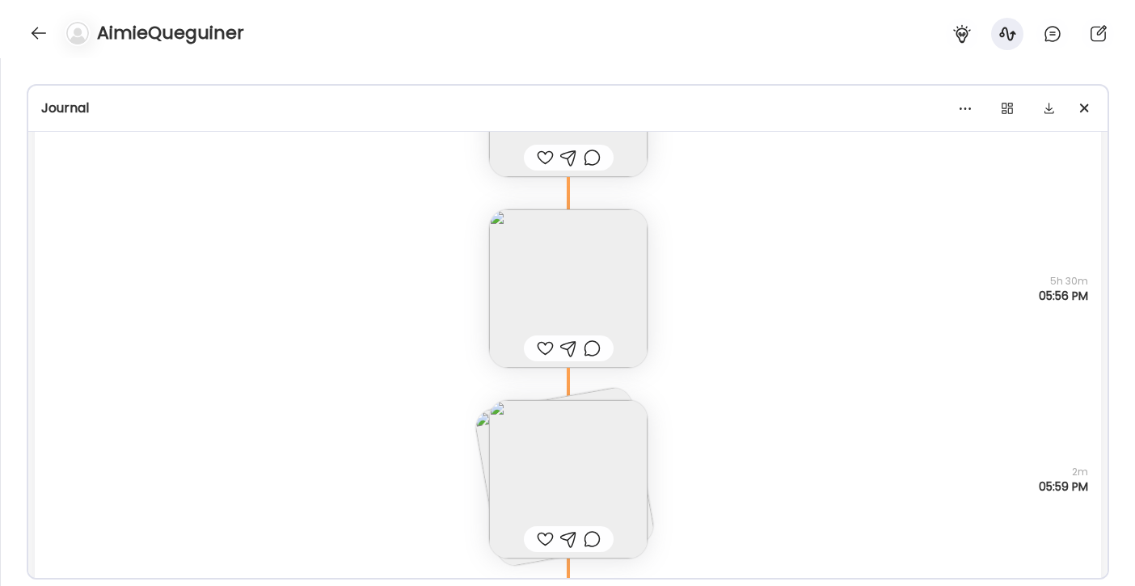
scroll to position [4272, 0]
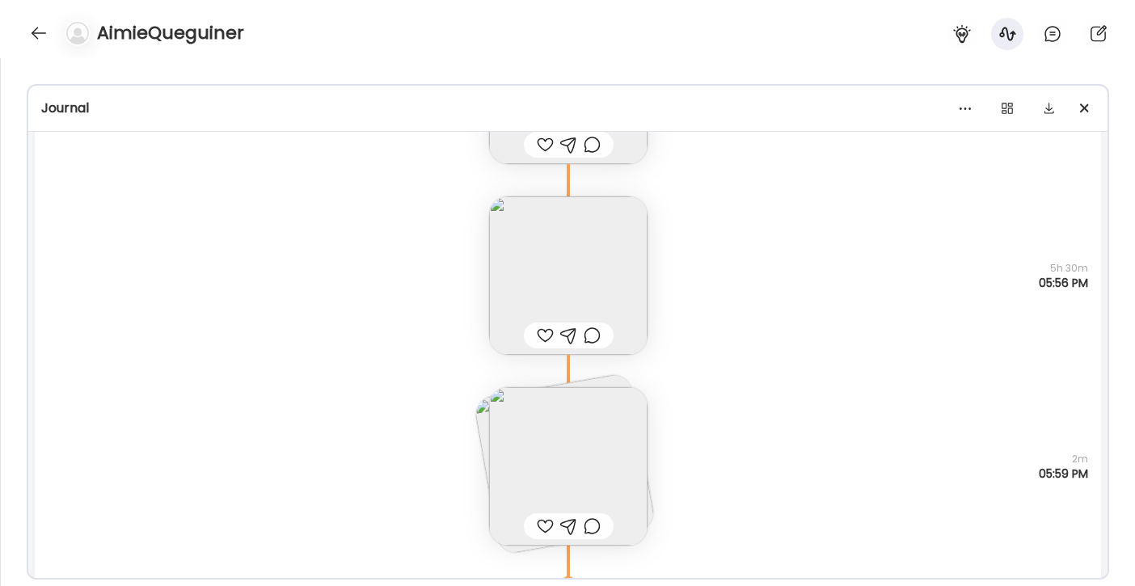
click at [474, 417] on img at bounding box center [564, 464] width 184 height 184
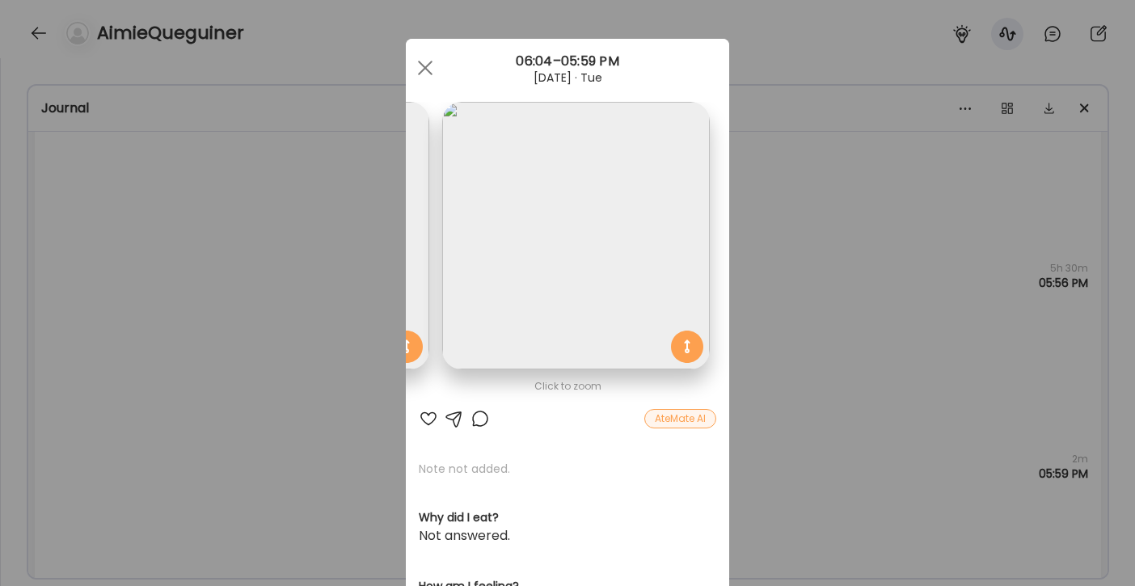
click at [407, 260] on img at bounding box center [296, 236] width 268 height 268
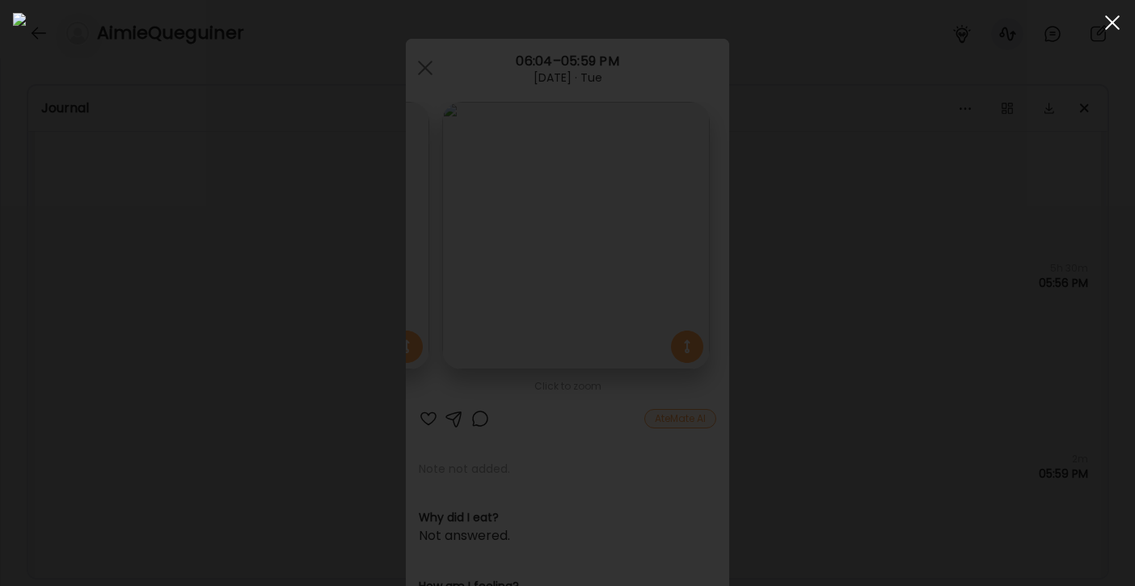
click at [1116, 28] on div at bounding box center [1112, 22] width 32 height 32
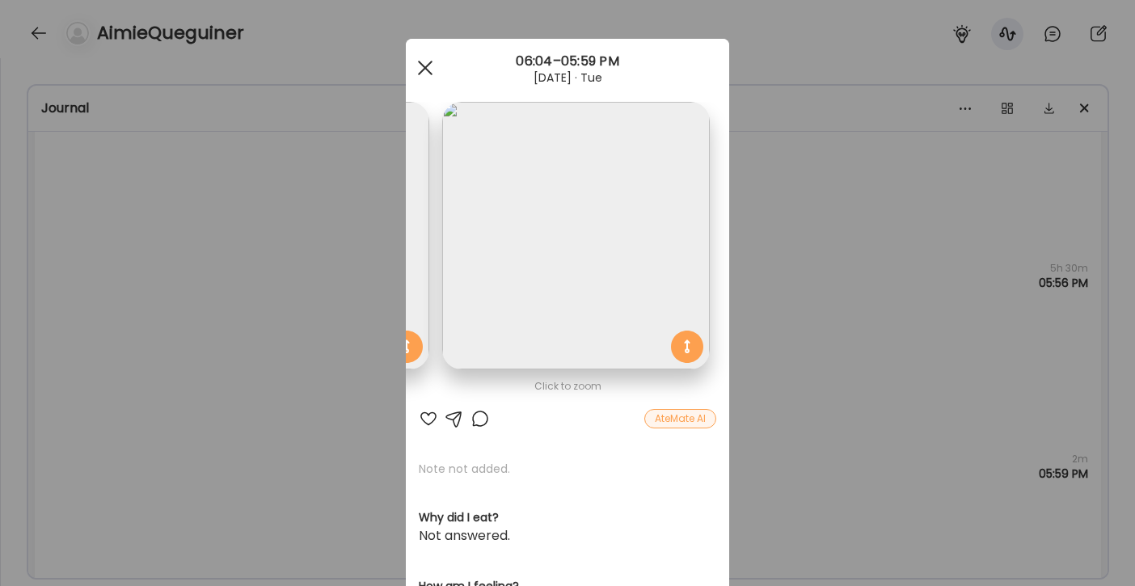
click at [416, 66] on div at bounding box center [425, 68] width 32 height 32
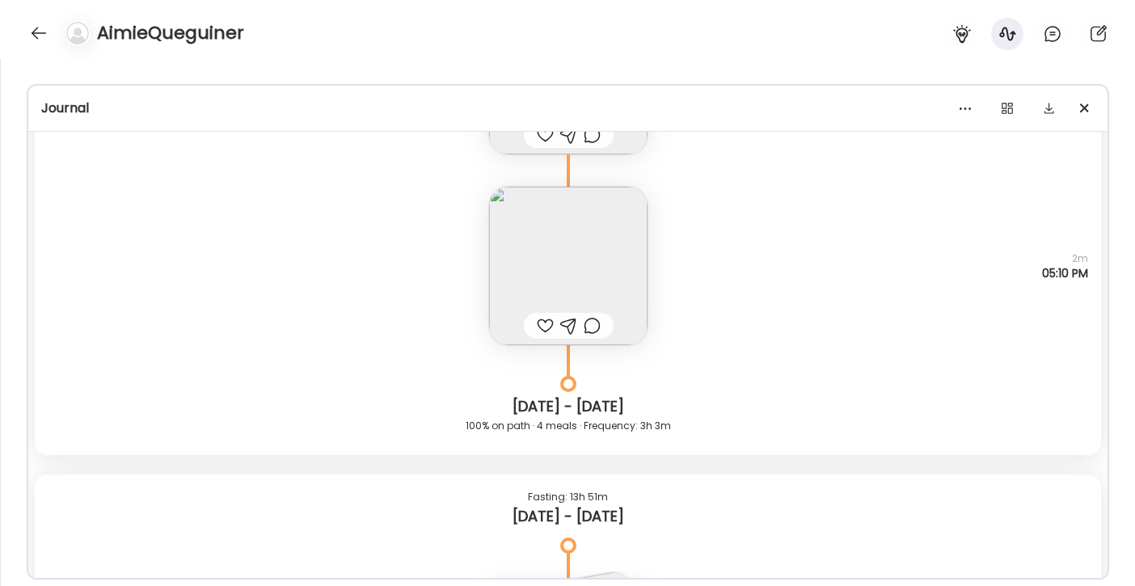
scroll to position [5481, 0]
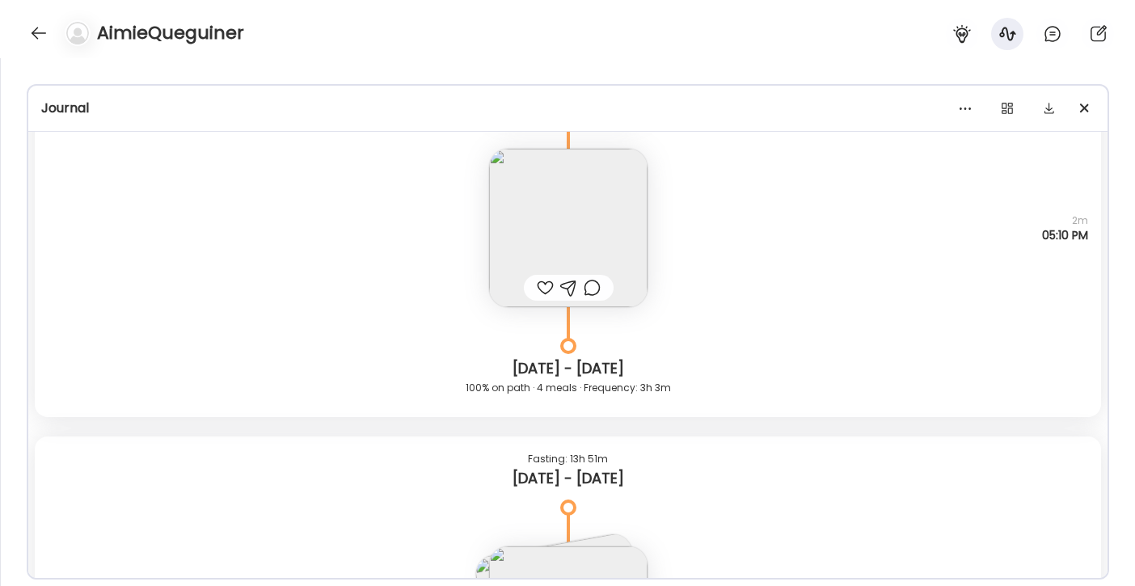
click at [559, 234] on img at bounding box center [568, 228] width 158 height 158
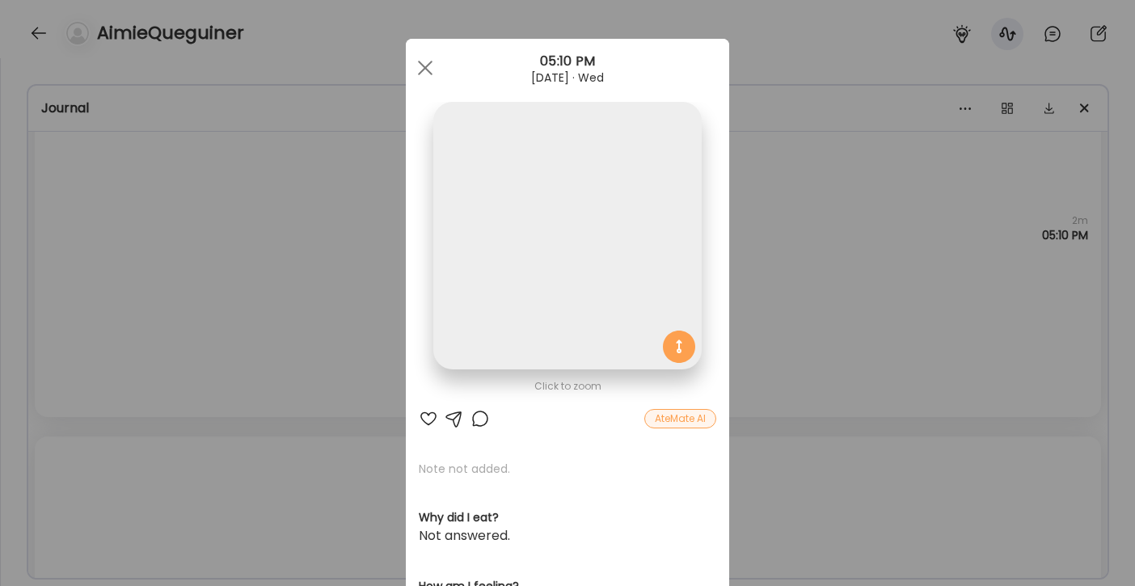
scroll to position [0, 0]
click at [551, 183] on img at bounding box center [567, 236] width 268 height 268
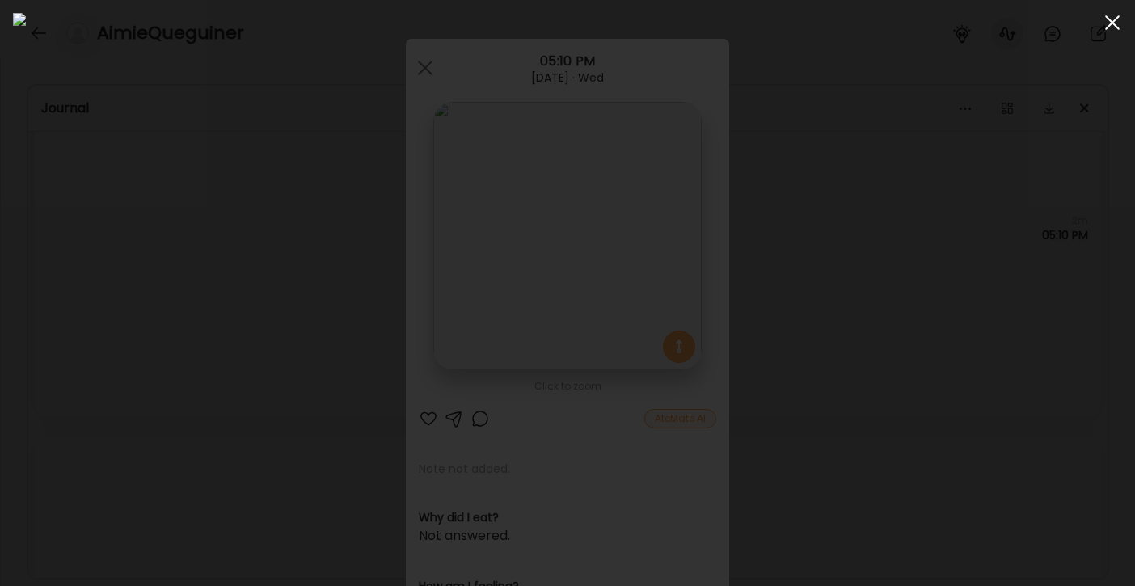
click at [1113, 25] on div at bounding box center [1112, 22] width 32 height 32
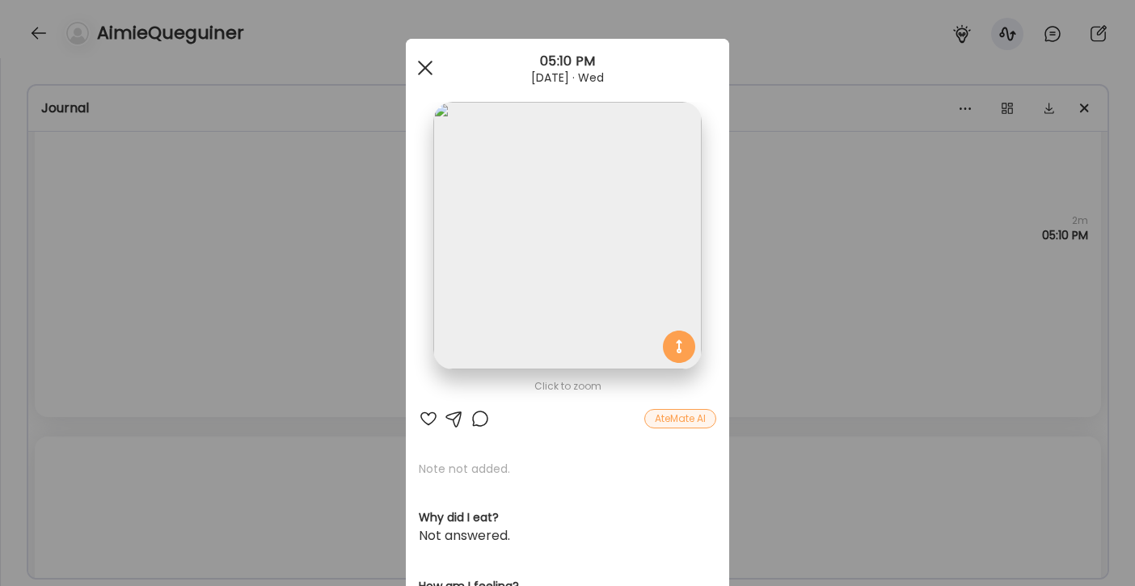
click at [416, 78] on div at bounding box center [425, 68] width 32 height 32
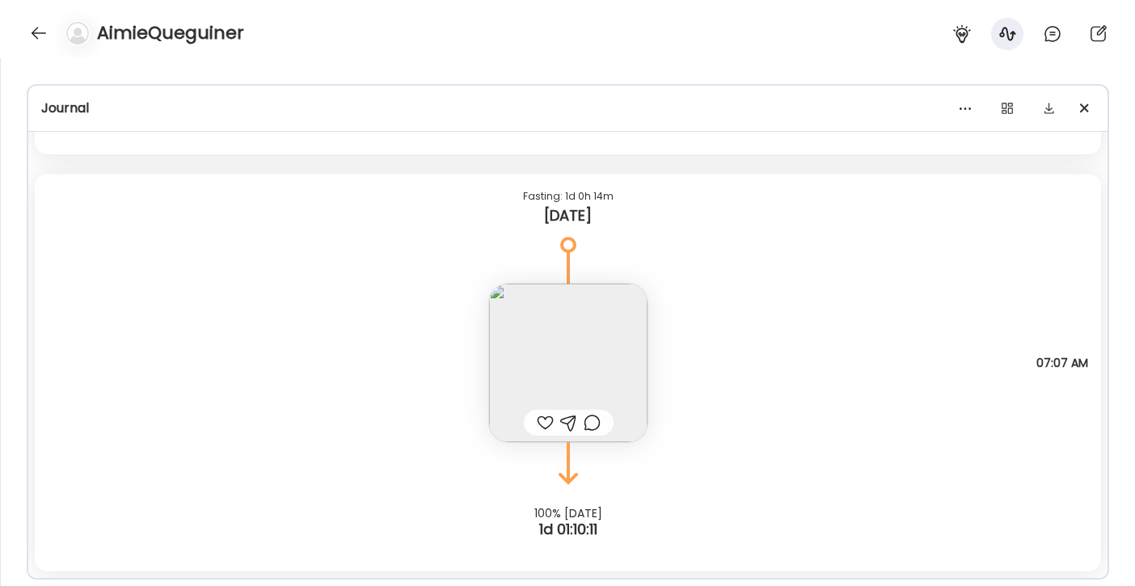
scroll to position [176, 0]
click at [40, 32] on div at bounding box center [39, 33] width 26 height 26
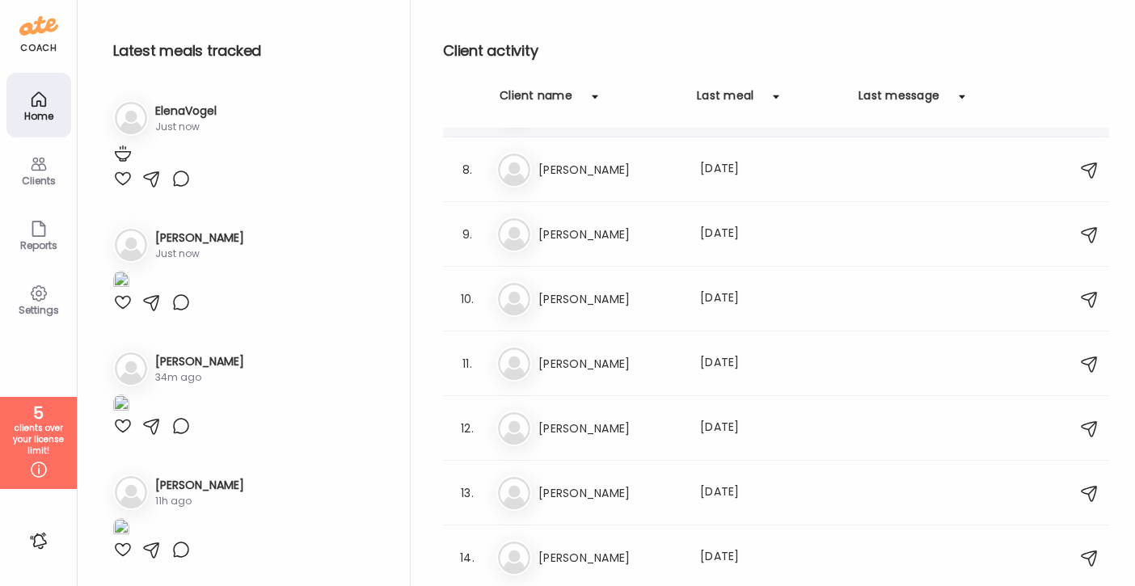
scroll to position [206, 0]
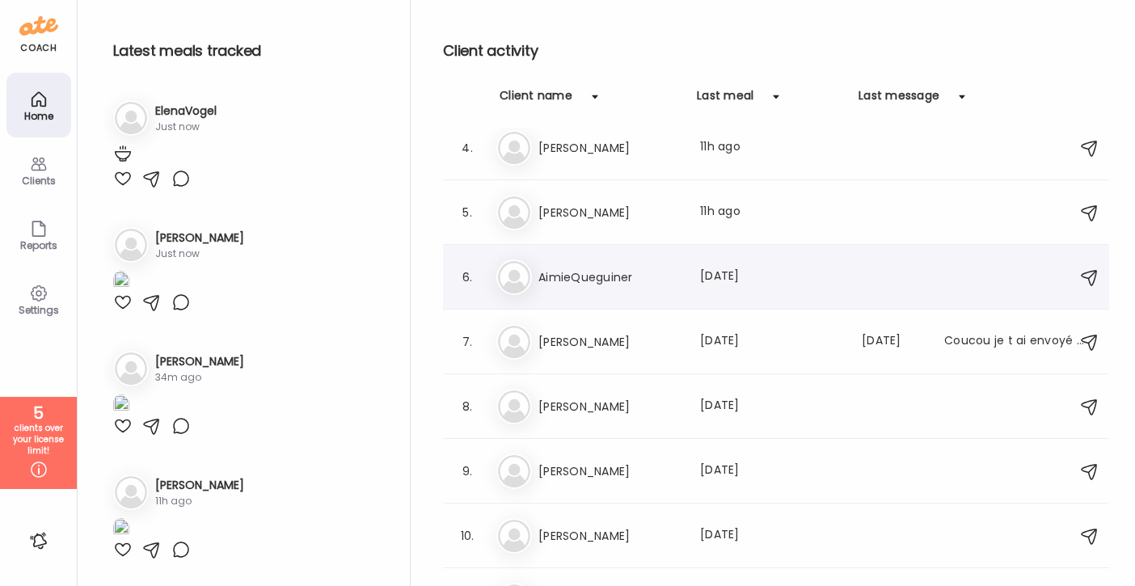
click at [464, 276] on div "6." at bounding box center [467, 277] width 19 height 19
click at [49, 178] on div "Clients" at bounding box center [39, 180] width 58 height 11
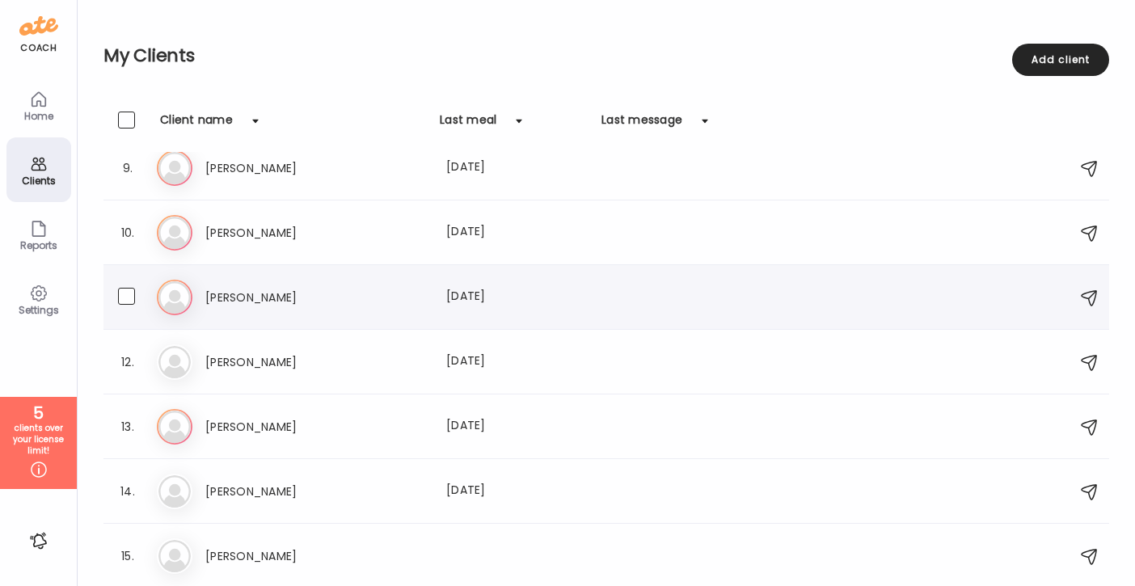
scroll to position [180, 0]
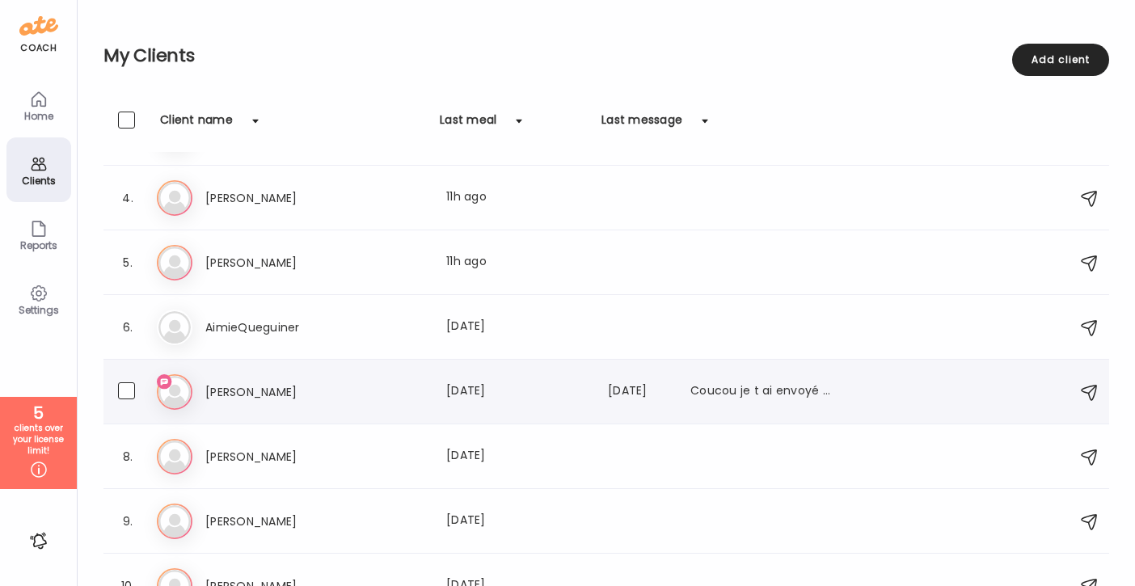
click at [165, 381] on use at bounding box center [164, 381] width 15 height 15
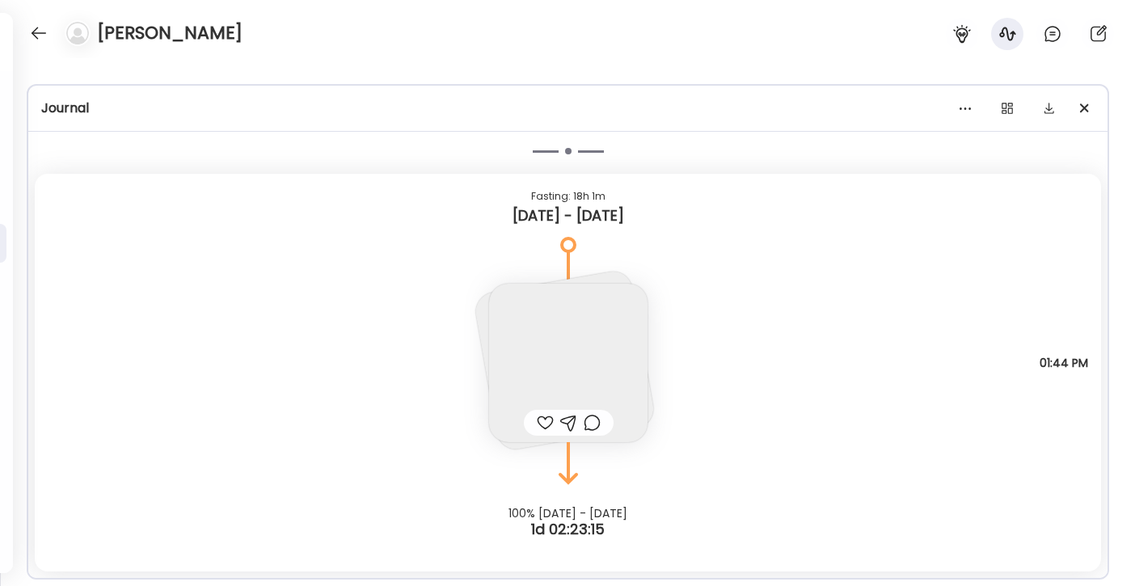
scroll to position [43, 0]
click at [40, 33] on div at bounding box center [39, 33] width 26 height 26
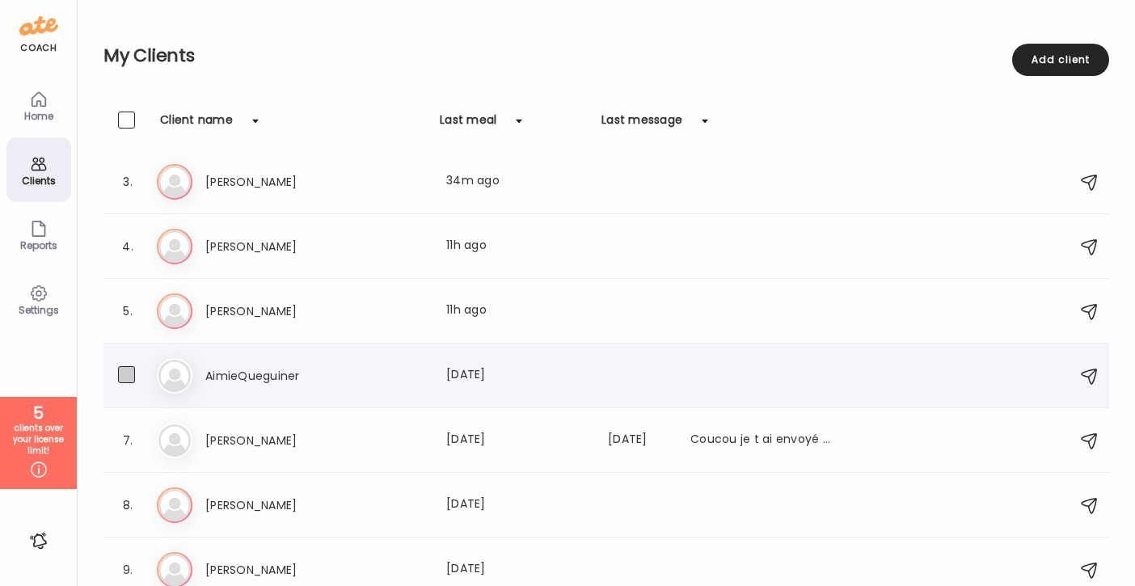
click at [129, 373] on span at bounding box center [126, 374] width 17 height 17
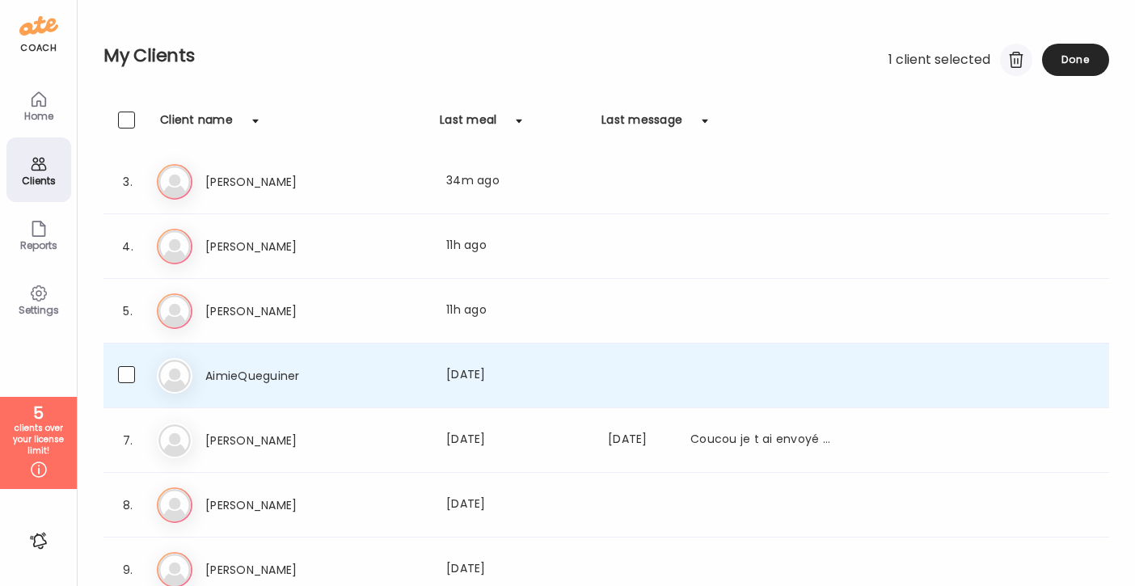
click at [1010, 57] on div at bounding box center [1016, 60] width 32 height 32
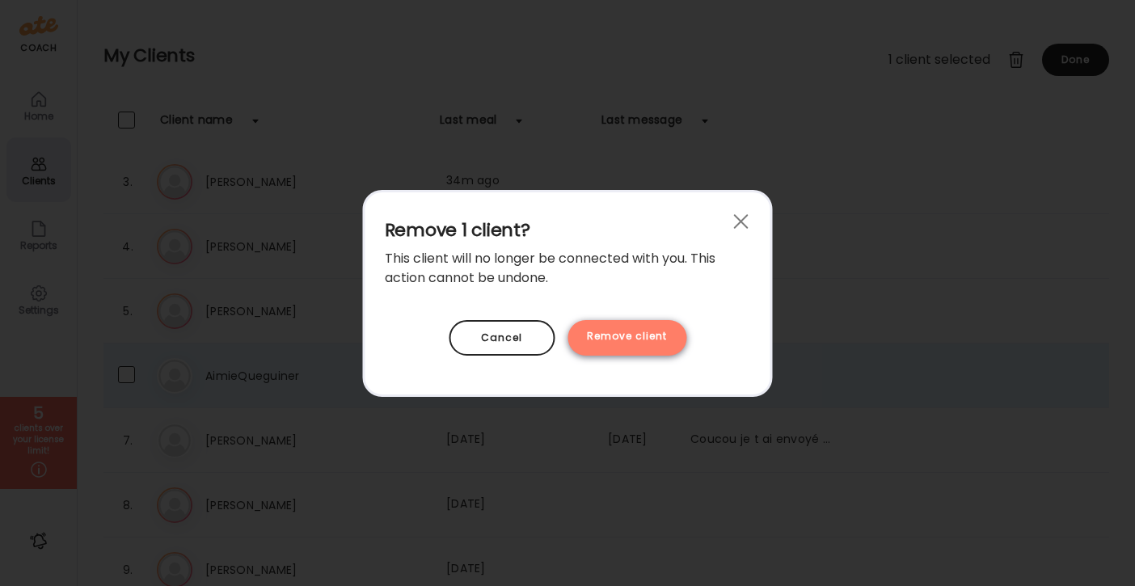
click at [656, 338] on div "Remove client" at bounding box center [627, 338] width 119 height 36
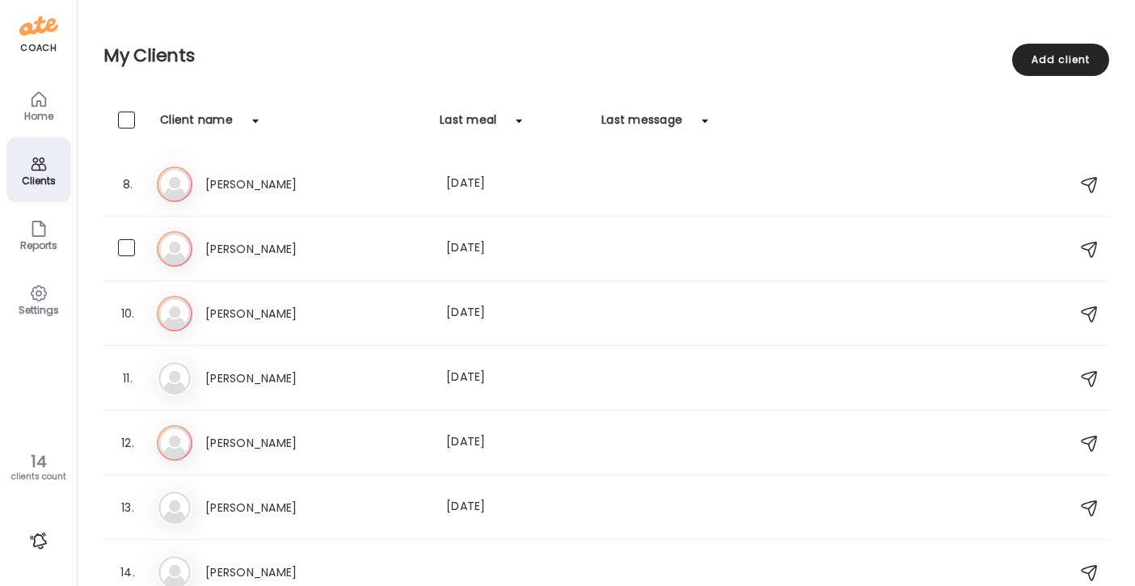
scroll to position [469, 0]
